Goal: Information Seeking & Learning: Learn about a topic

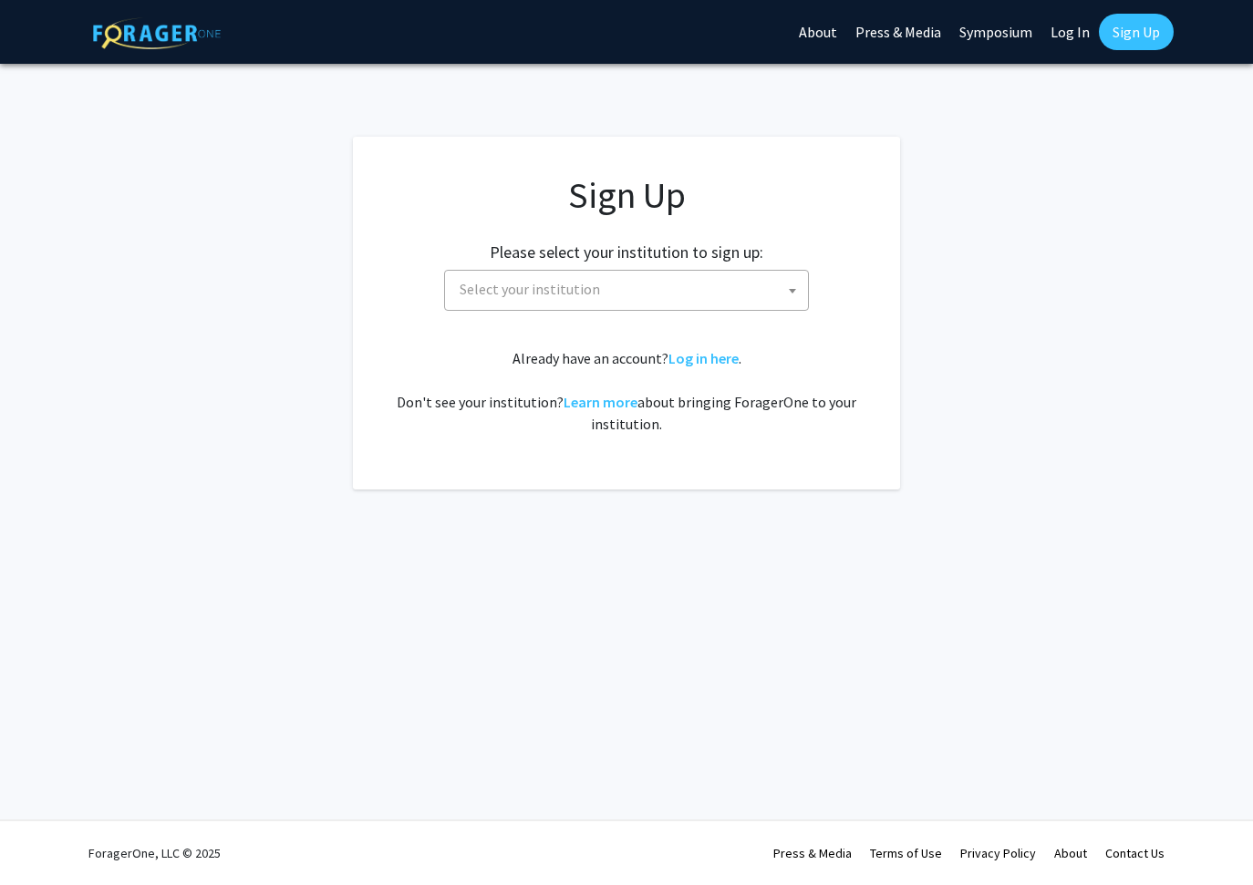
click at [750, 297] on span "Select your institution" at bounding box center [630, 289] width 356 height 37
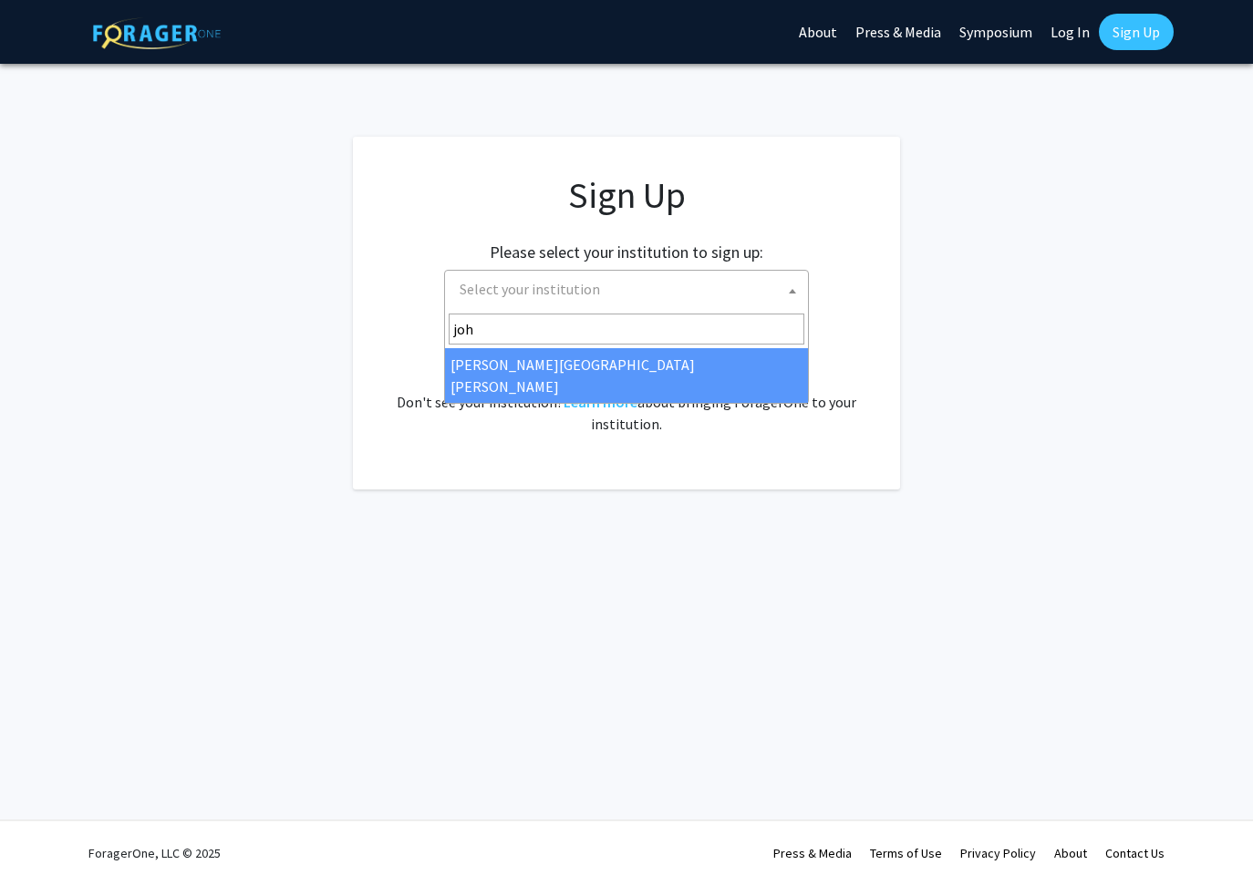
type input "joh"
select select "1"
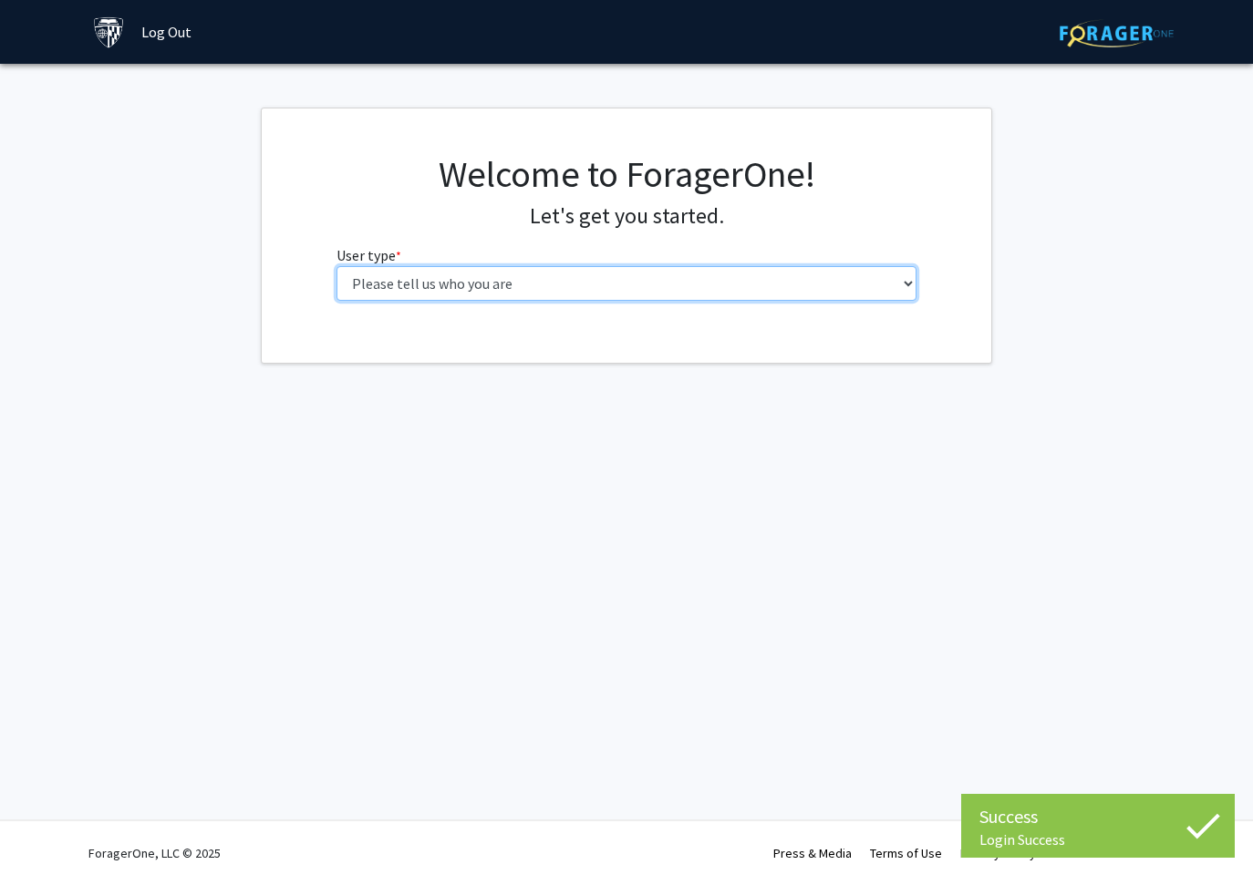
select select "2: masters"
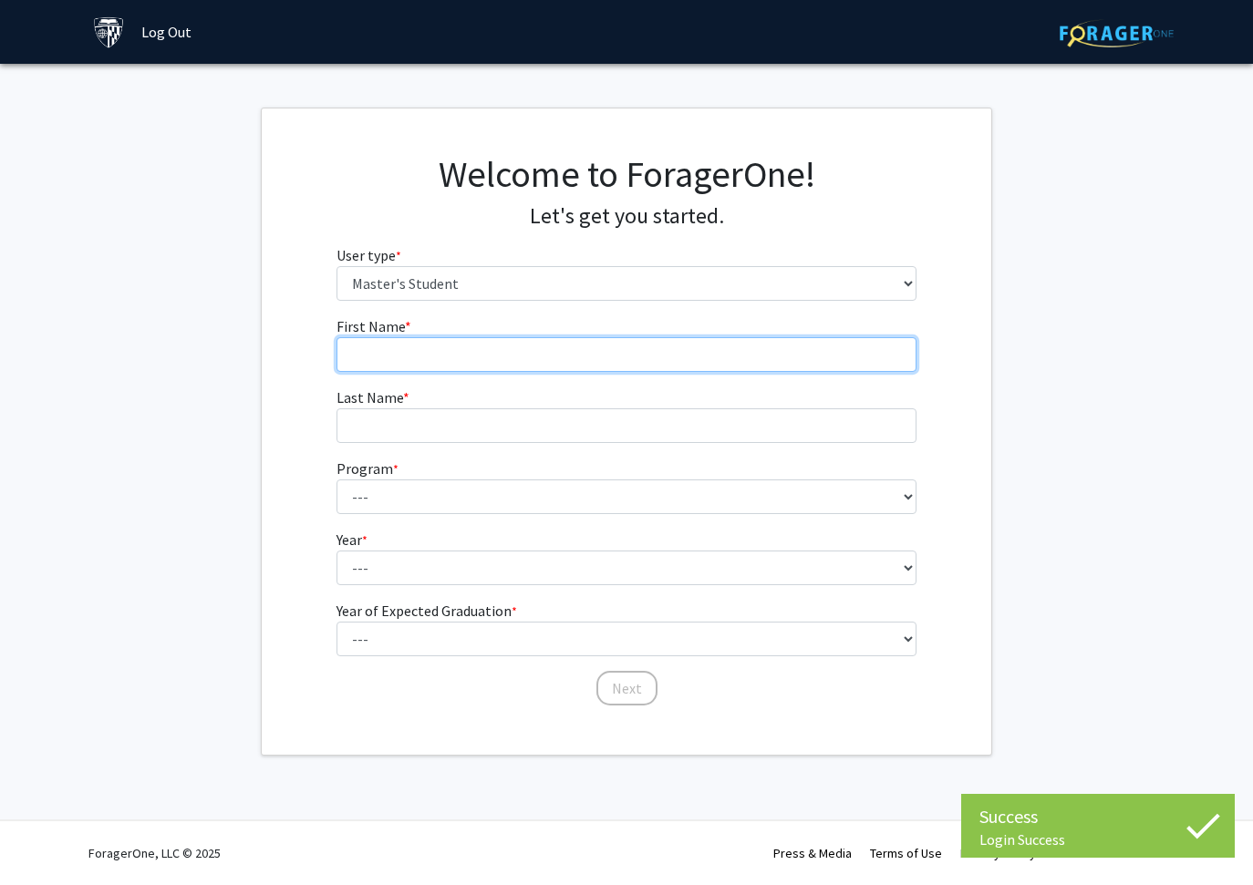
click at [662, 355] on input "First Name * required" at bounding box center [626, 354] width 581 height 35
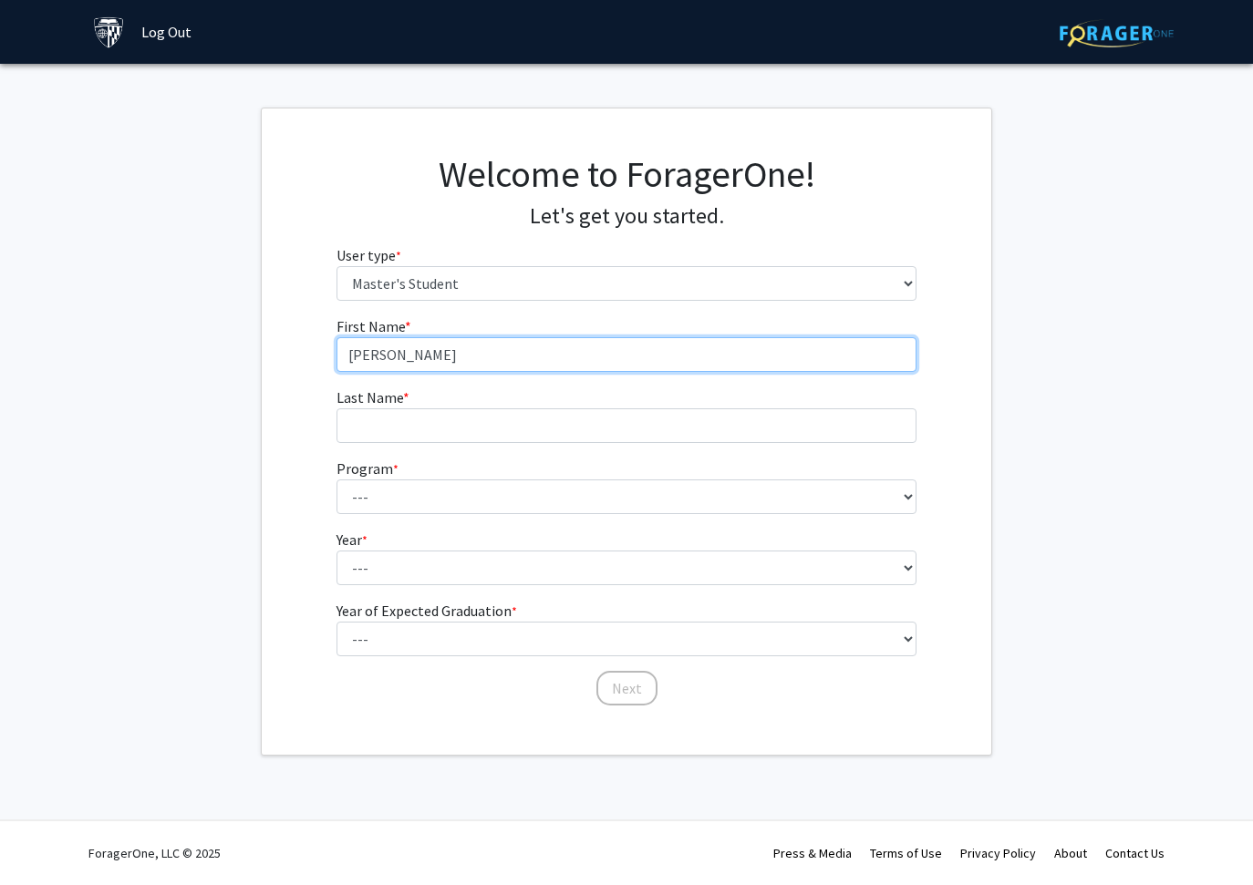
type input "[PERSON_NAME]"
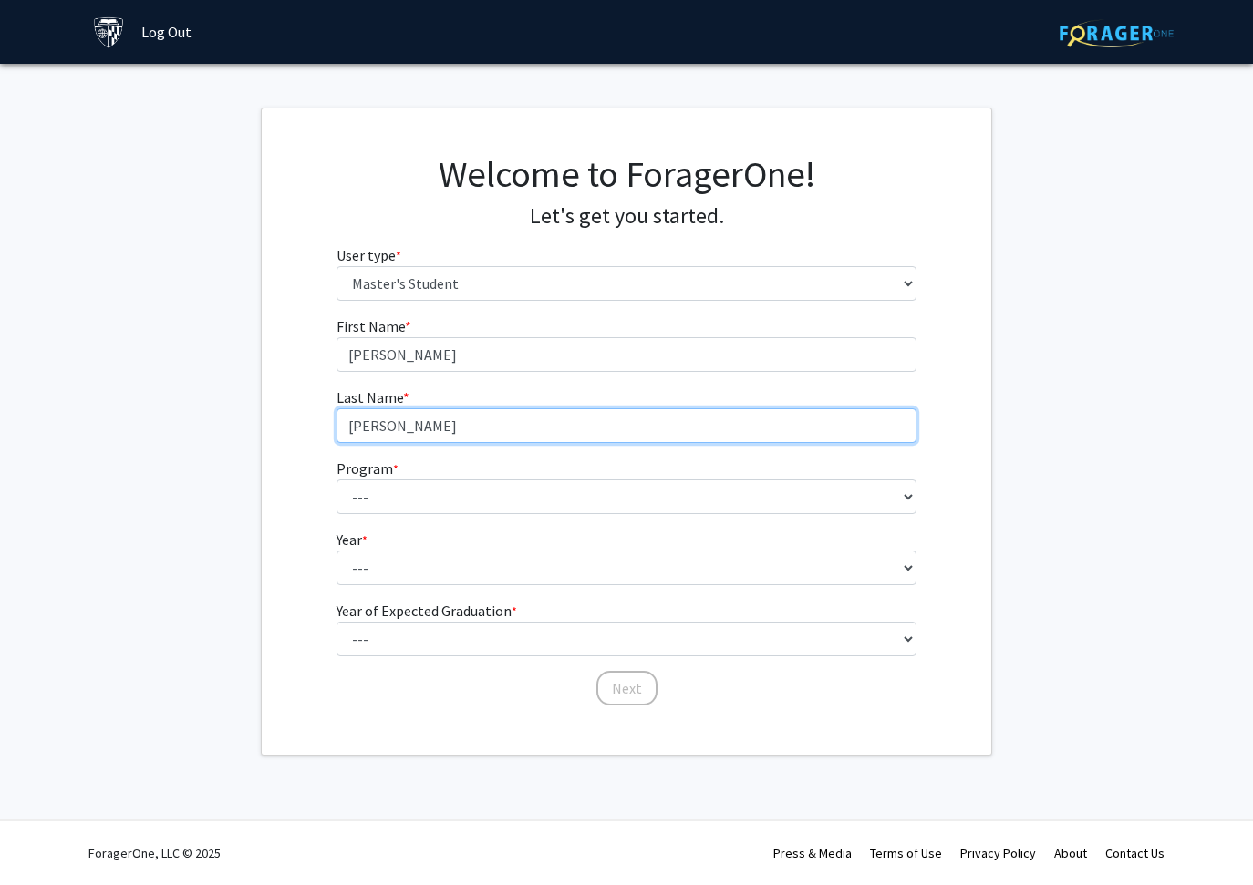
type input "[PERSON_NAME]"
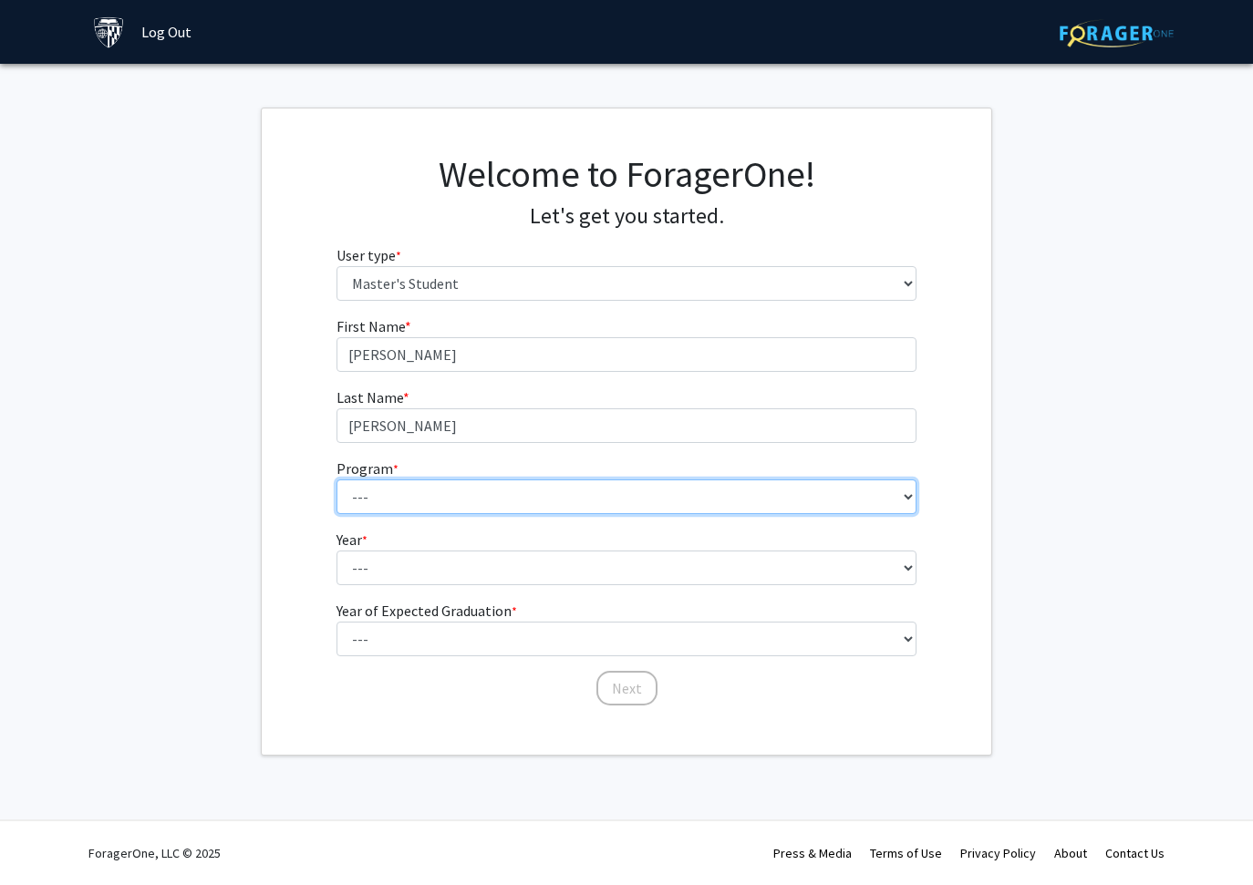
select select "21: 13"
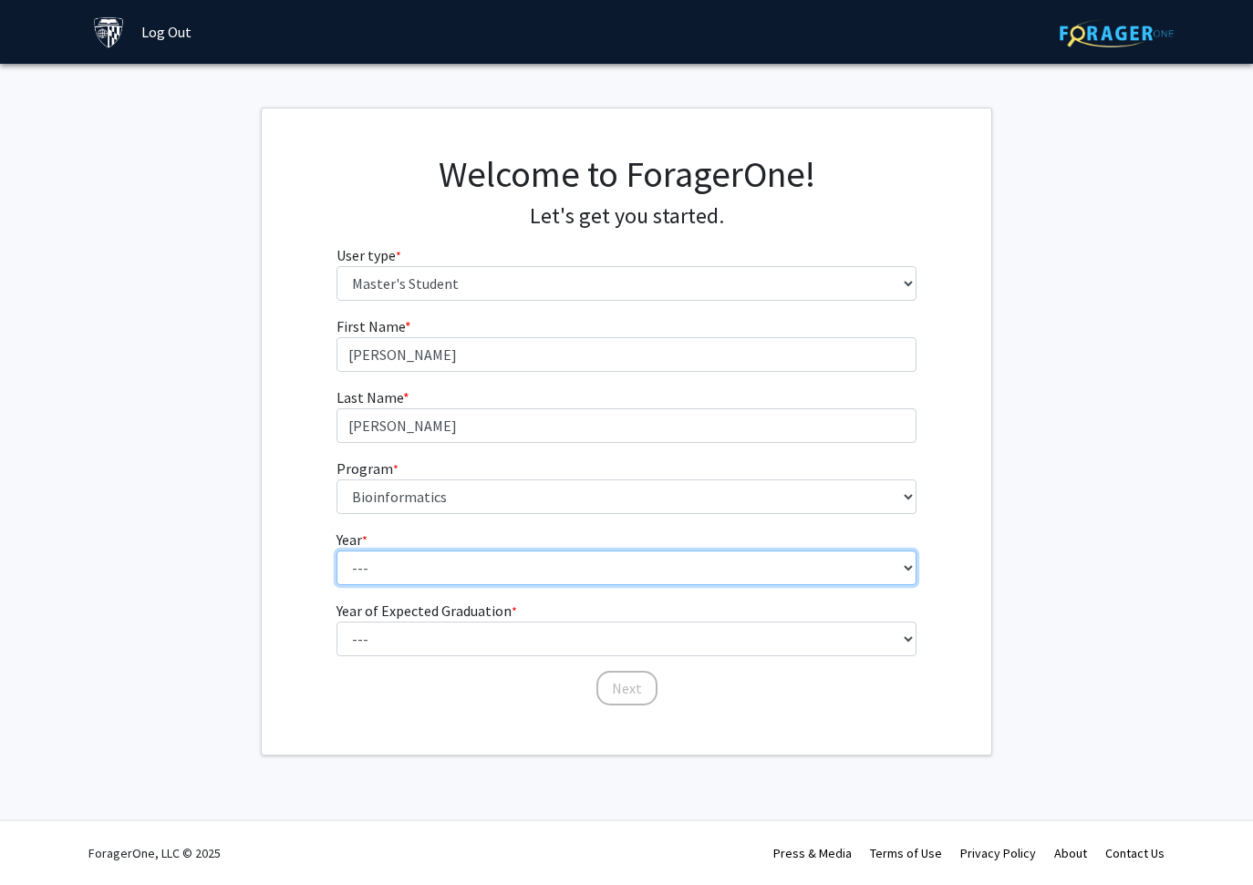
select select "1: first_year"
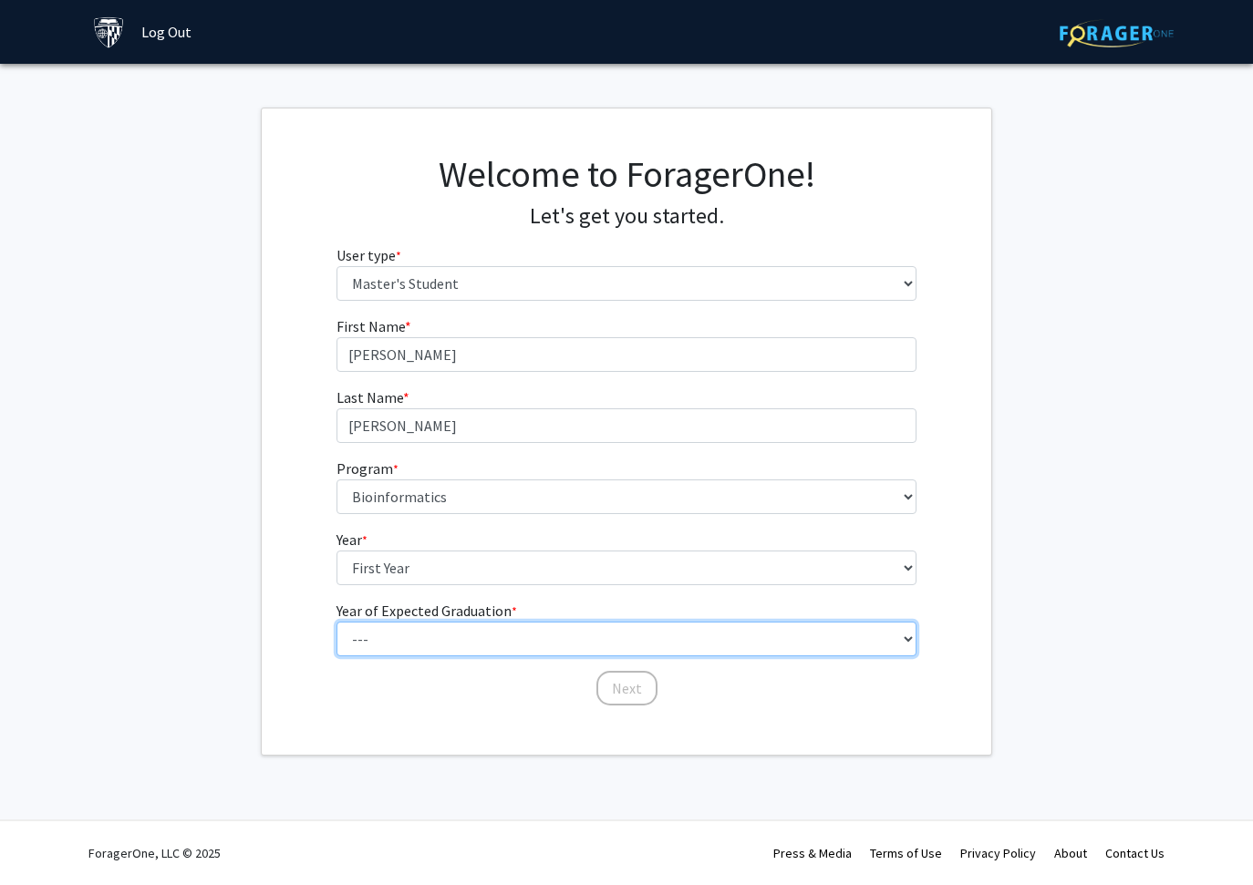
select select "3: 2027"
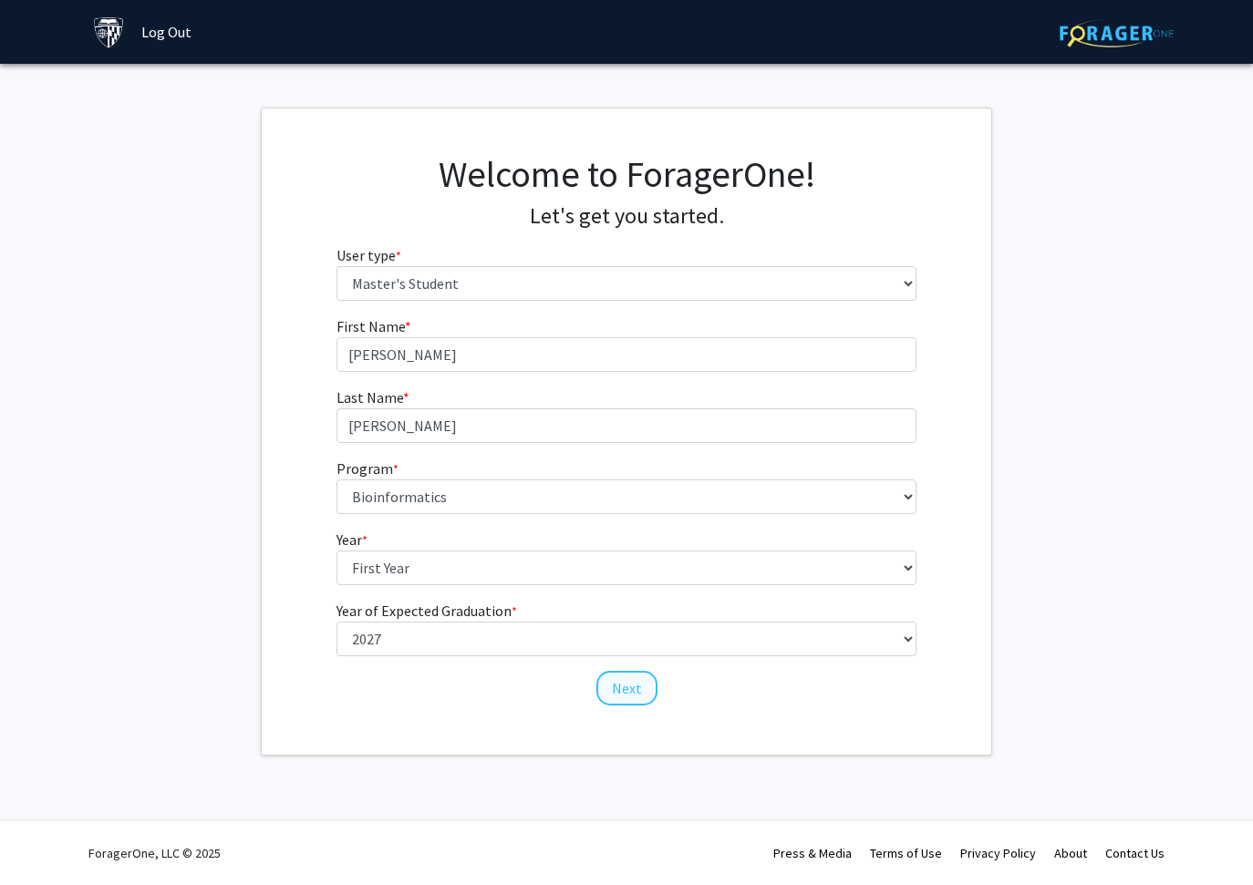
click at [631, 687] on button "Next" at bounding box center [626, 688] width 61 height 35
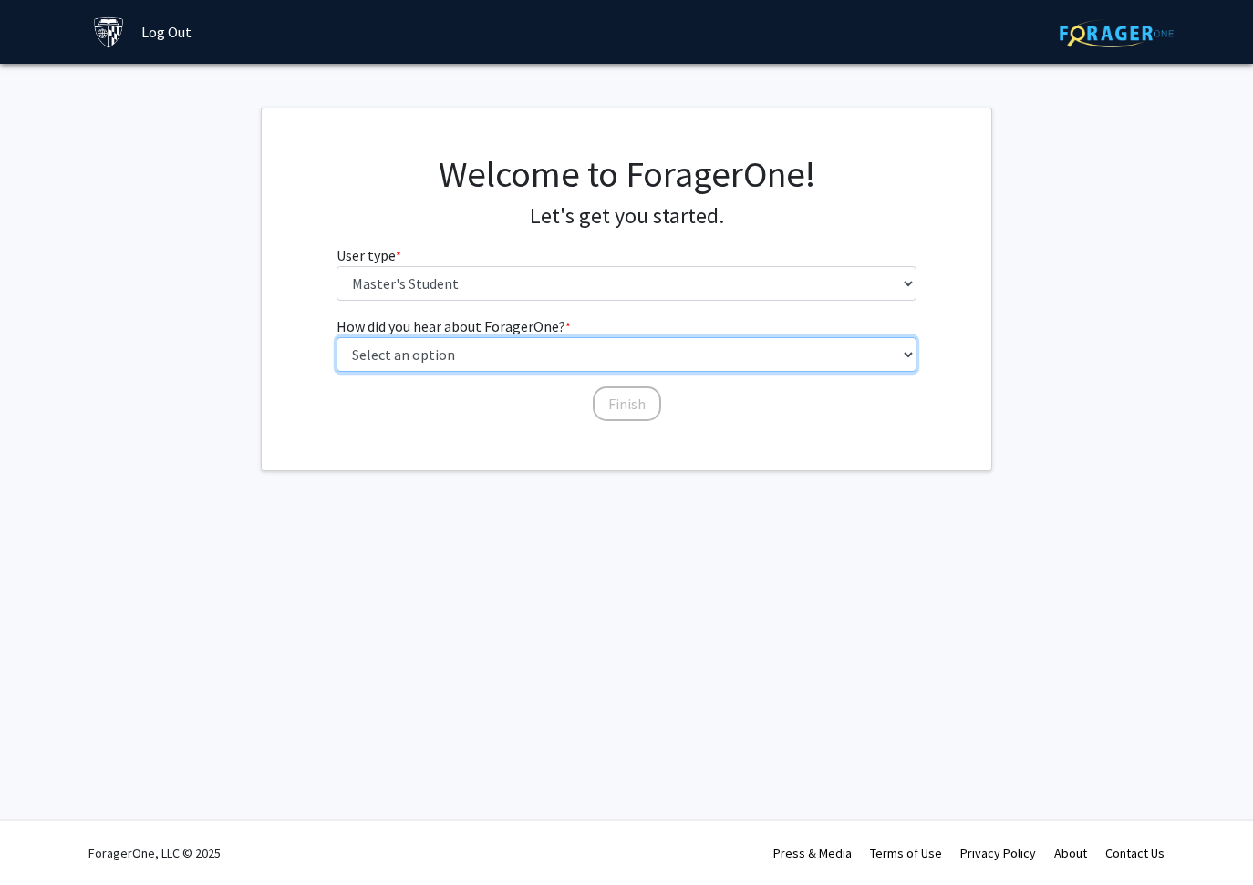
select select "3: university_website"
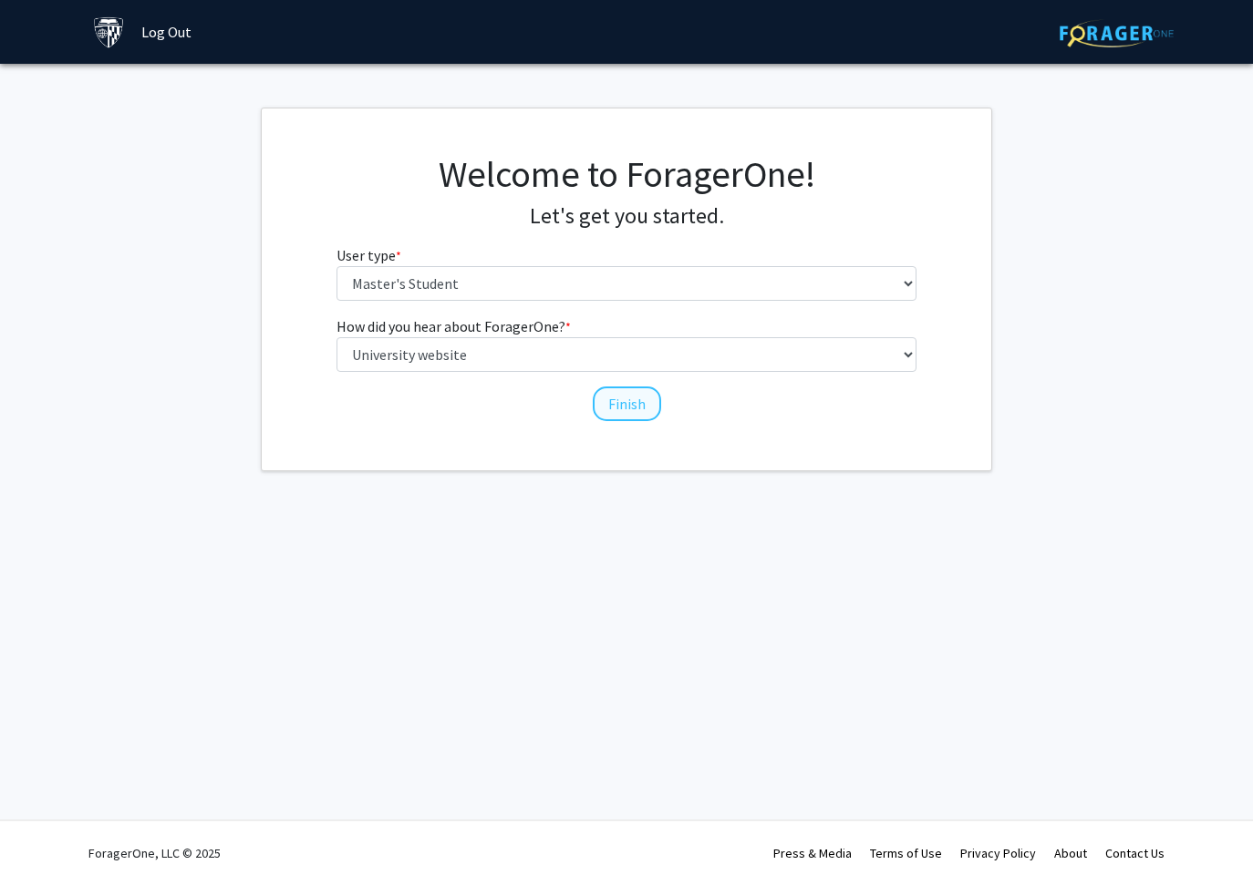
click at [625, 407] on button "Finish" at bounding box center [627, 404] width 68 height 35
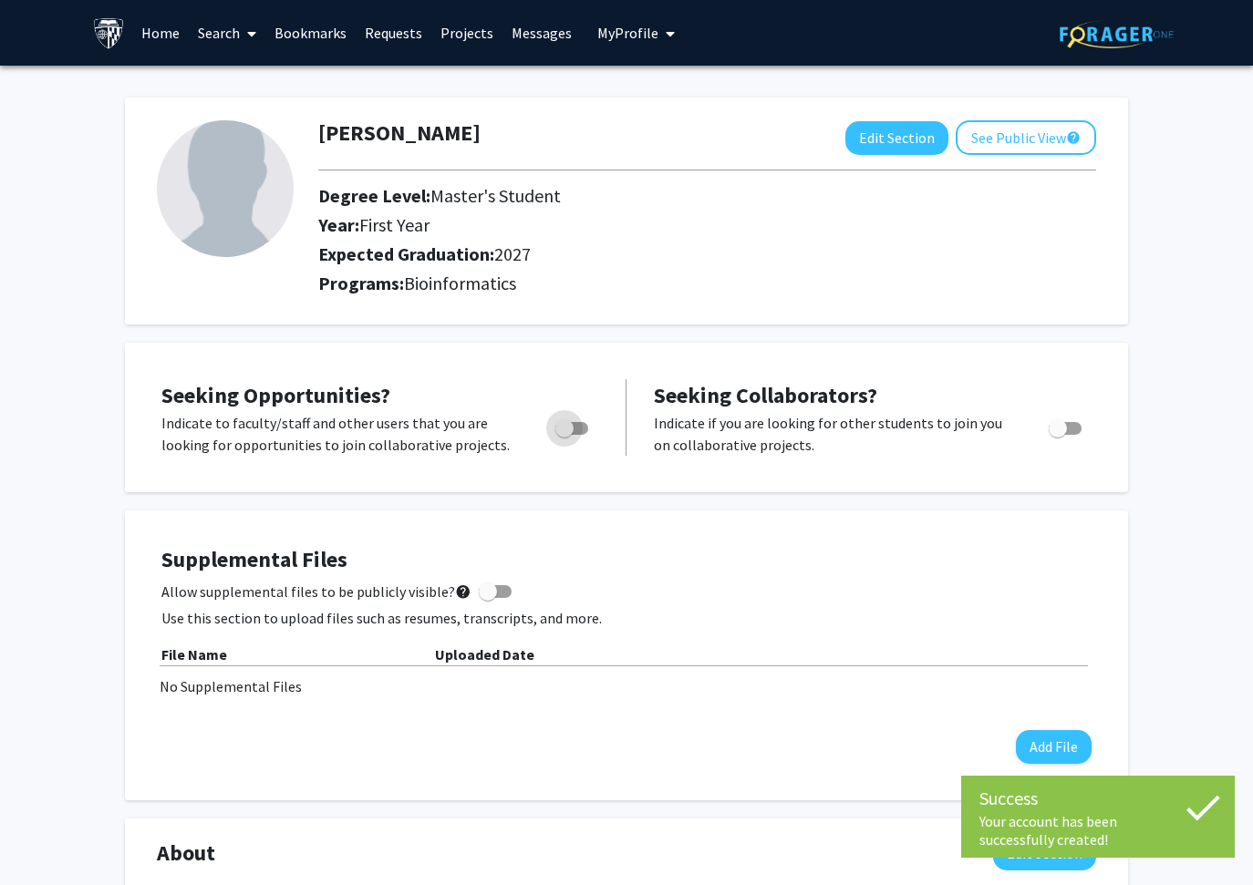
click at [575, 431] on span "Toggle" at bounding box center [571, 428] width 33 height 13
click at [564, 435] on input "Are you actively seeking opportunities?" at bounding box center [564, 435] width 1 height 1
checkbox input "true"
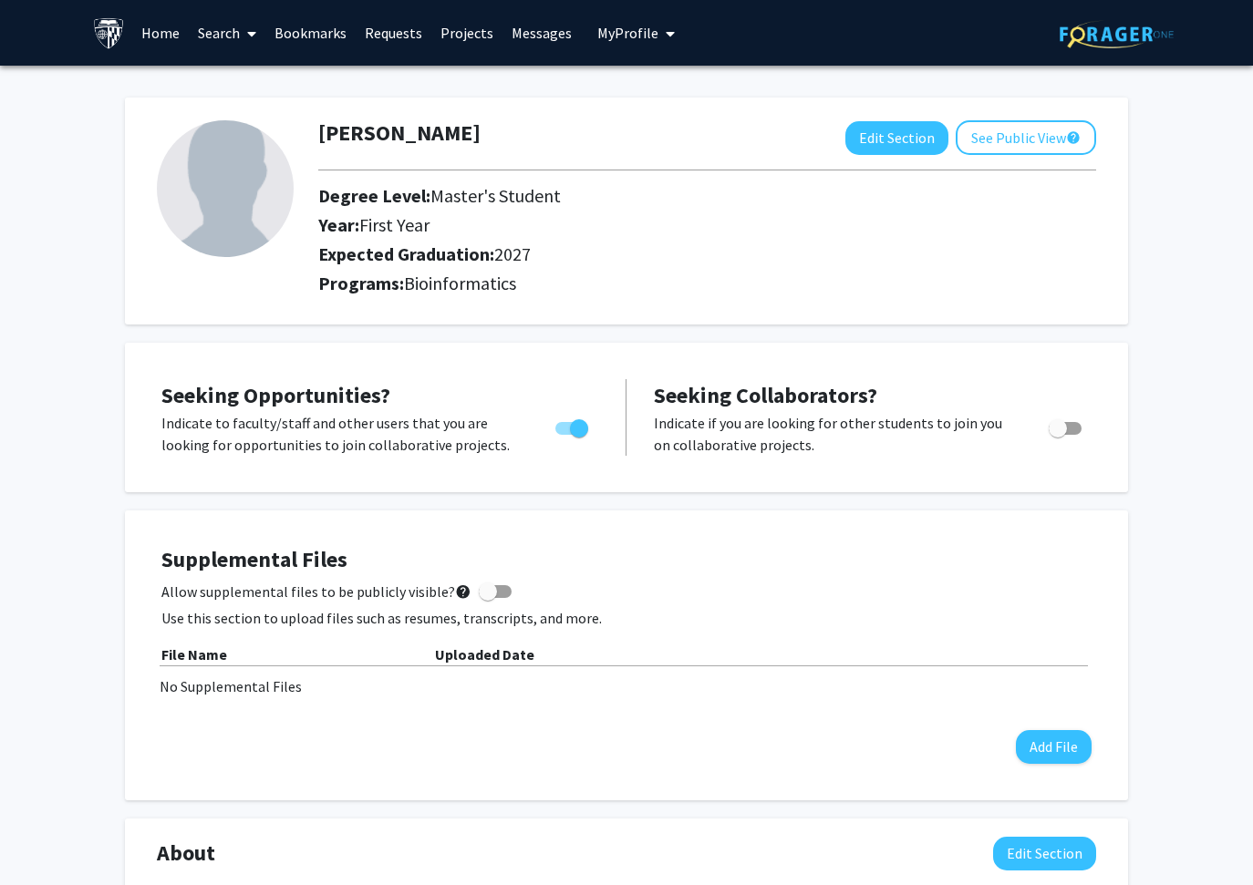
click at [453, 33] on link "Projects" at bounding box center [466, 33] width 71 height 64
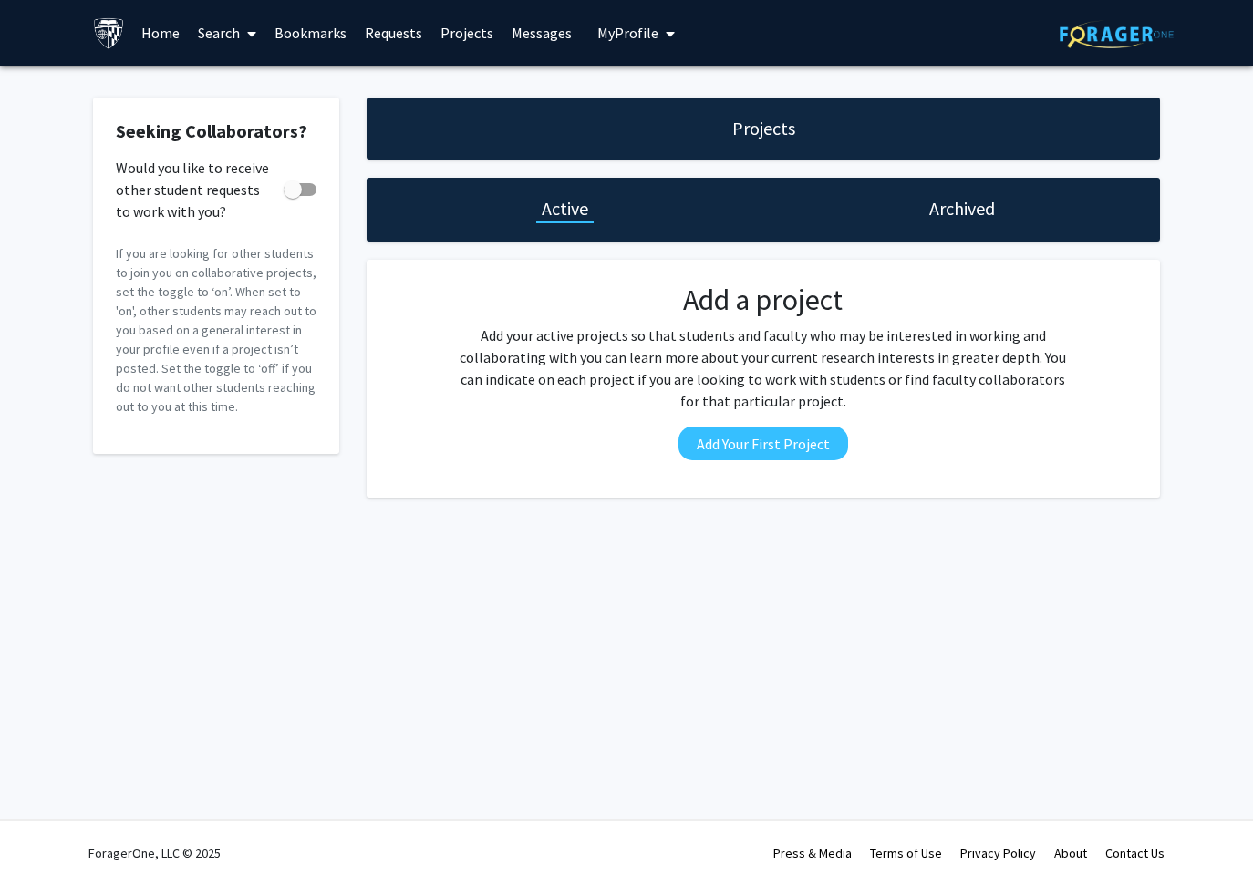
click at [241, 37] on span at bounding box center [248, 34] width 16 height 64
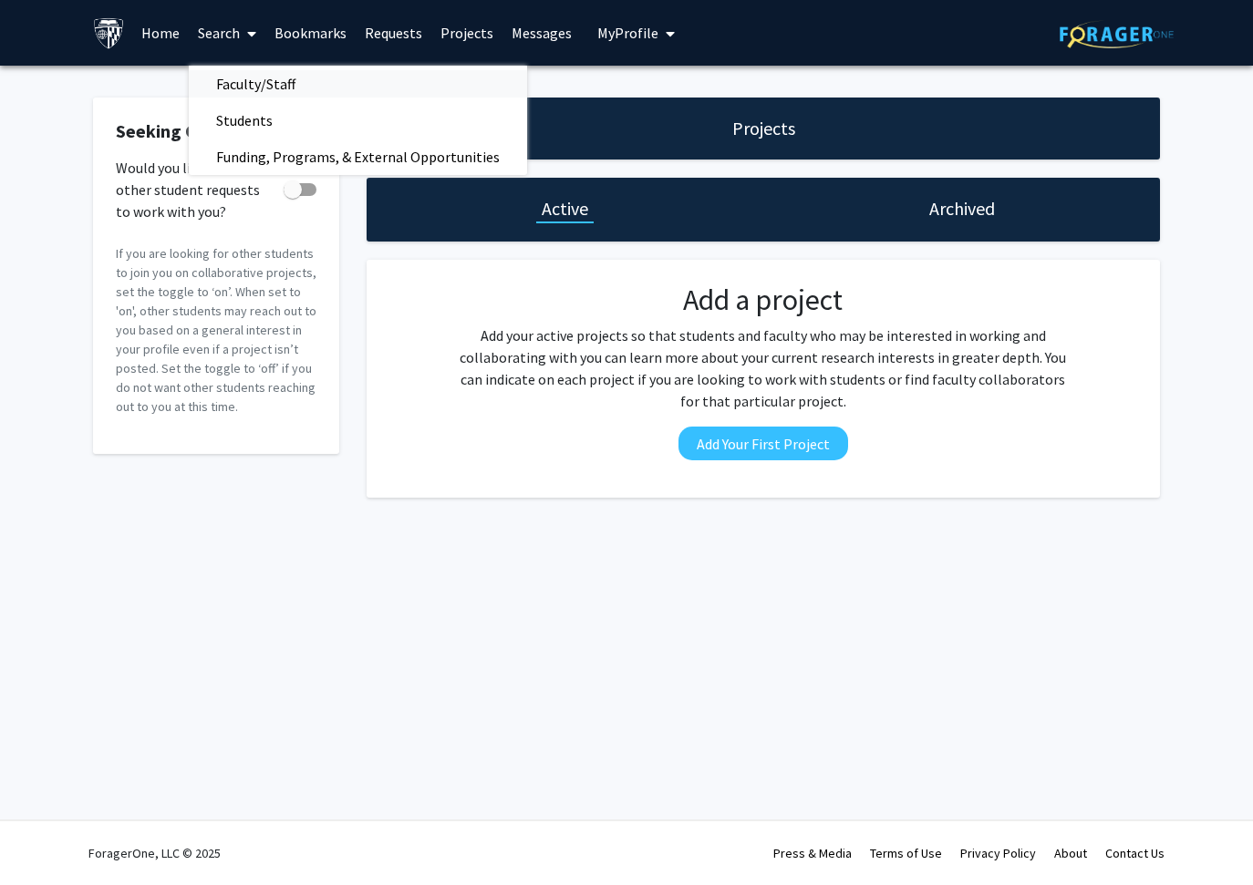
click at [248, 75] on span "Faculty/Staff" at bounding box center [256, 84] width 134 height 36
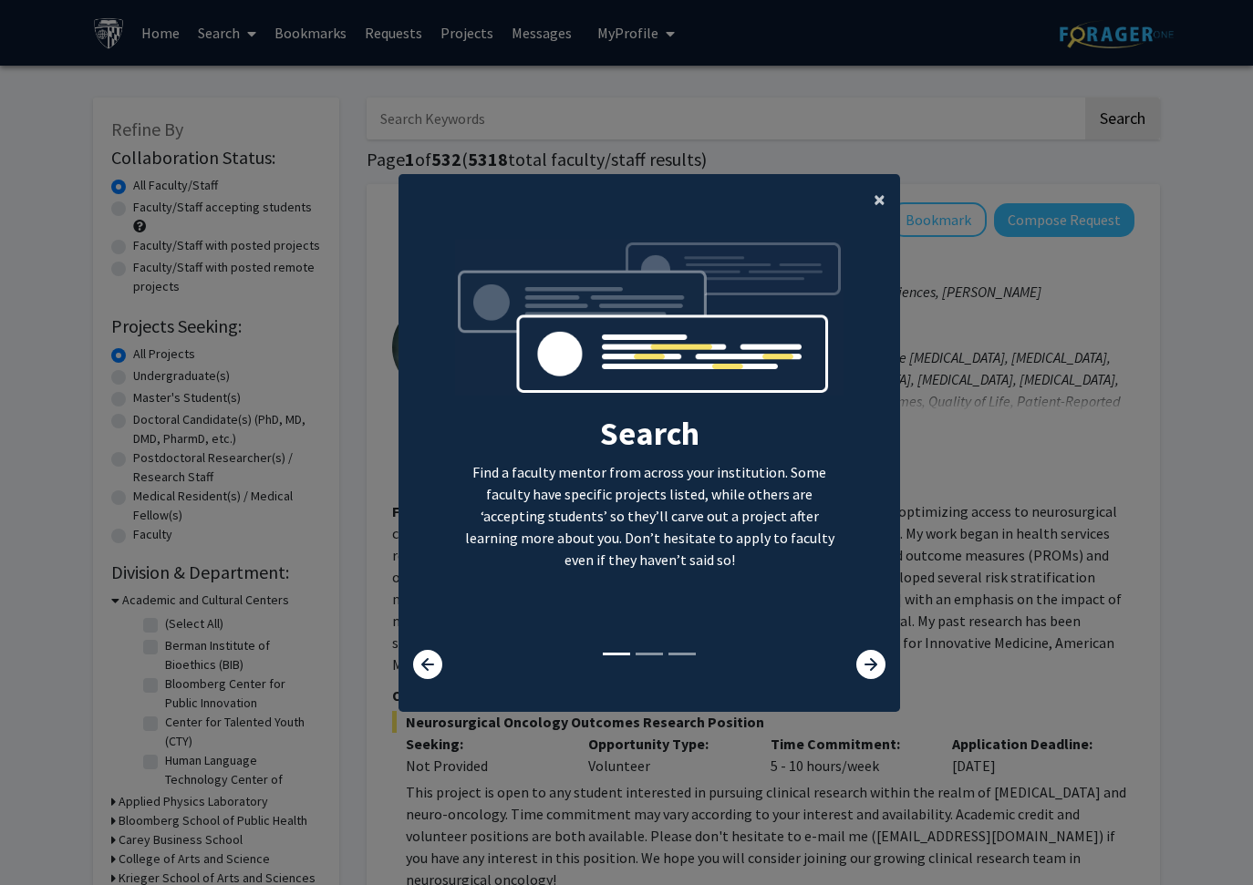
click at [884, 190] on span "×" at bounding box center [880, 199] width 12 height 28
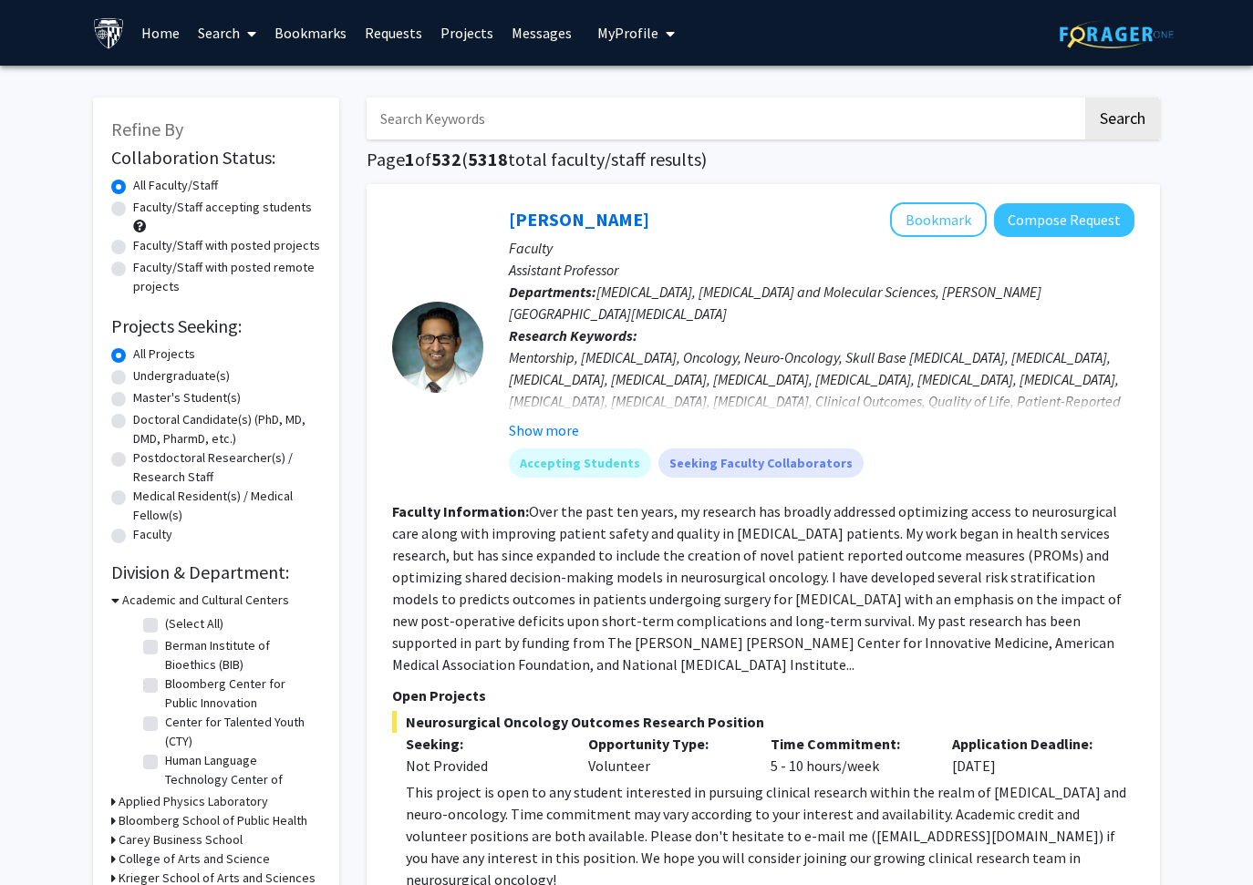
click at [665, 117] on input "Search Keywords" at bounding box center [725, 119] width 716 height 42
type input "oncology"
click at [1130, 123] on button "Search" at bounding box center [1122, 119] width 75 height 42
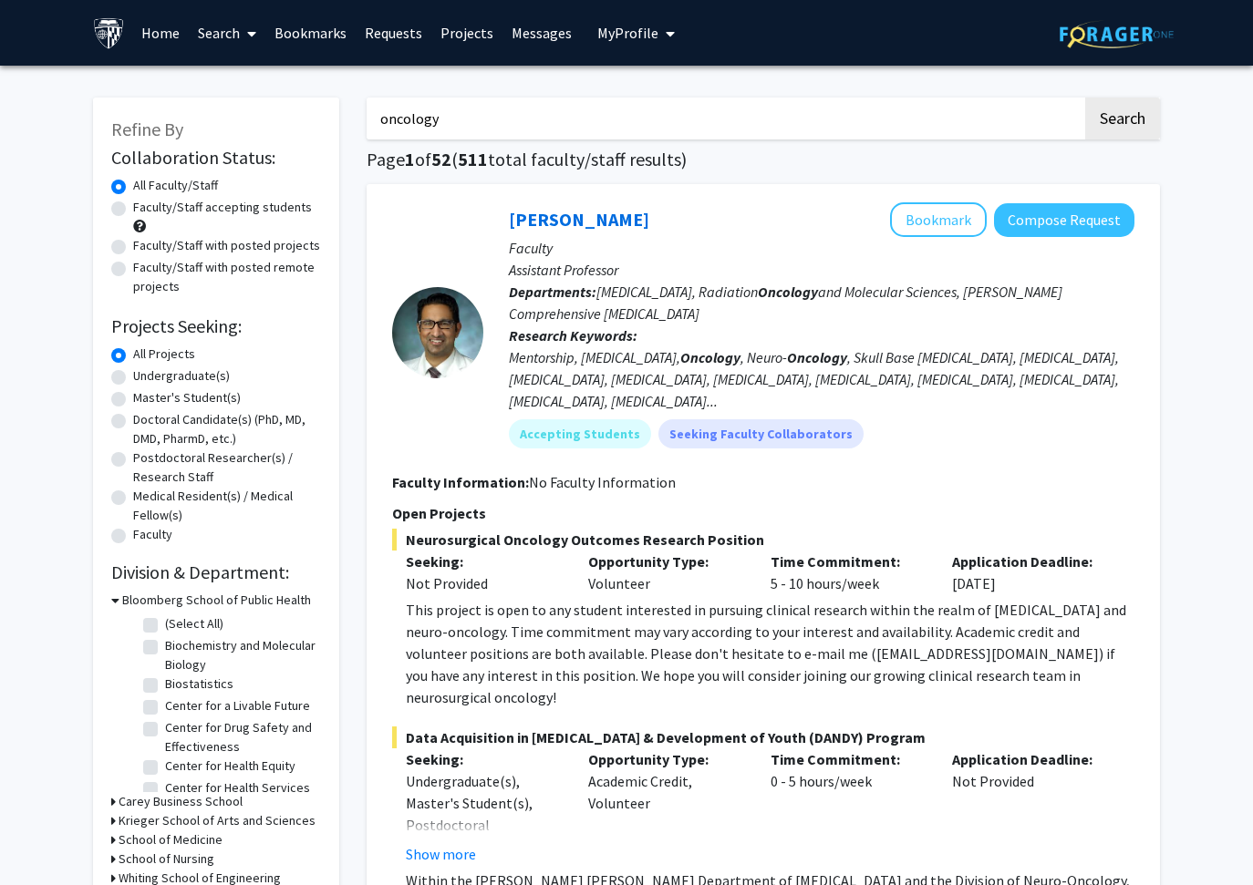
click at [133, 401] on label "Master's Student(s)" at bounding box center [187, 397] width 108 height 19
click at [133, 400] on input "Master's Student(s)" at bounding box center [139, 394] width 12 height 12
radio input "true"
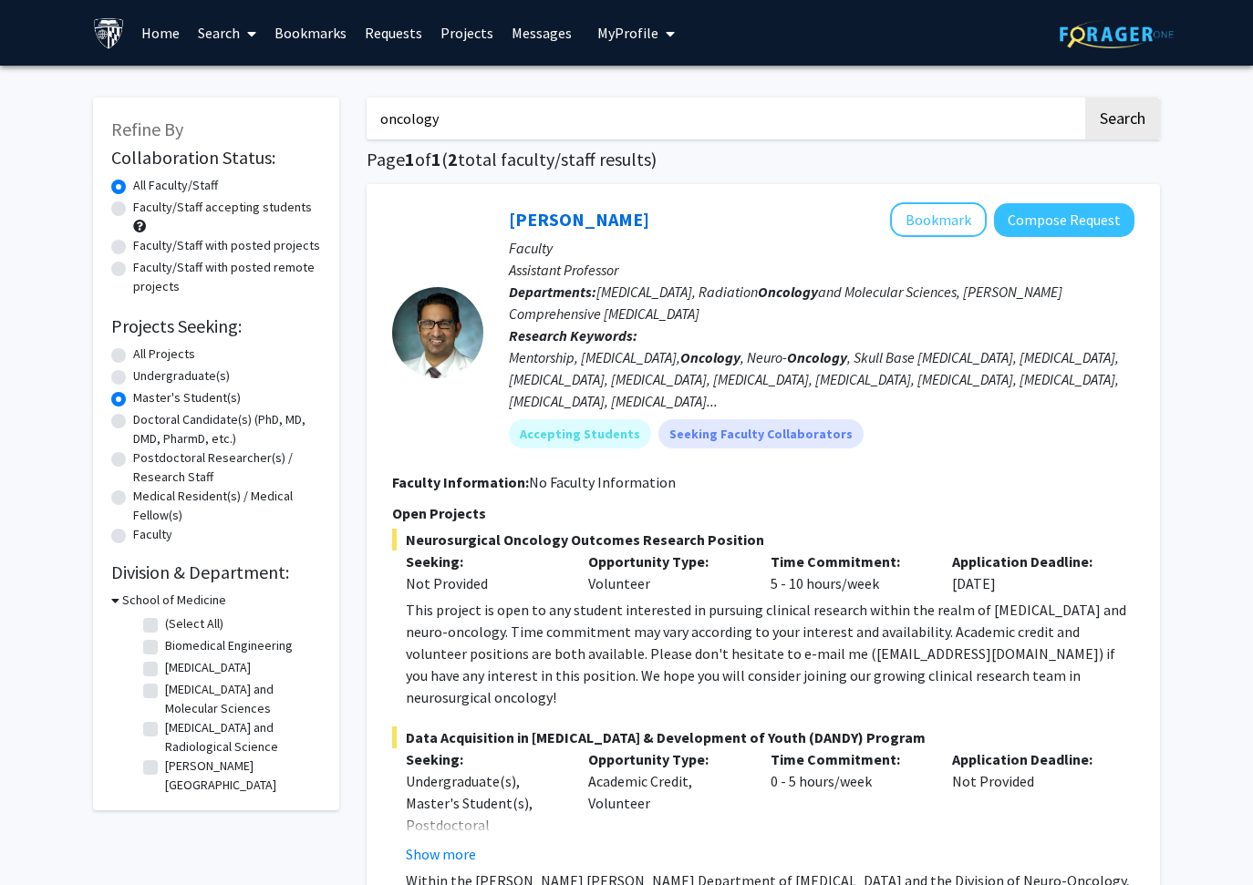
click at [133, 211] on label "Faculty/Staff accepting students" at bounding box center [222, 207] width 179 height 19
click at [133, 210] on input "Faculty/Staff accepting students" at bounding box center [139, 204] width 12 height 12
radio input "true"
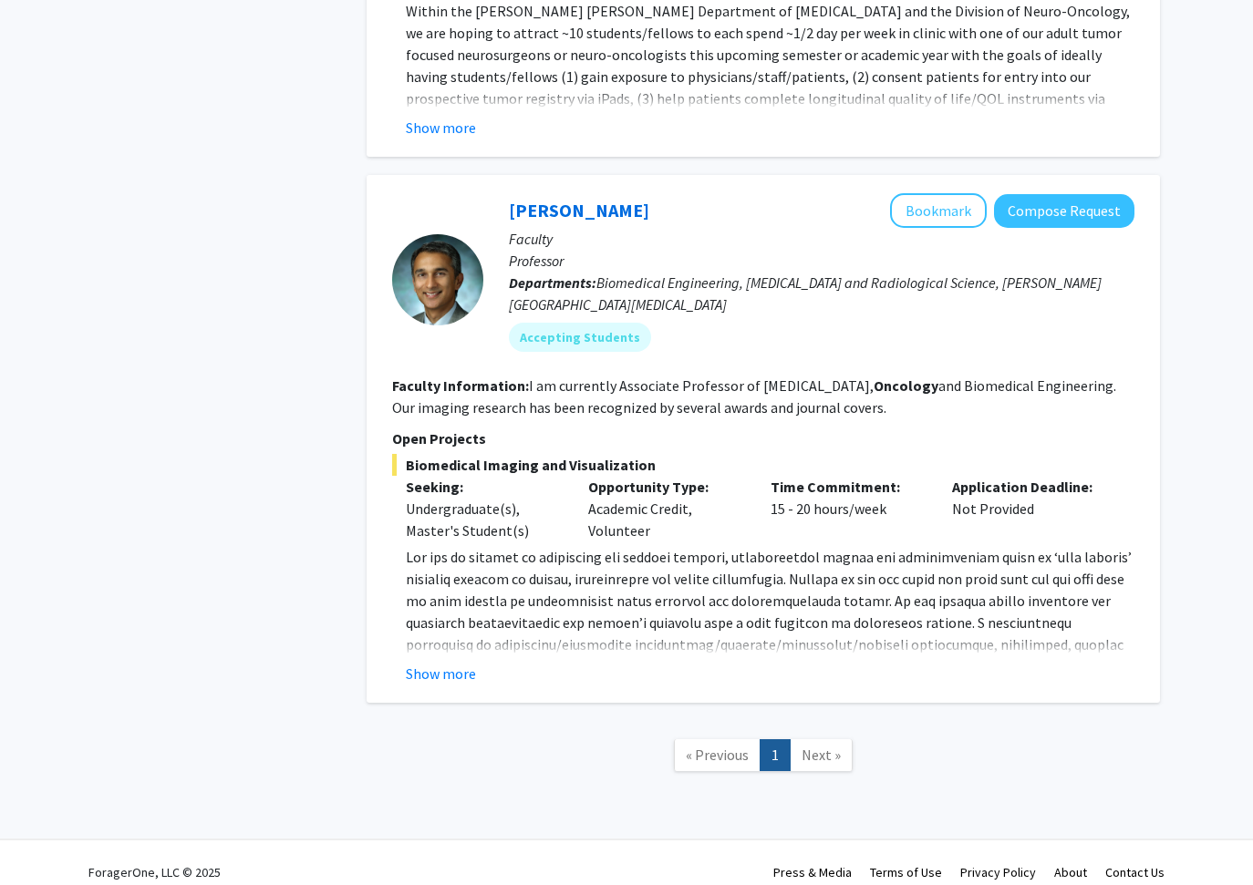
scroll to position [869, 0]
click at [444, 664] on button "Show more" at bounding box center [441, 675] width 70 height 22
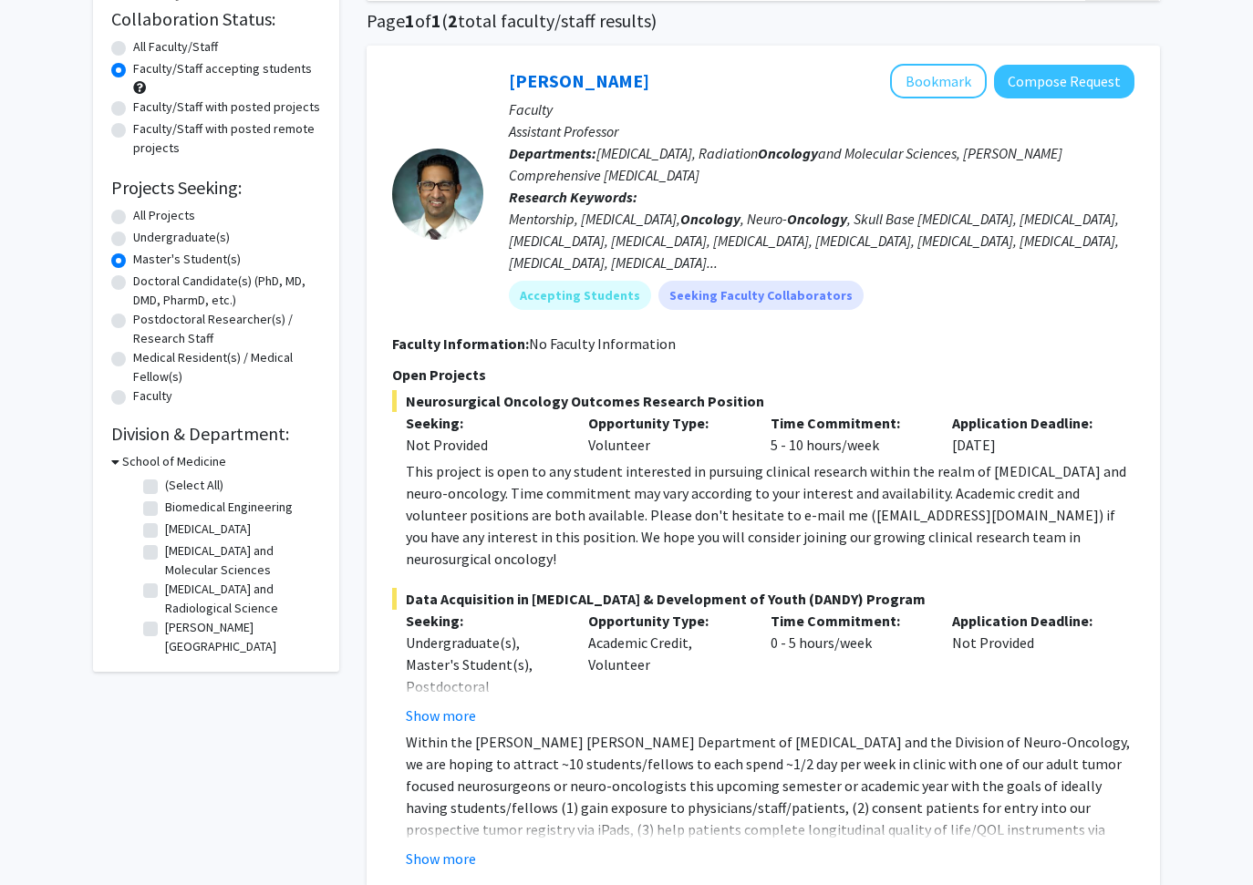
scroll to position [140, 0]
click at [588, 400] on span "Neurosurgical Oncology Outcomes Research Position" at bounding box center [763, 400] width 742 height 22
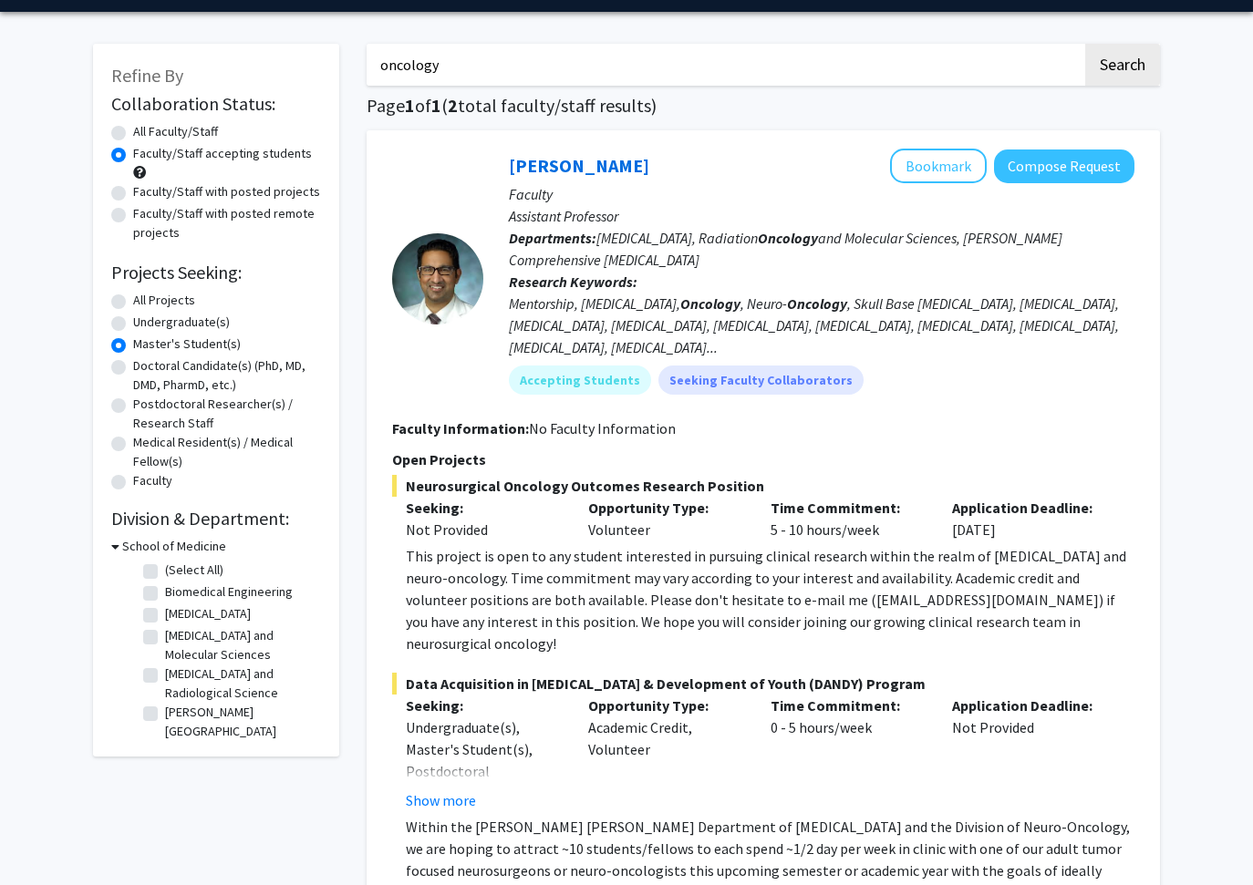
scroll to position [63, 0]
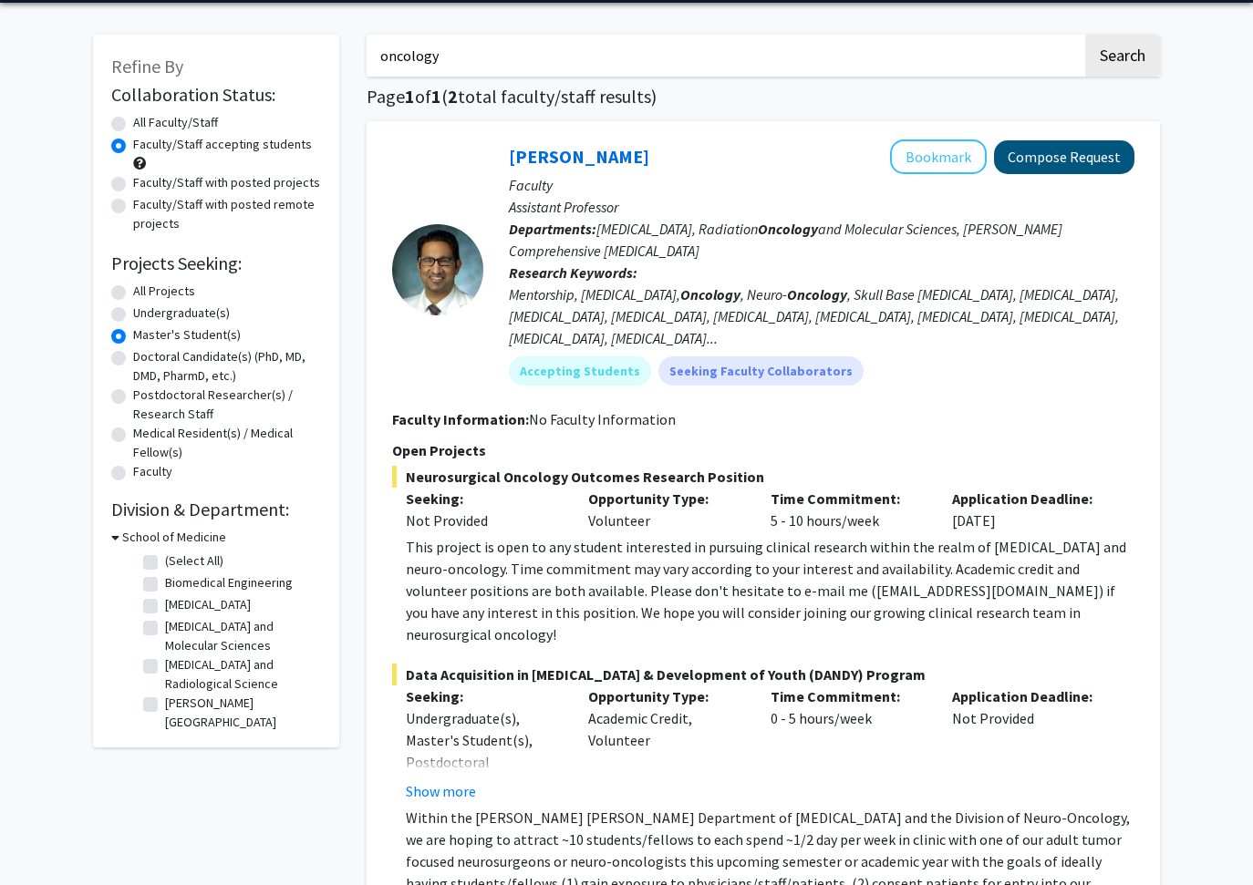
click at [1075, 164] on button "Compose Request" at bounding box center [1064, 157] width 140 height 34
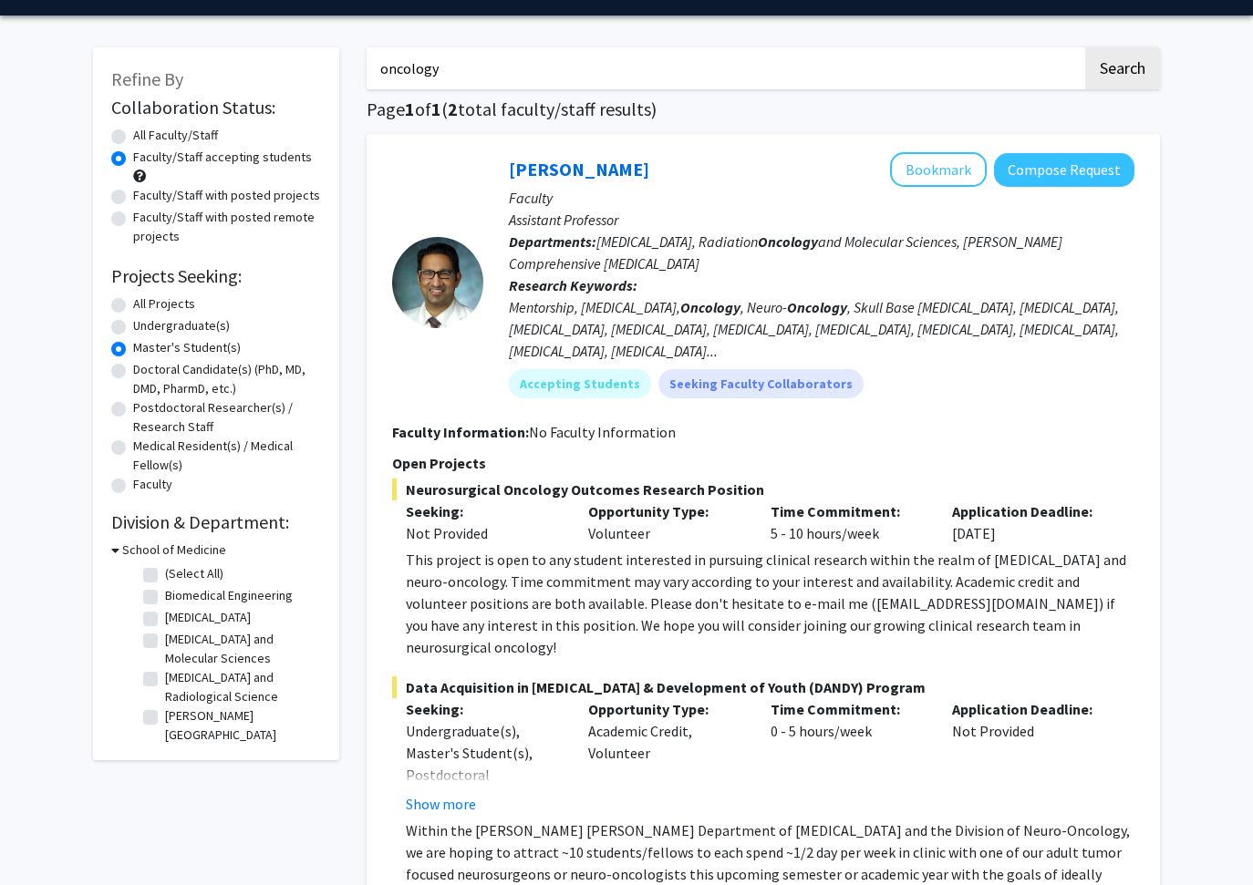
scroll to position [57, 0]
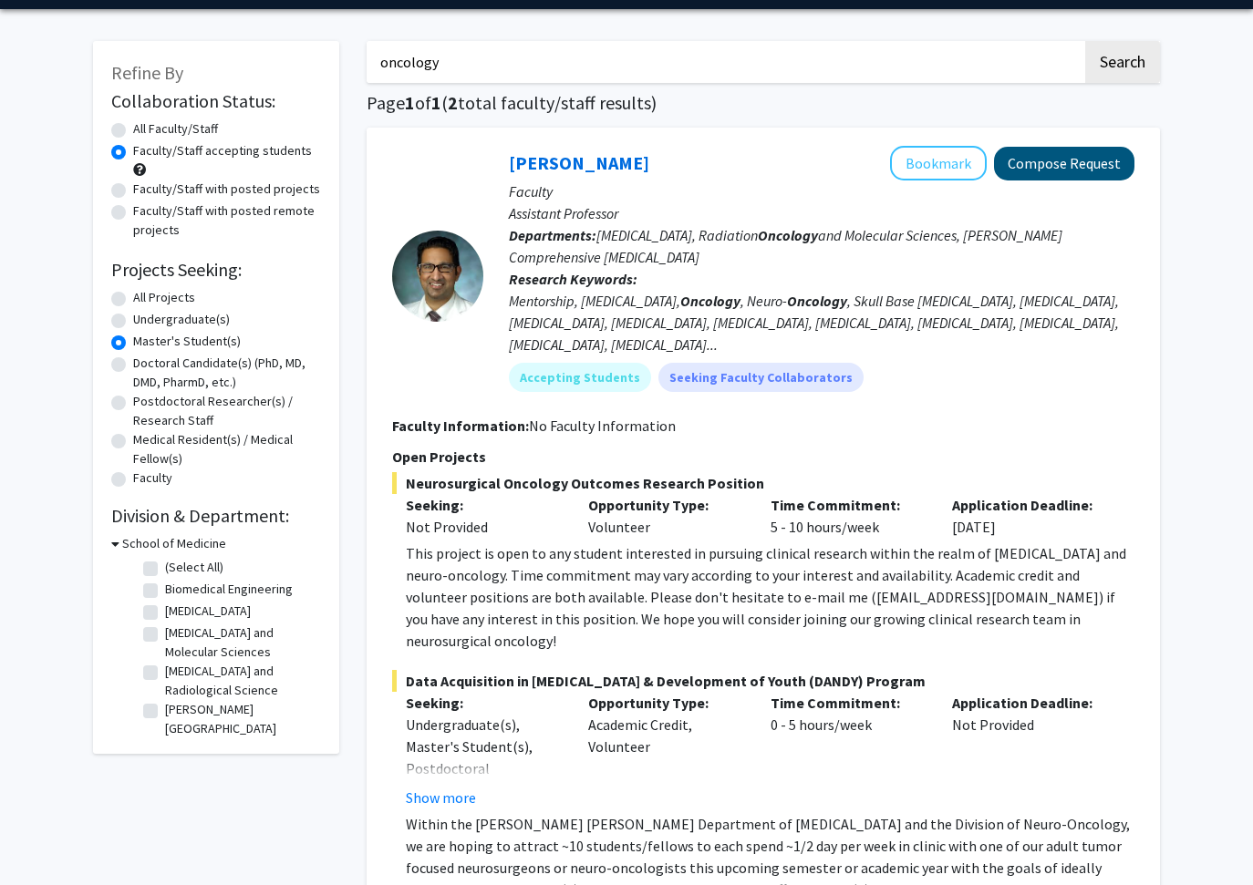
click at [1059, 160] on button "Compose Request" at bounding box center [1064, 164] width 140 height 34
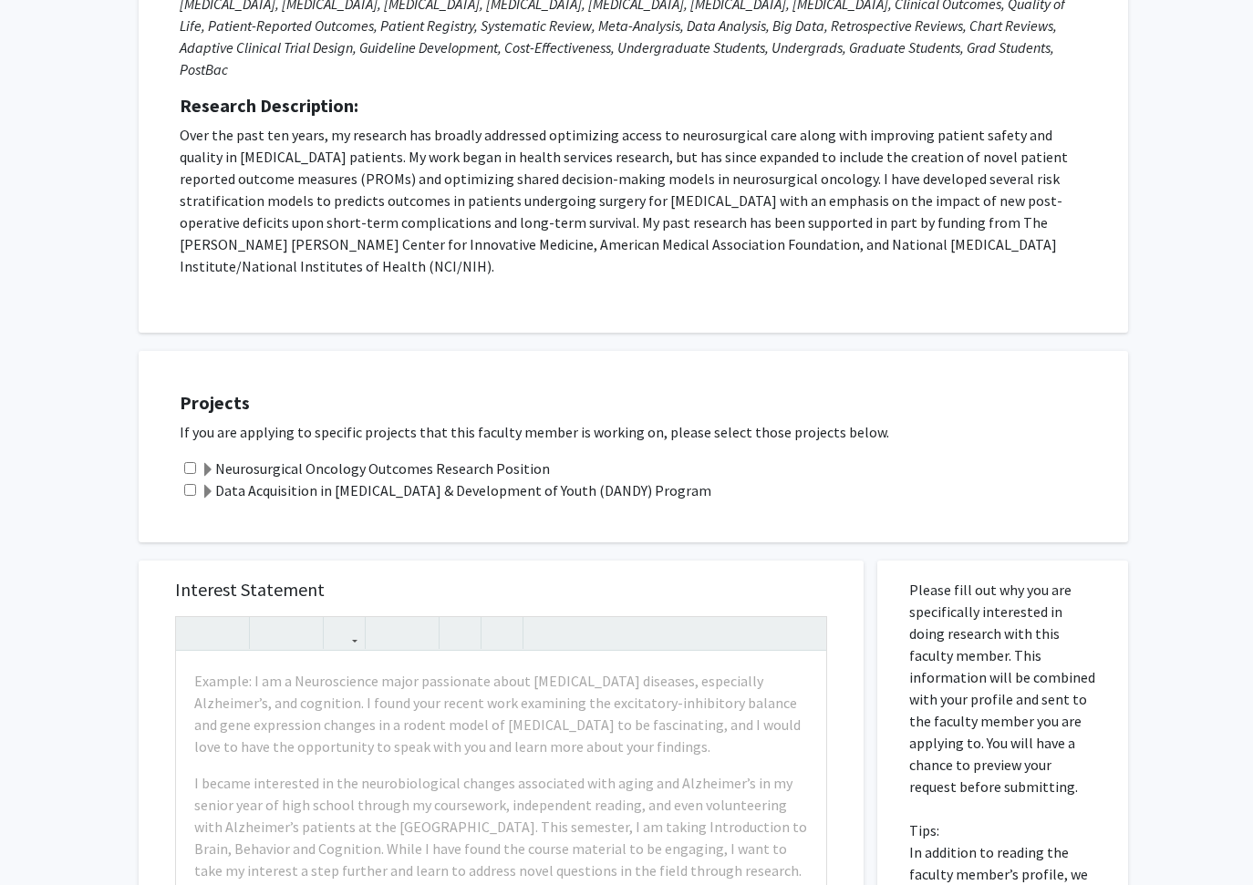
scroll to position [333, 0]
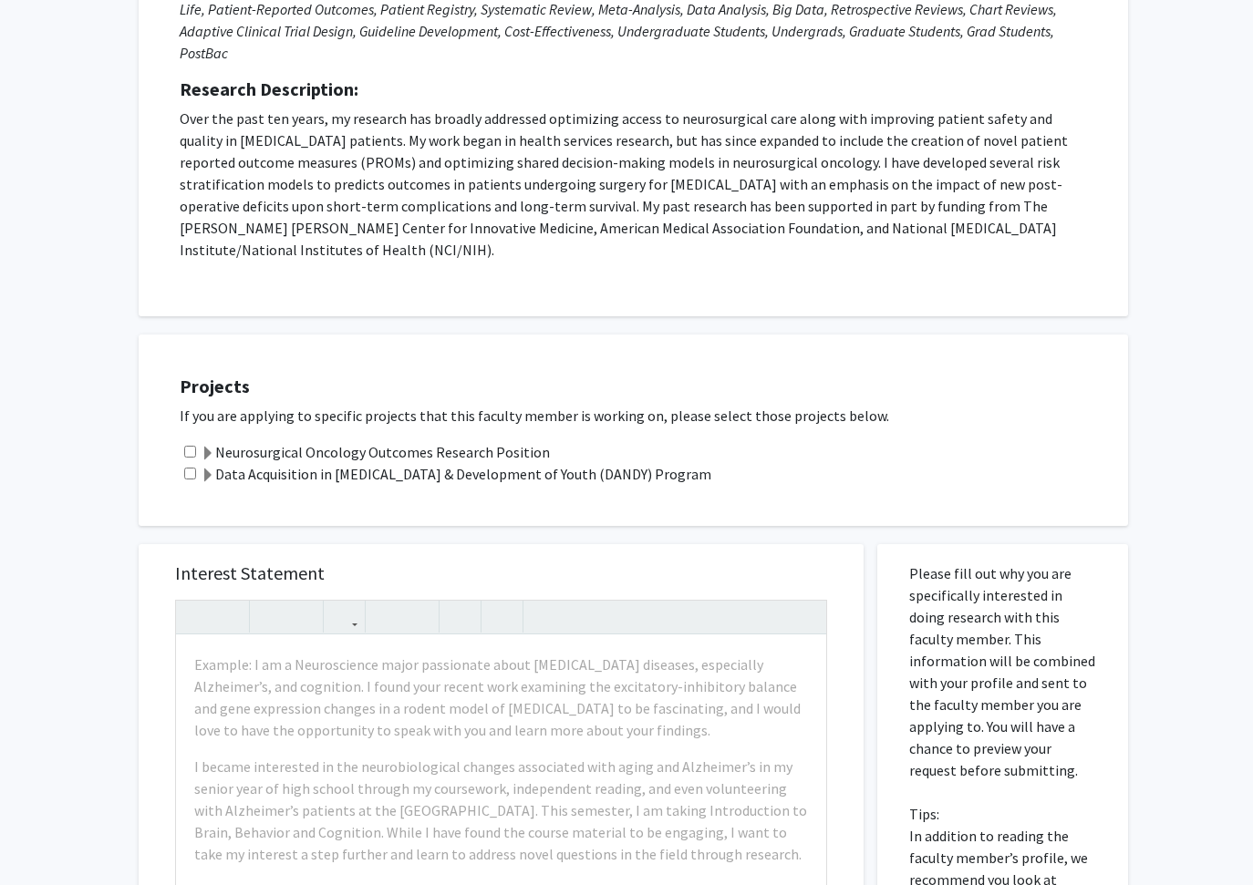
click at [194, 446] on input "checkbox" at bounding box center [190, 452] width 12 height 12
checkbox input "true"
click at [207, 447] on span at bounding box center [208, 454] width 15 height 15
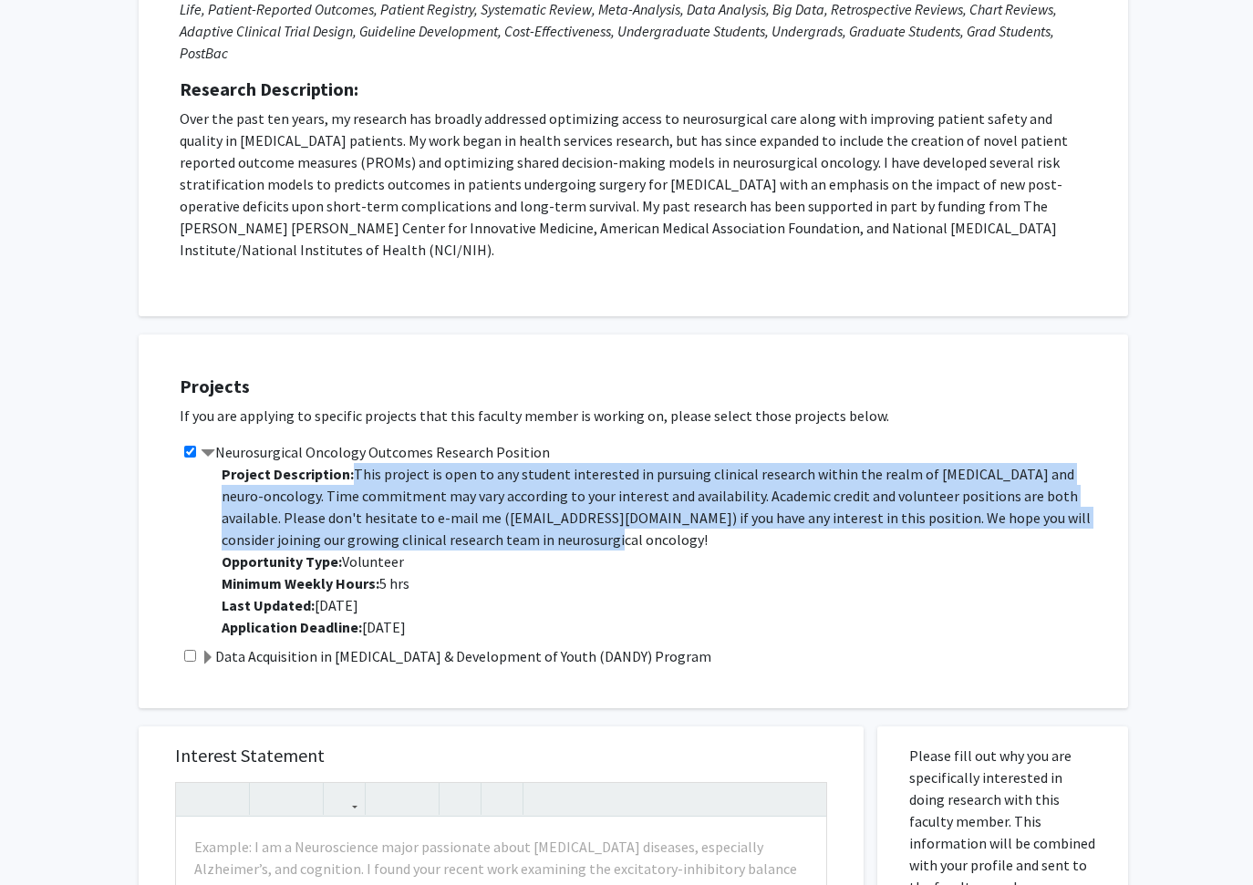
drag, startPoint x: 352, startPoint y: 430, endPoint x: 539, endPoint y: 496, distance: 198.1
click at [539, 496] on p "Project Description: This project is open to any student interested in pursuing…" at bounding box center [666, 550] width 888 height 175
copy span "This project is open to any student interested in pursuing clinical research wi…"
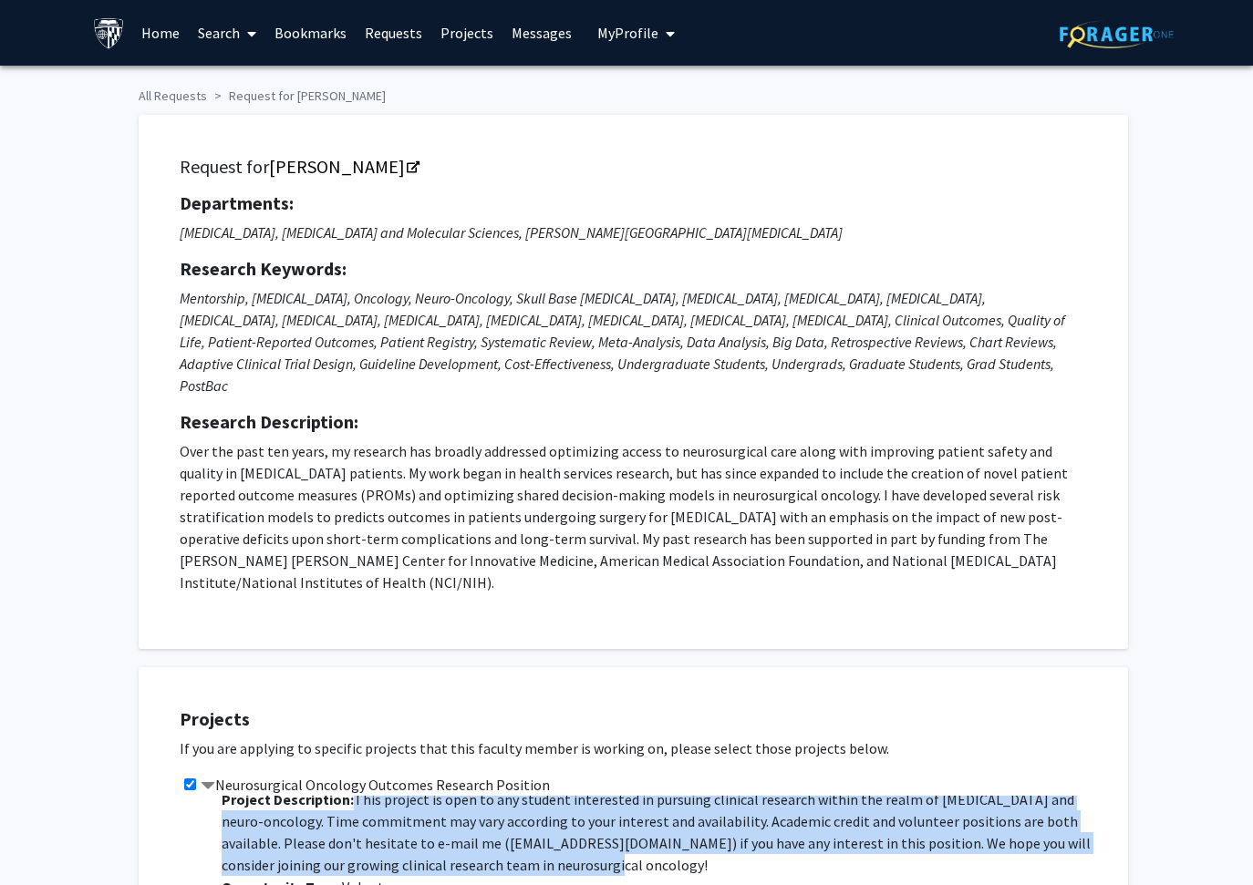
scroll to position [0, 0]
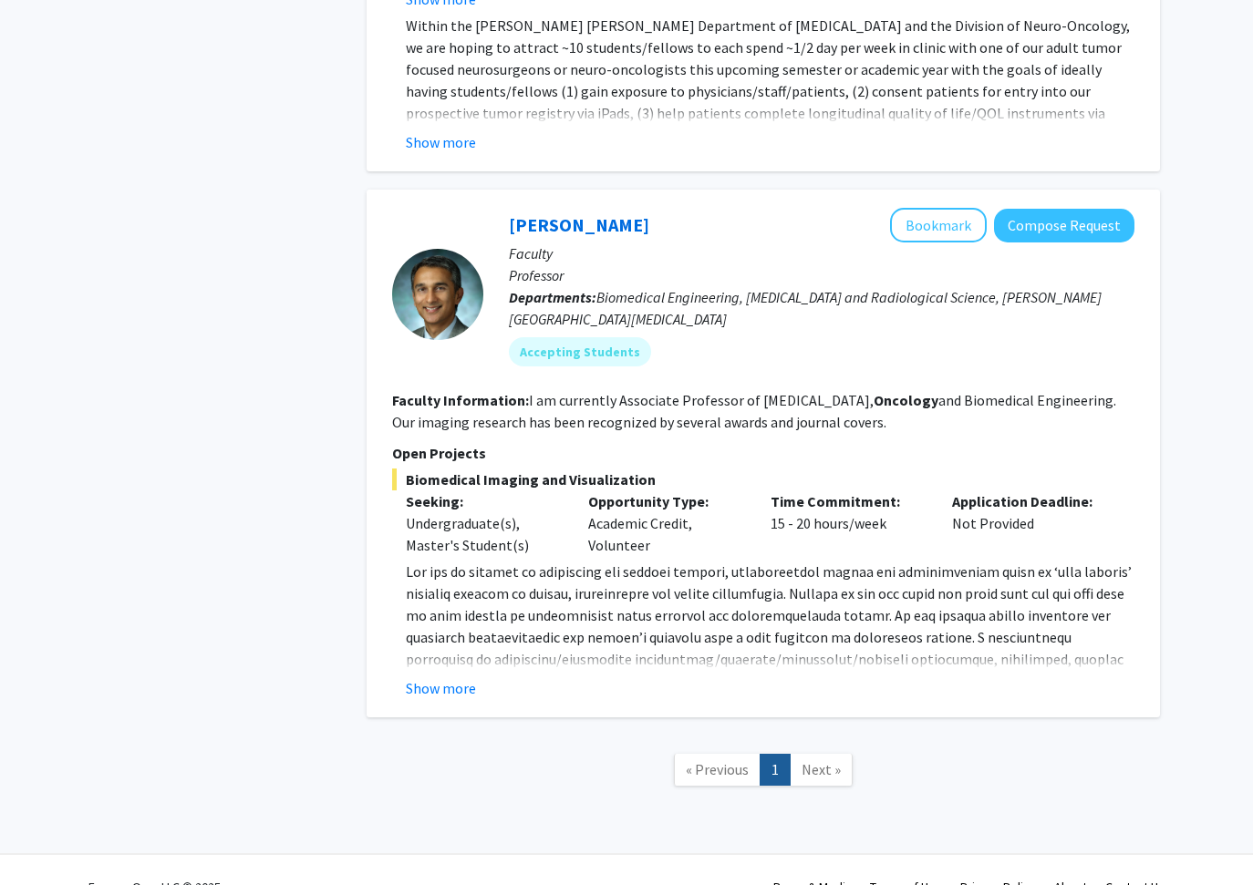
scroll to position [861, 0]
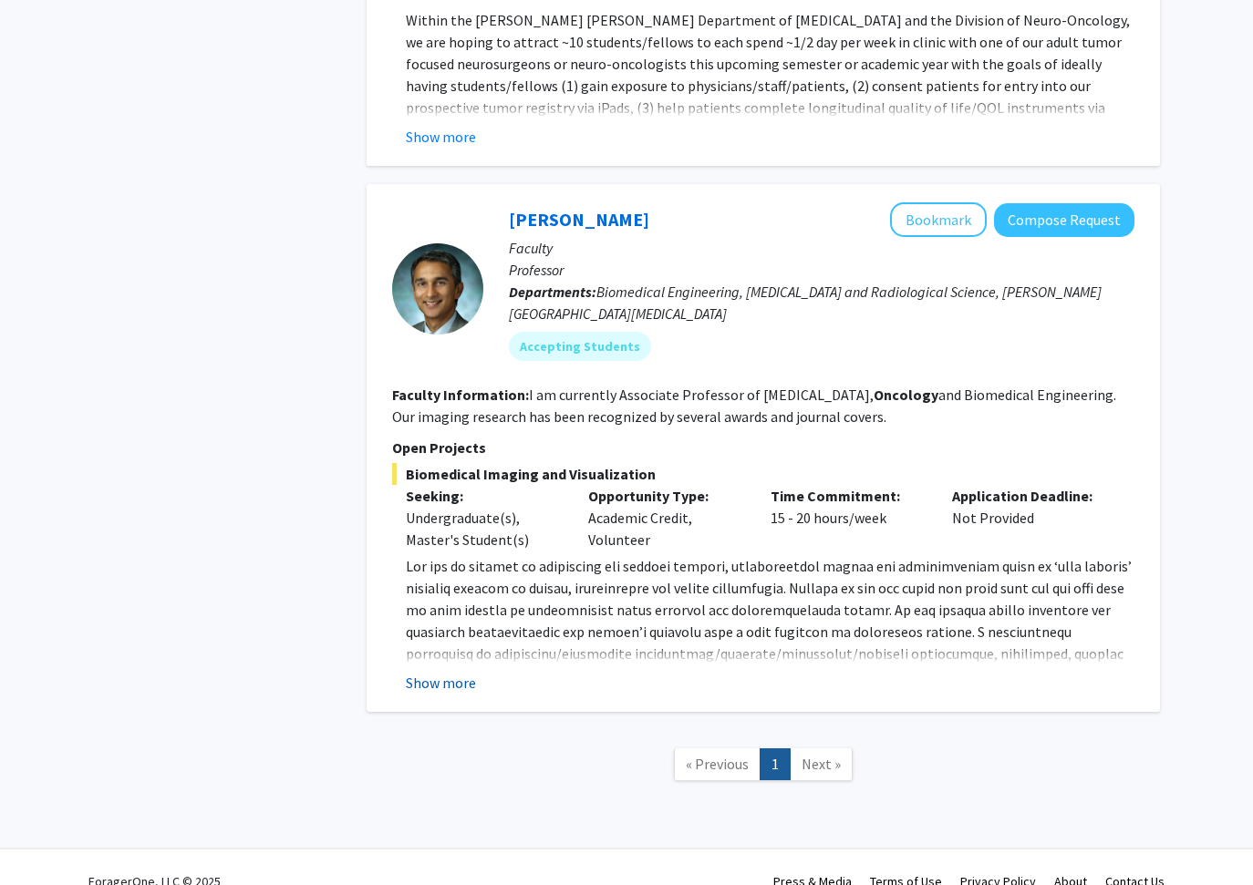
click at [447, 672] on button "Show more" at bounding box center [441, 683] width 70 height 22
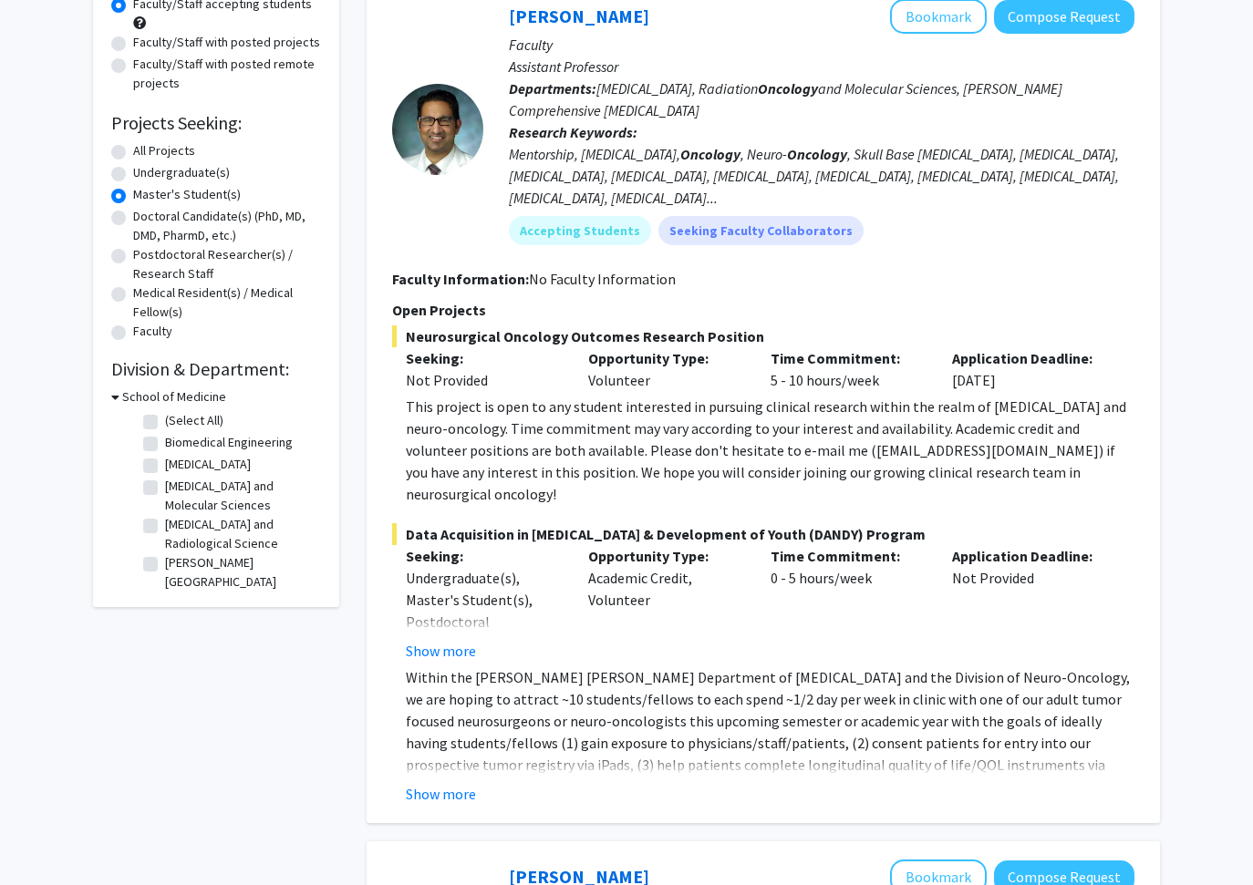
scroll to position [213, 0]
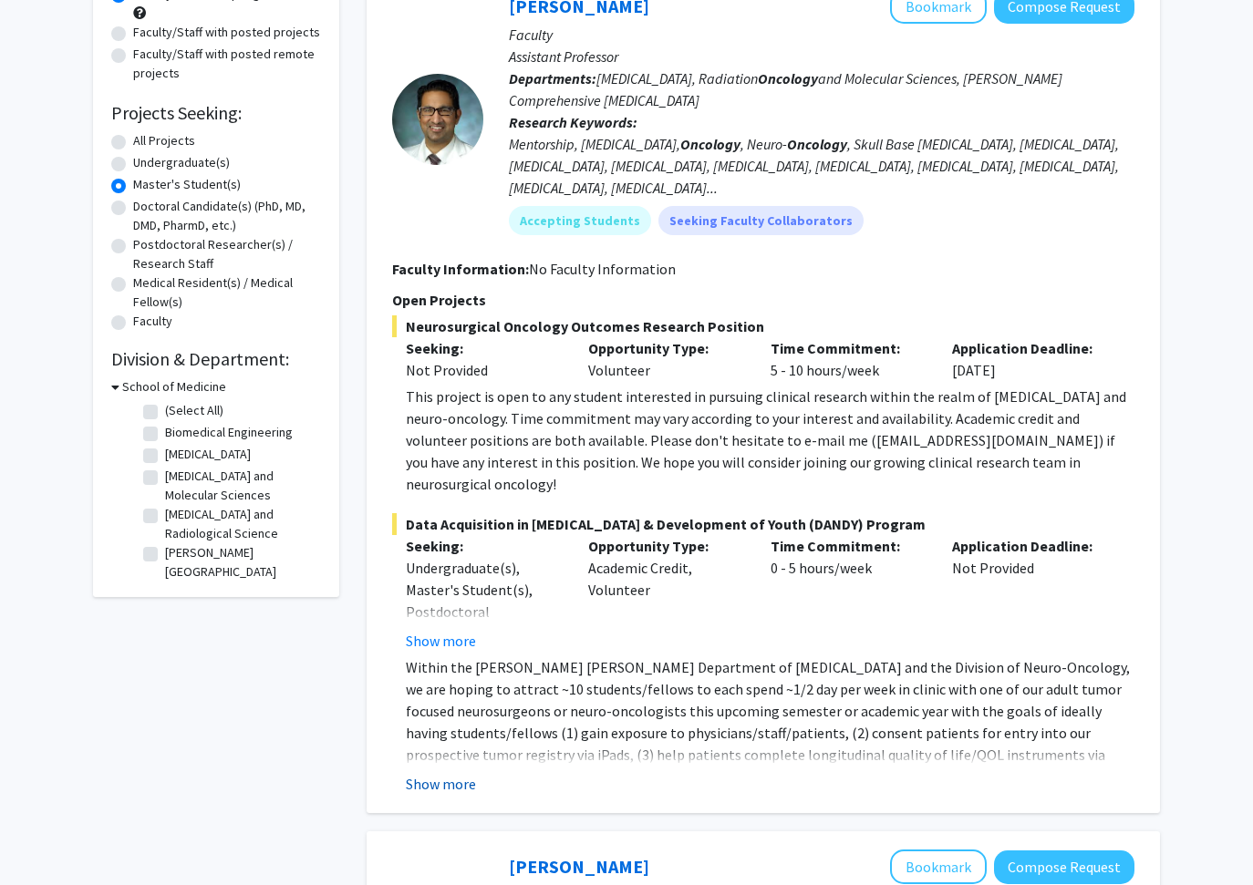
click at [433, 773] on button "Show more" at bounding box center [441, 784] width 70 height 22
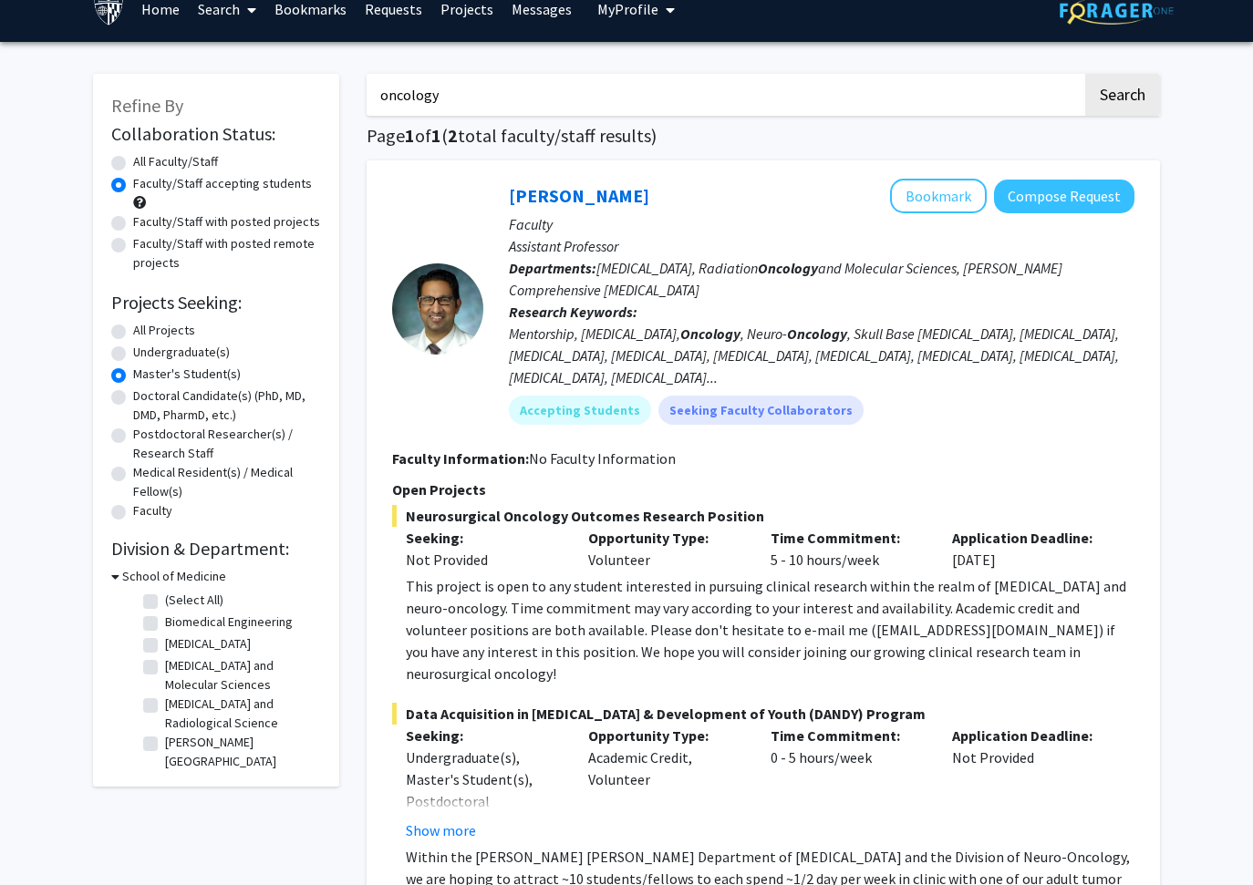
scroll to position [23, 0]
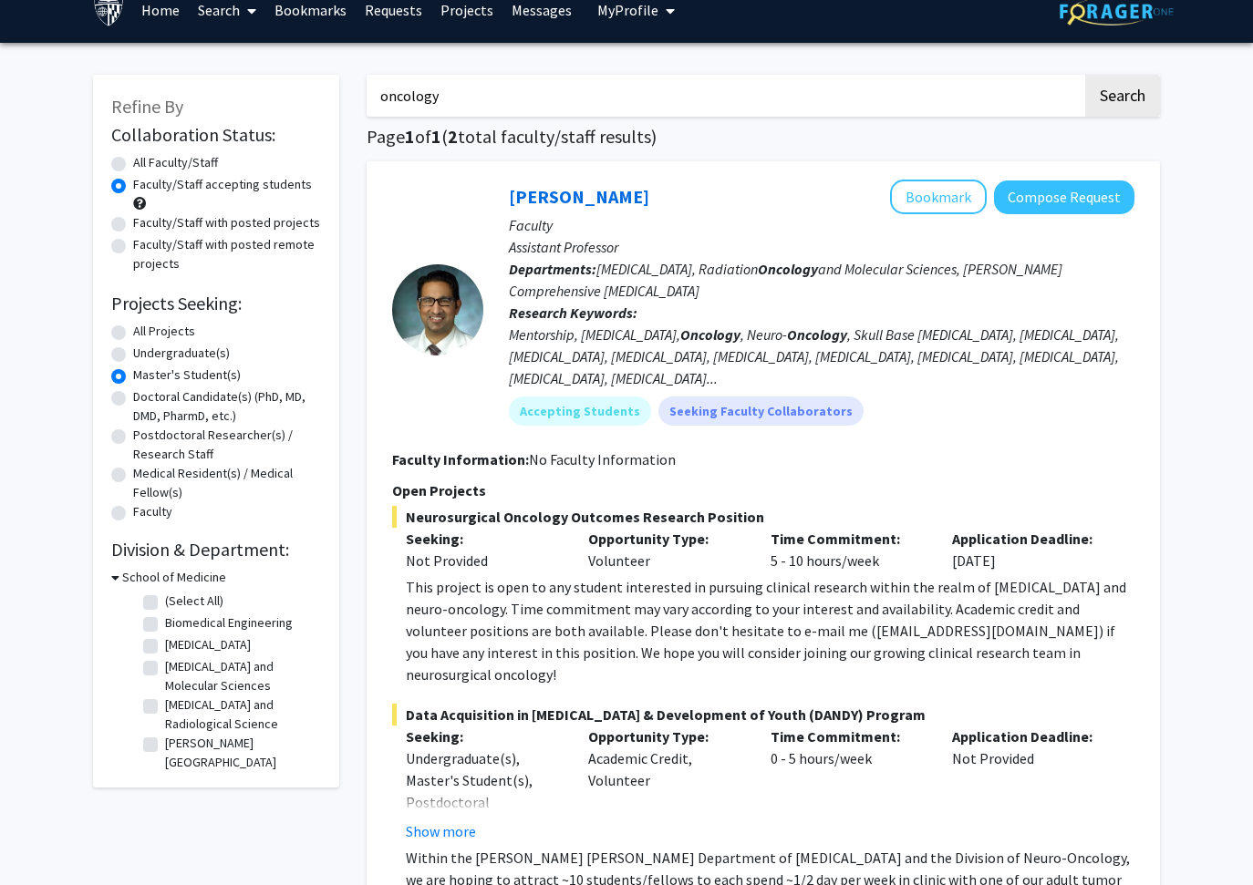
click at [532, 101] on input "oncology" at bounding box center [725, 96] width 716 height 42
type input "[MEDICAL_DATA]"
click at [1122, 98] on button "Search" at bounding box center [1122, 96] width 75 height 42
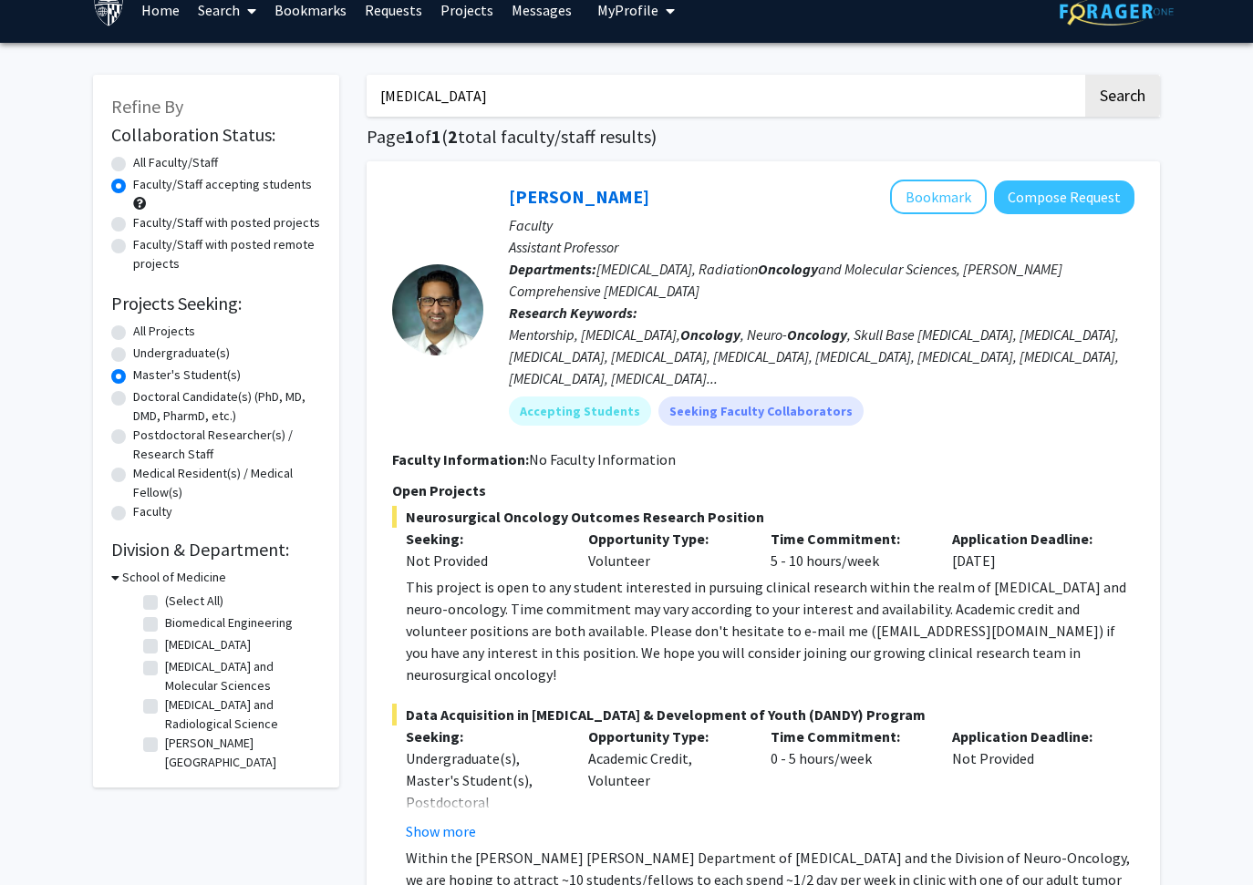
radio input "true"
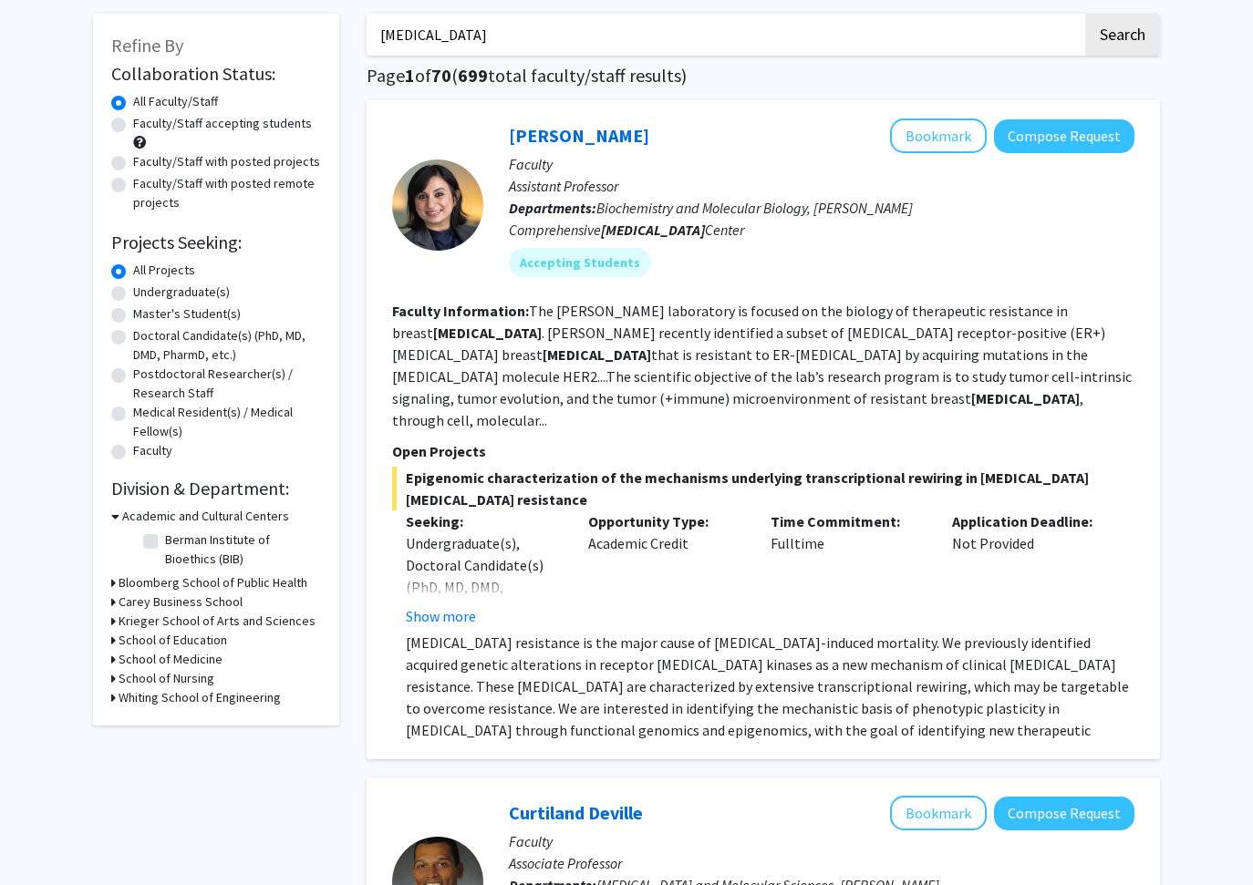
scroll to position [96, 0]
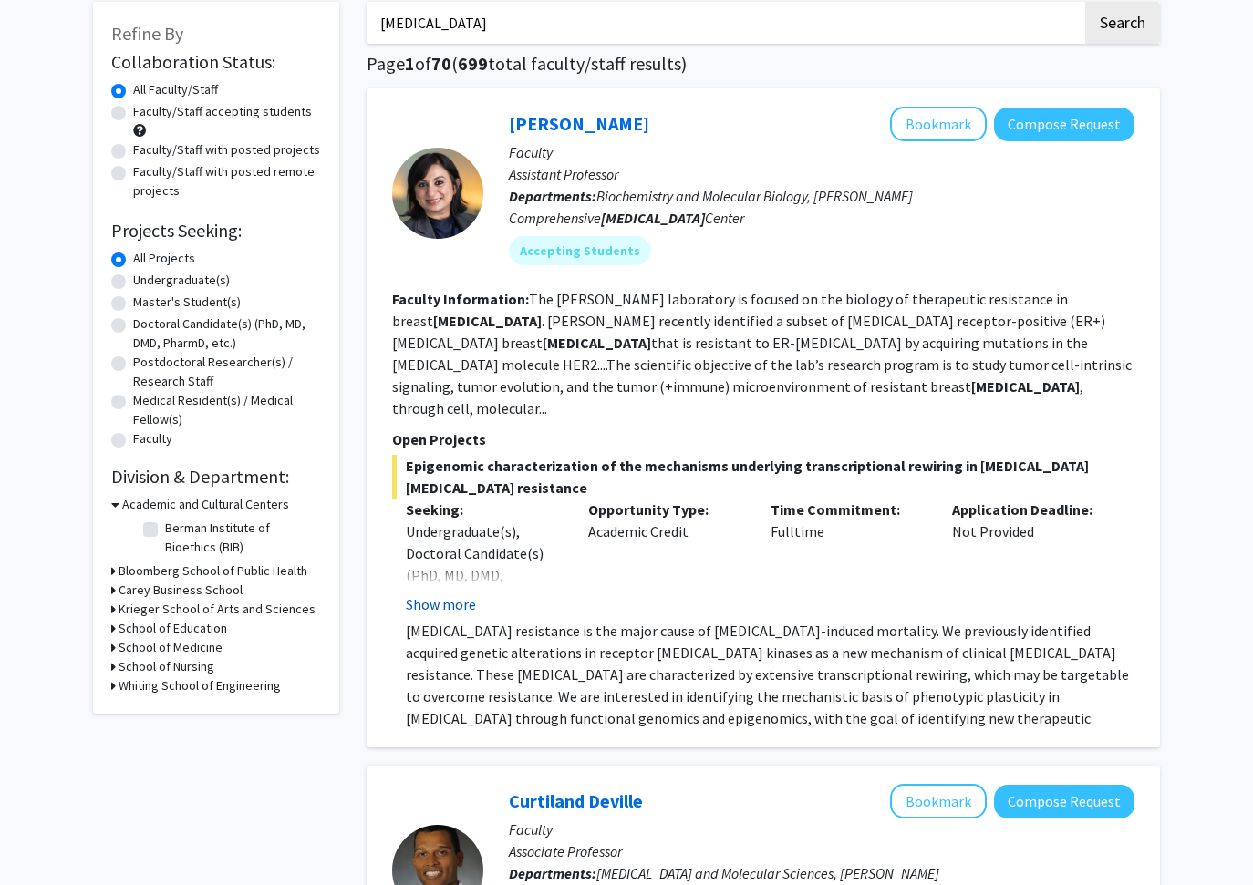
click at [451, 594] on button "Show more" at bounding box center [441, 605] width 70 height 22
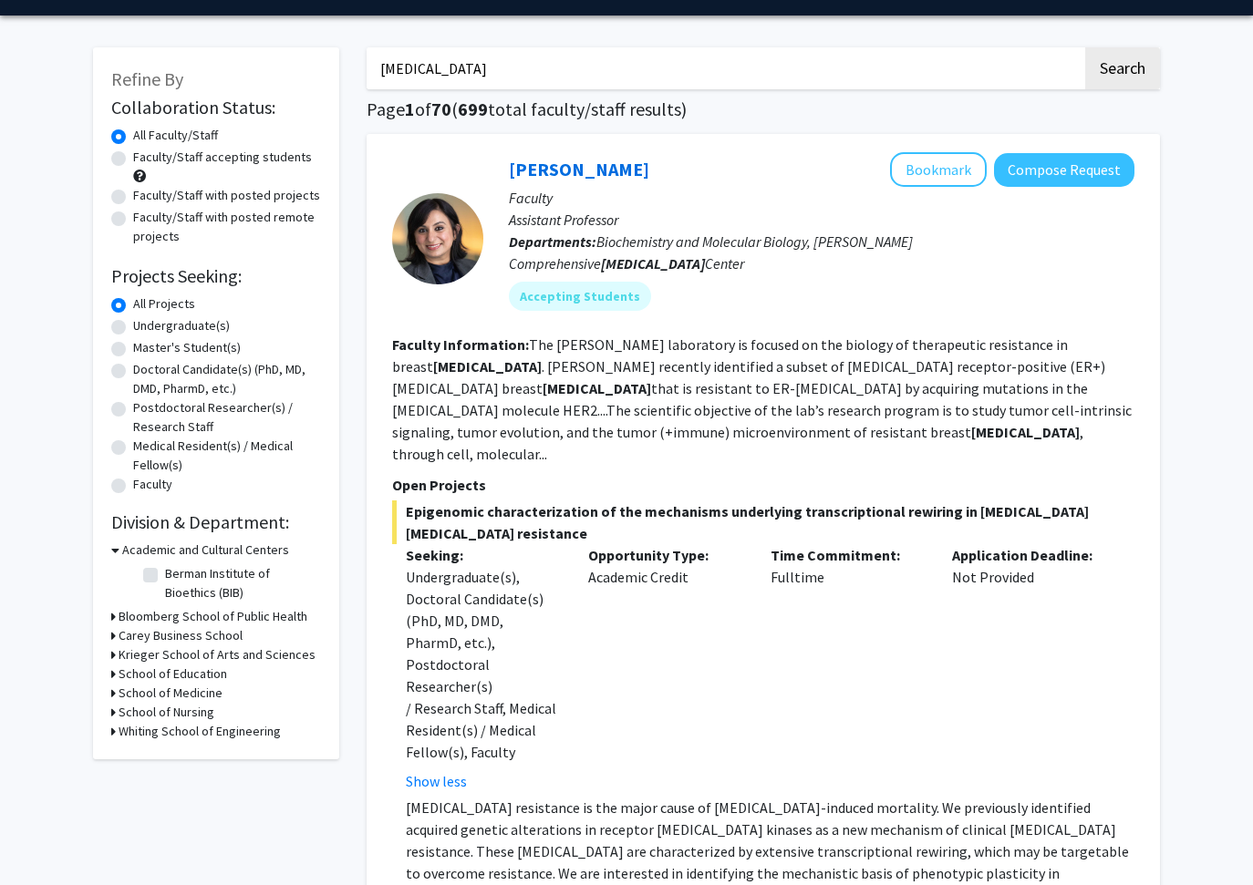
scroll to position [41, 0]
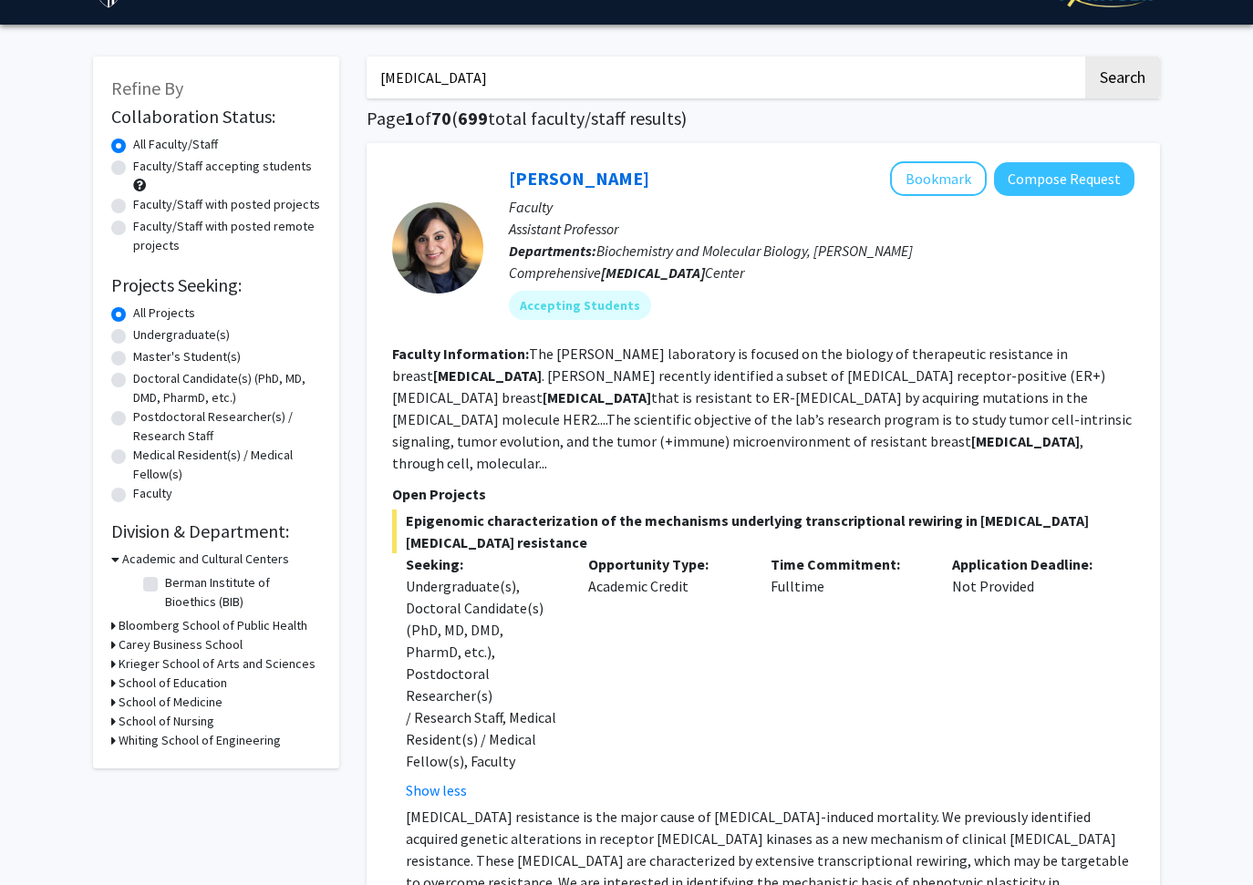
click at [133, 228] on label "Faculty/Staff with posted remote projects" at bounding box center [227, 236] width 188 height 38
click at [133, 228] on input "Faculty/Staff with posted remote projects" at bounding box center [139, 223] width 12 height 12
radio input "true"
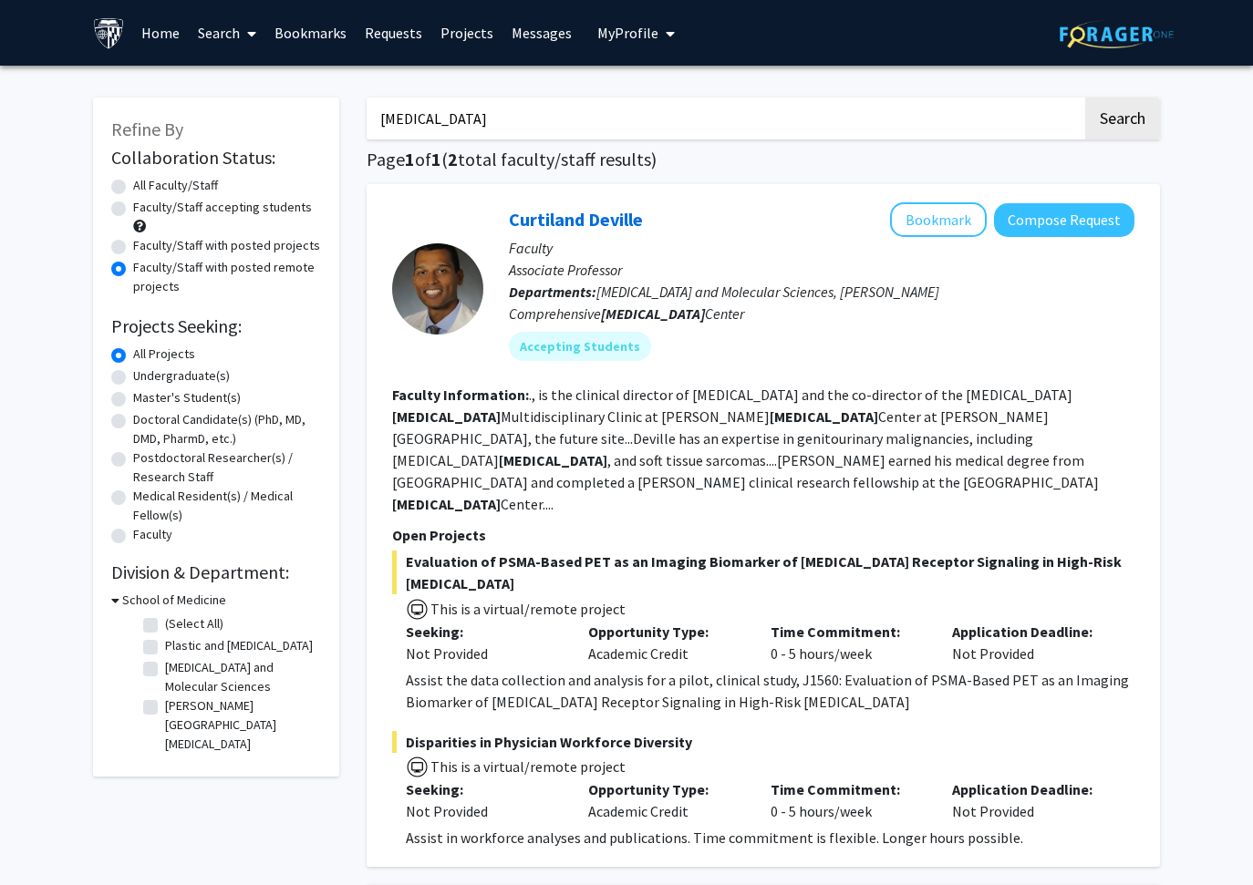
click at [778, 129] on input "[MEDICAL_DATA]" at bounding box center [725, 119] width 716 height 42
type input "oncology"
click at [1122, 121] on button "Search" at bounding box center [1122, 119] width 75 height 42
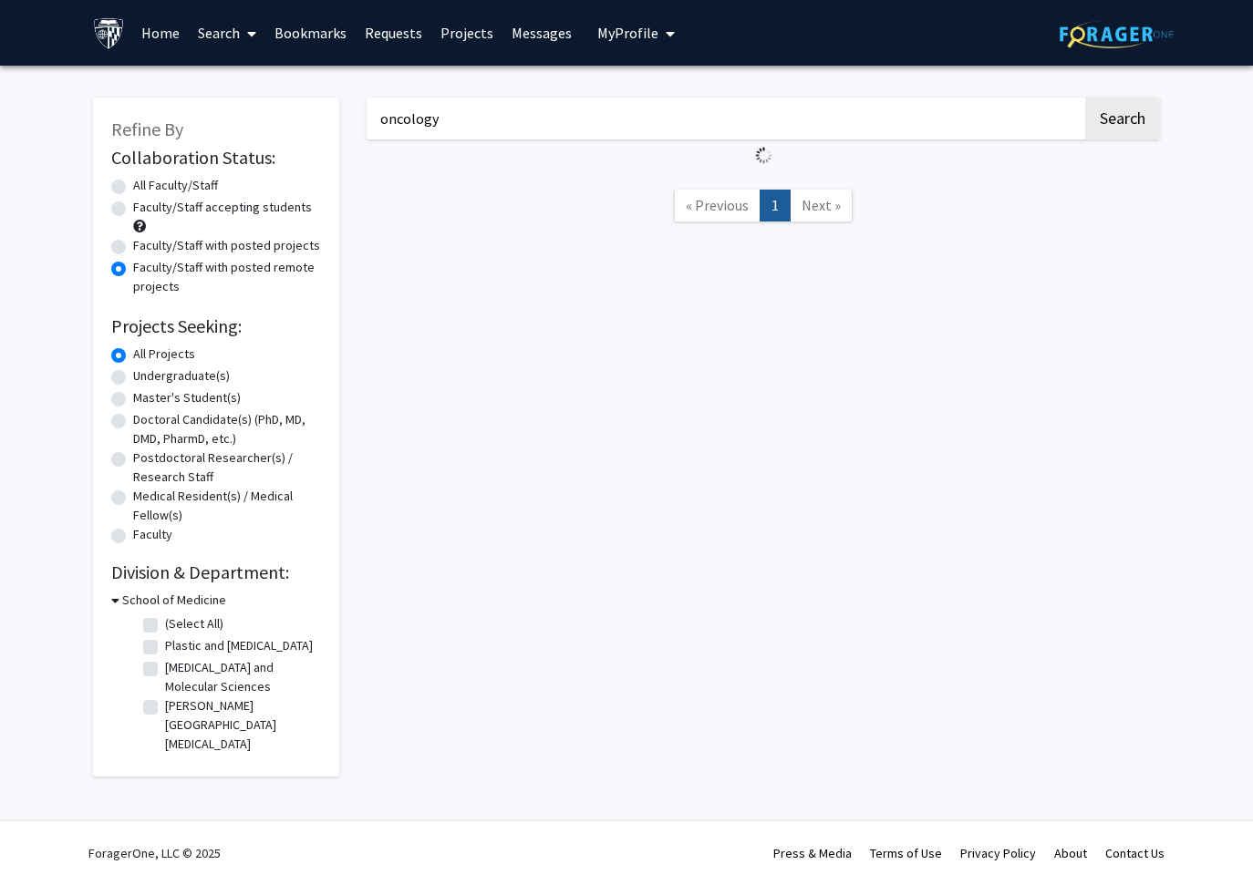
radio input "true"
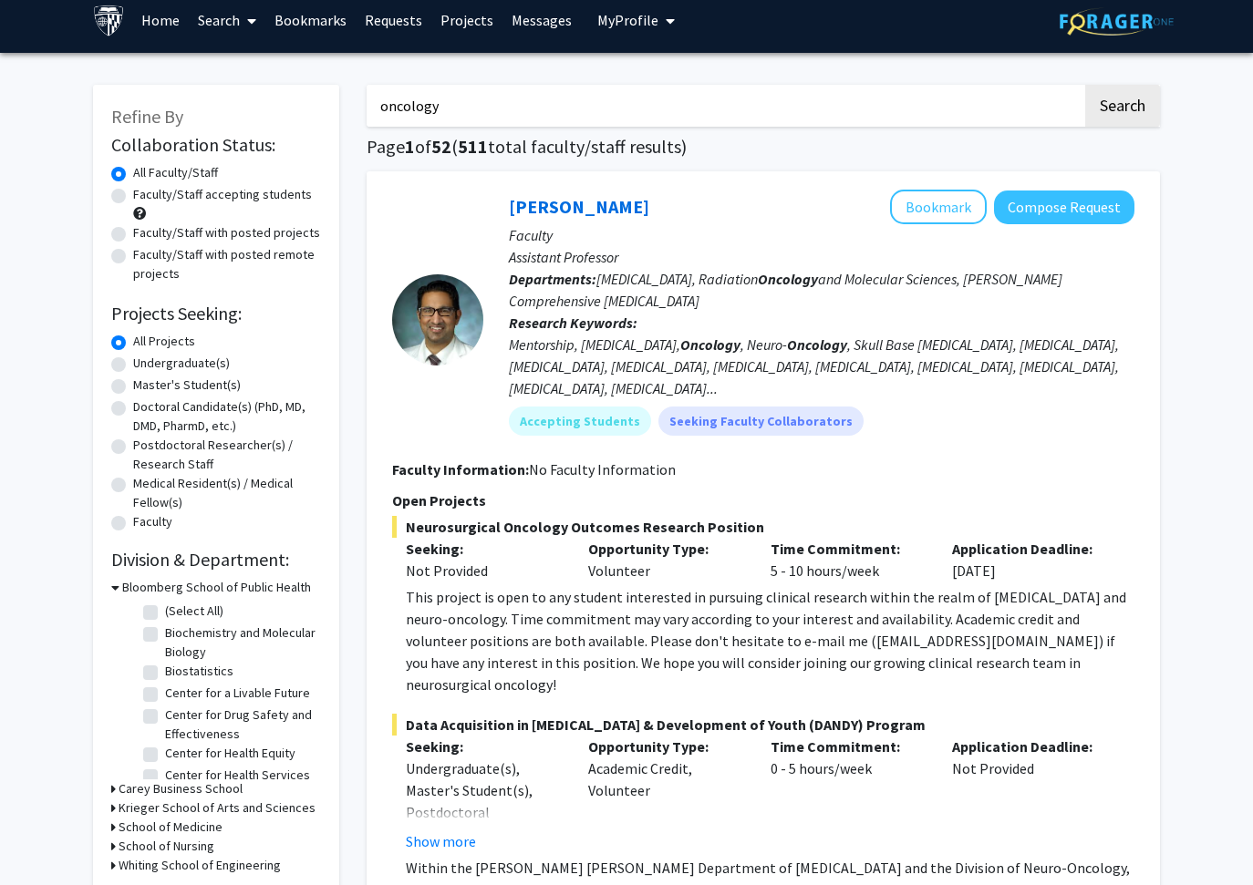
scroll to position [16, 0]
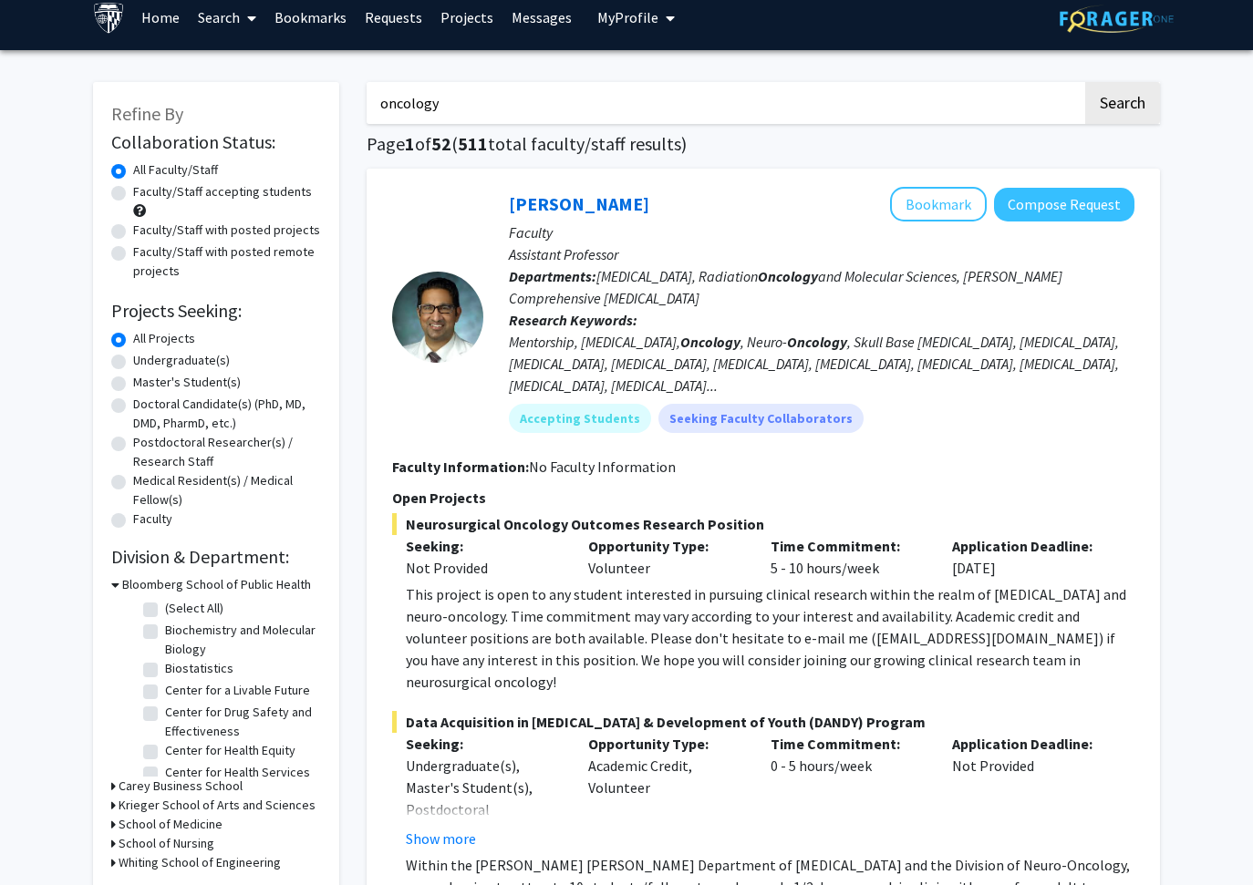
click at [133, 255] on label "Faculty/Staff with posted remote projects" at bounding box center [227, 262] width 188 height 38
click at [133, 254] on input "Faculty/Staff with posted remote projects" at bounding box center [139, 249] width 12 height 12
radio input "true"
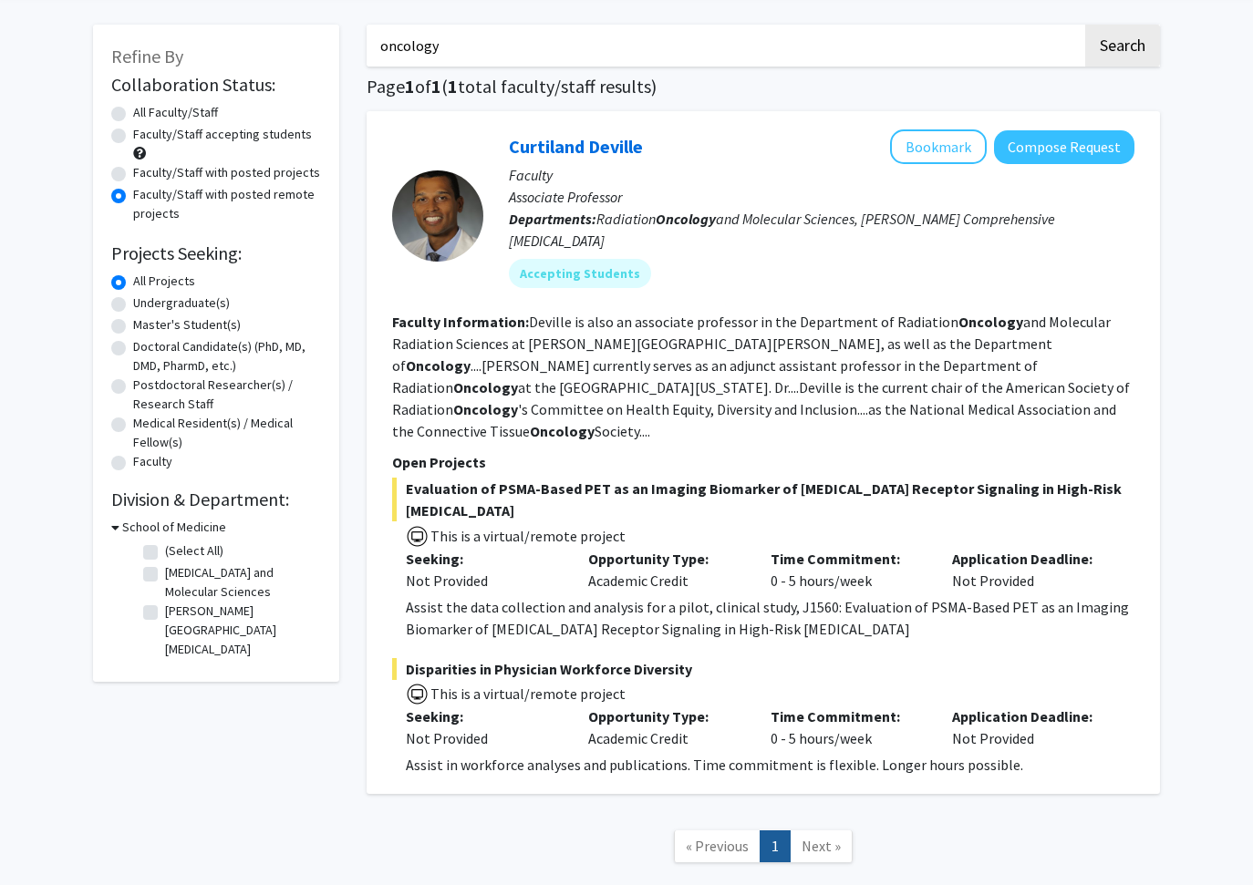
scroll to position [72, 0]
click at [553, 152] on link "Curtiland Deville" at bounding box center [576, 147] width 134 height 23
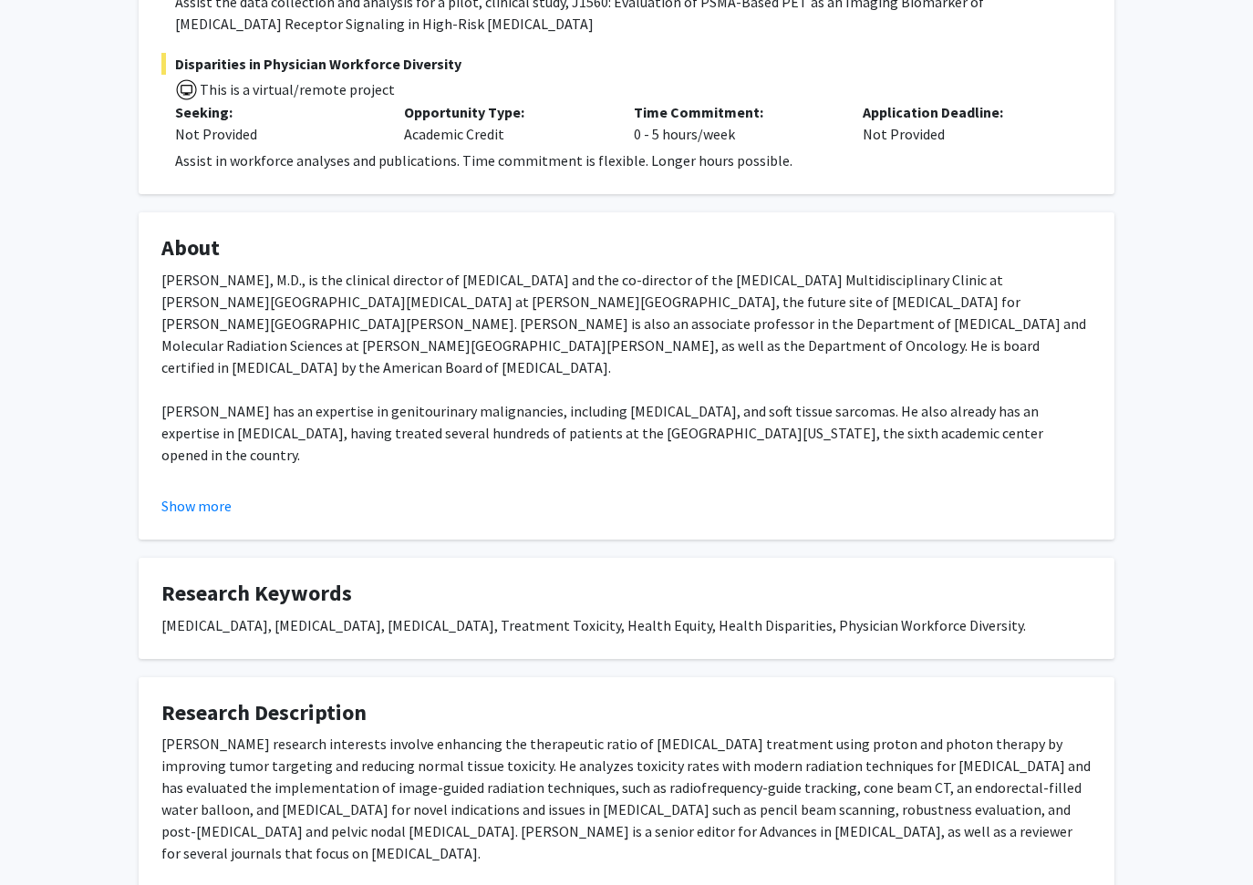
scroll to position [494, 0]
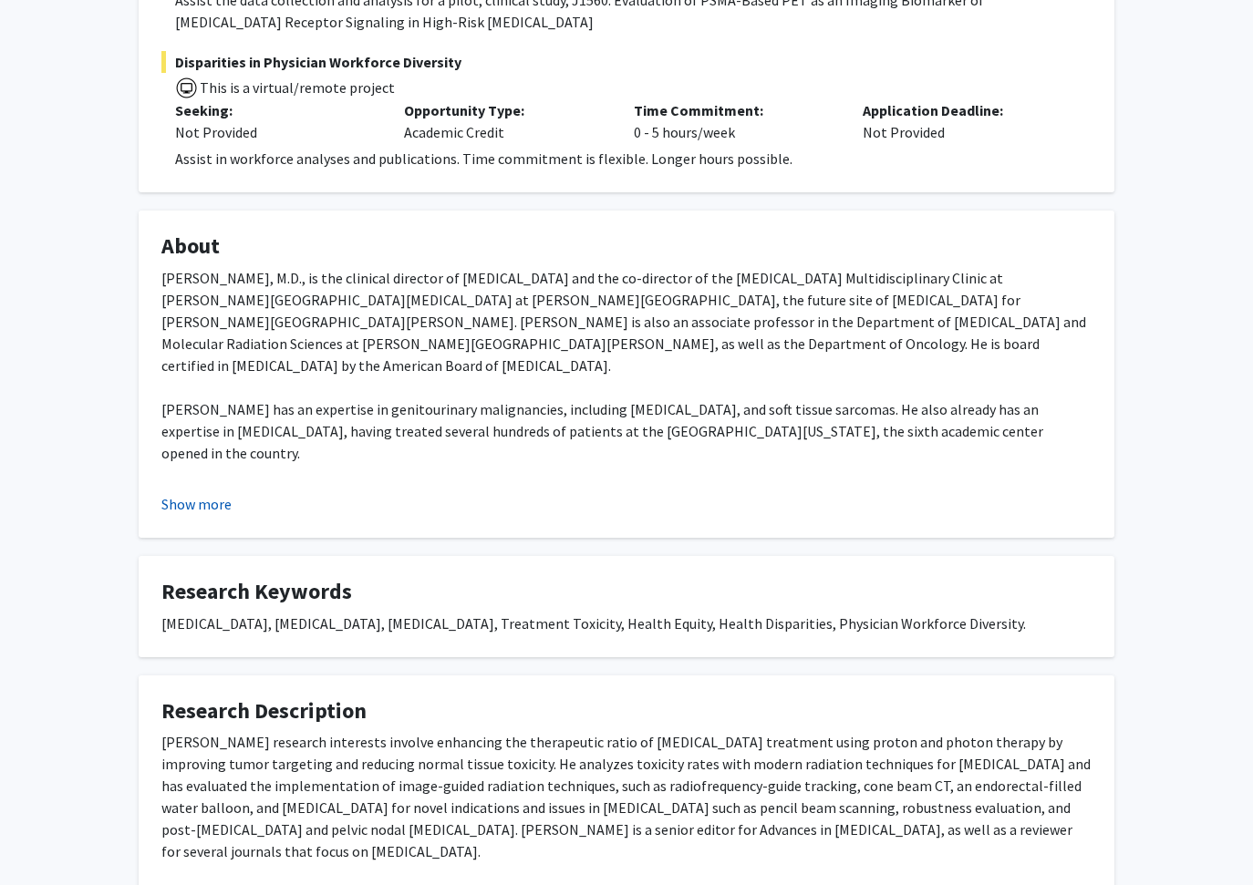
click at [195, 510] on button "Show more" at bounding box center [196, 504] width 70 height 22
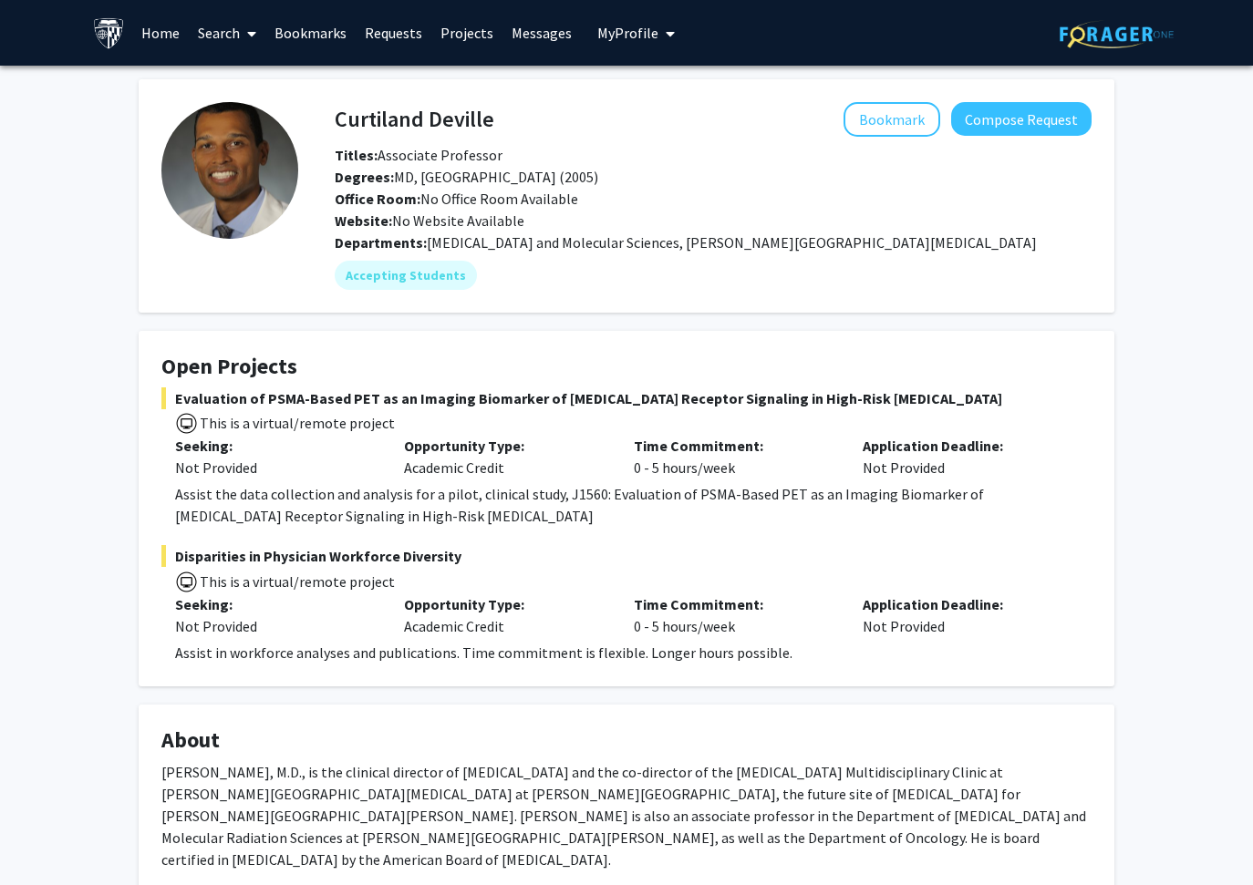
scroll to position [0, 0]
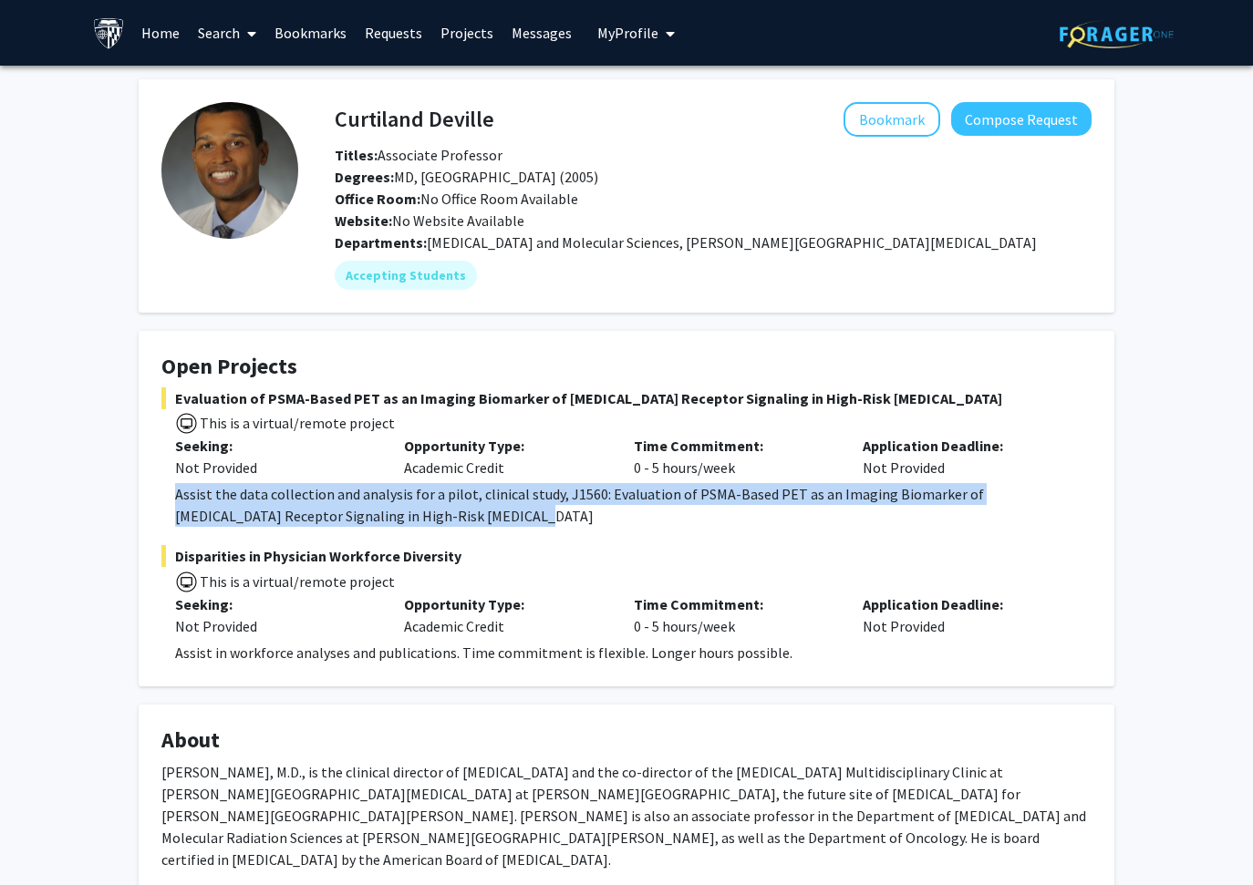
drag, startPoint x: 175, startPoint y: 497, endPoint x: 419, endPoint y: 523, distance: 245.7
click at [419, 523] on div "Assist the data collection and analysis for a pilot, clinical study, J1560: Eva…" at bounding box center [633, 505] width 916 height 44
copy div "Assist the data collection and analysis for a pilot, clinical study, J1560: Eva…"
drag, startPoint x: 0, startPoint y: 683, endPoint x: 443, endPoint y: 522, distance: 471.7
click at [443, 522] on div "Assist the data collection and analysis for a pilot, clinical study, J1560: Eva…" at bounding box center [633, 505] width 916 height 44
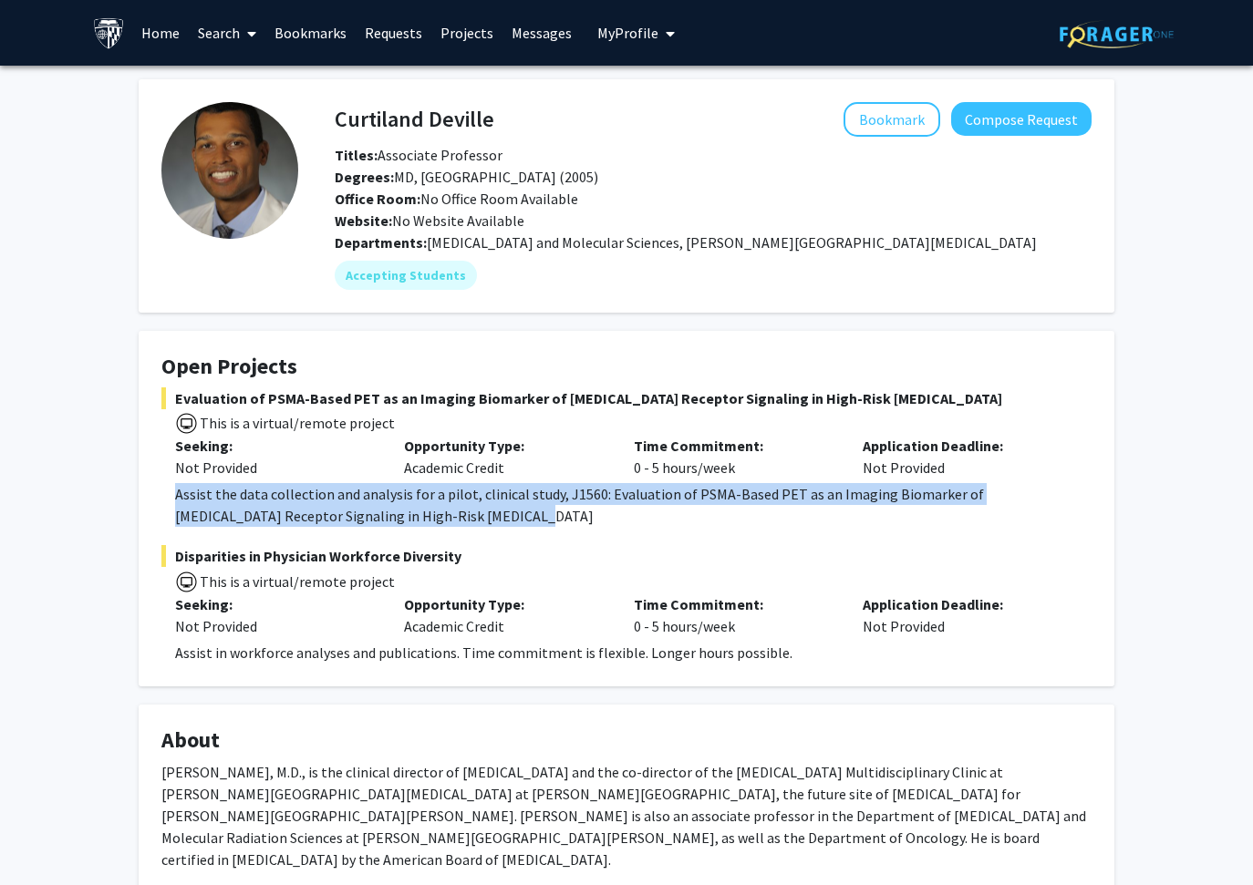
copy div "Assist the data collection and analysis for a pilot, clinical study, J1560: Eva…"
click at [466, 31] on link "Projects" at bounding box center [466, 33] width 71 height 64
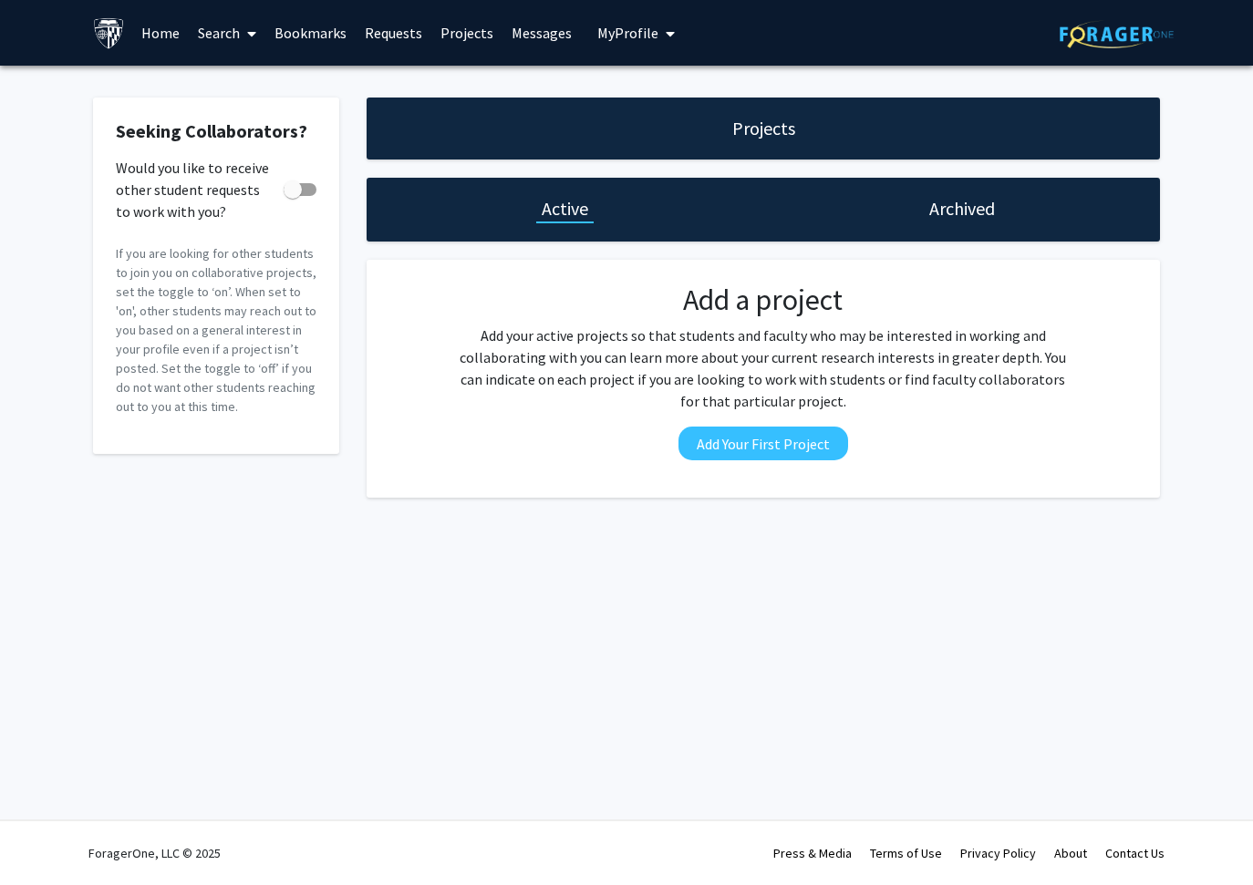
click at [213, 36] on link "Search" at bounding box center [227, 33] width 77 height 64
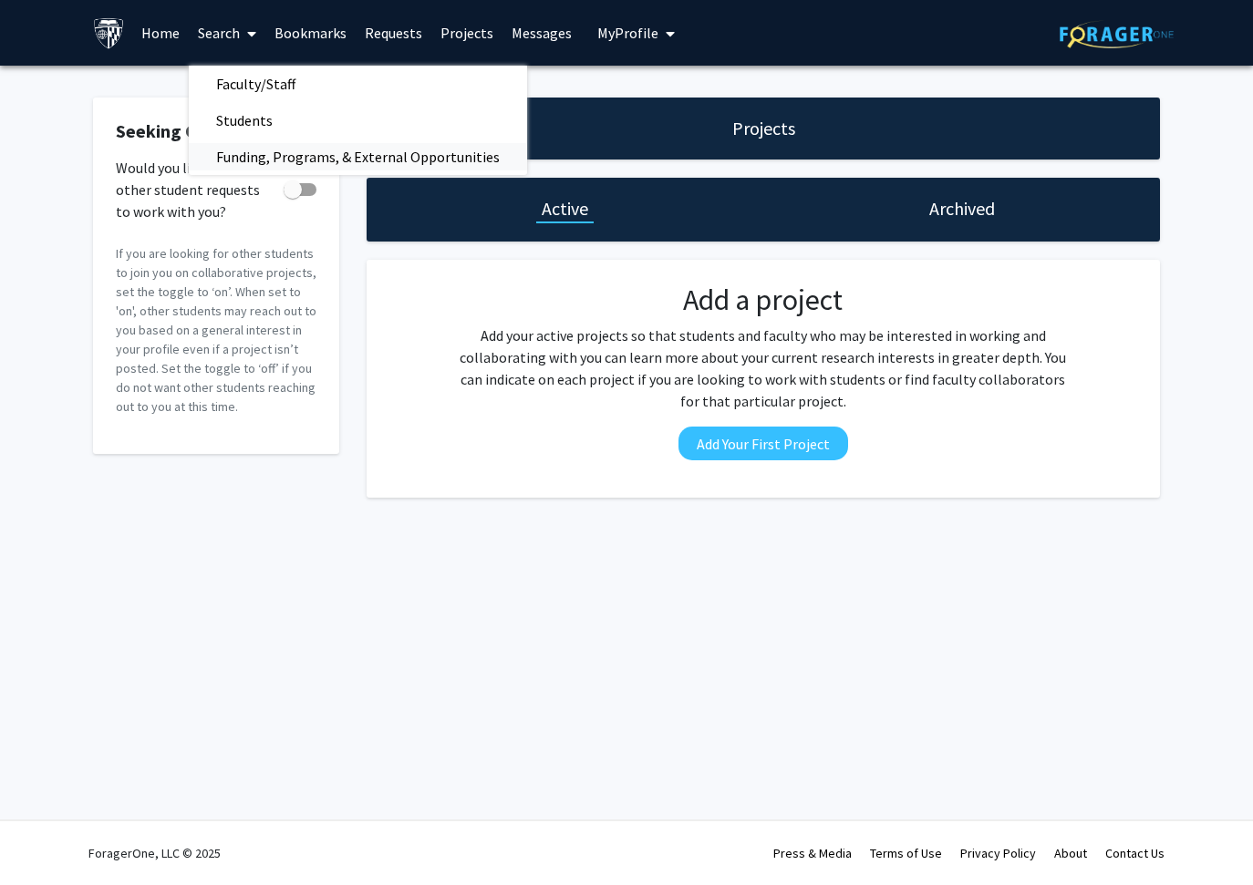
click at [286, 156] on span "Funding, Programs, & External Opportunities" at bounding box center [358, 157] width 338 height 36
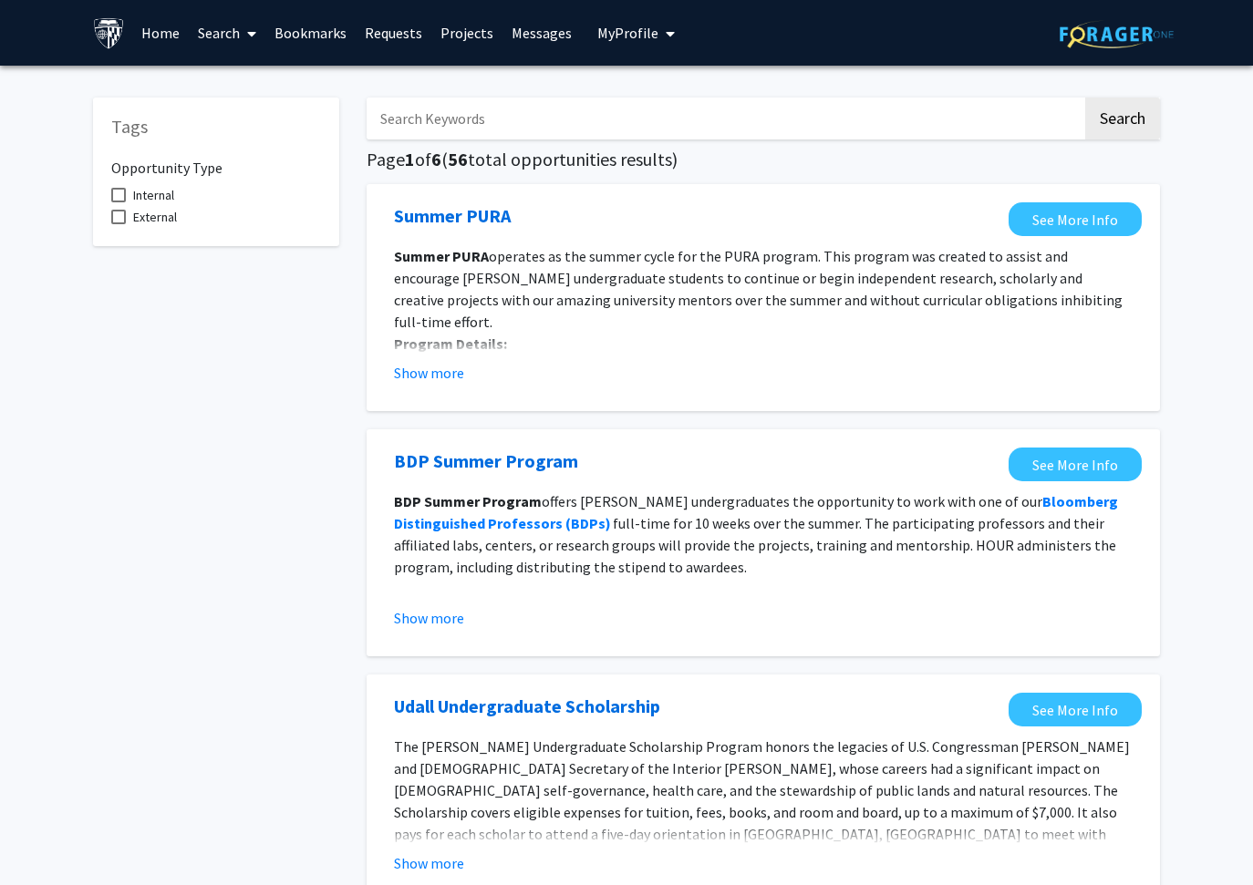
click at [238, 36] on link "Search" at bounding box center [227, 33] width 77 height 64
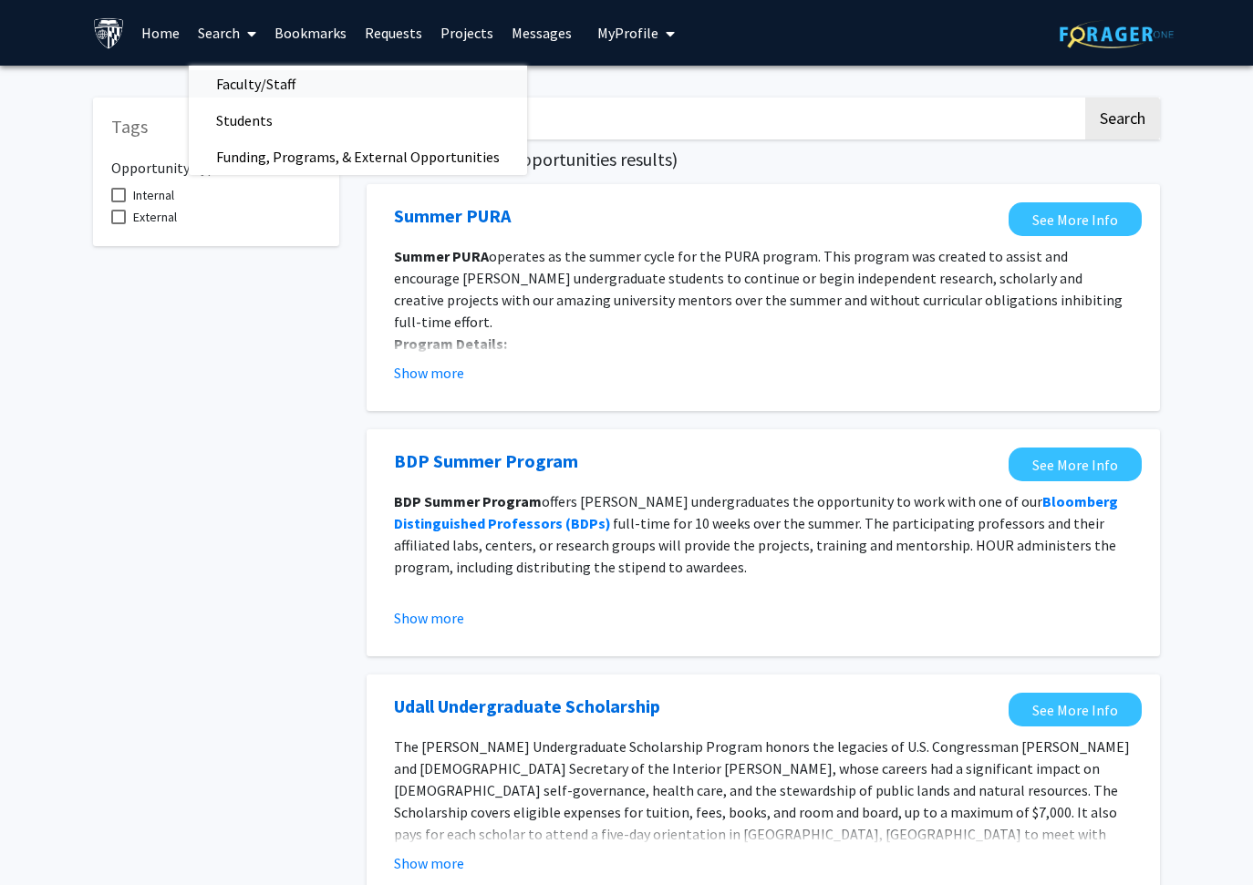
click at [249, 78] on span "Faculty/Staff" at bounding box center [256, 84] width 134 height 36
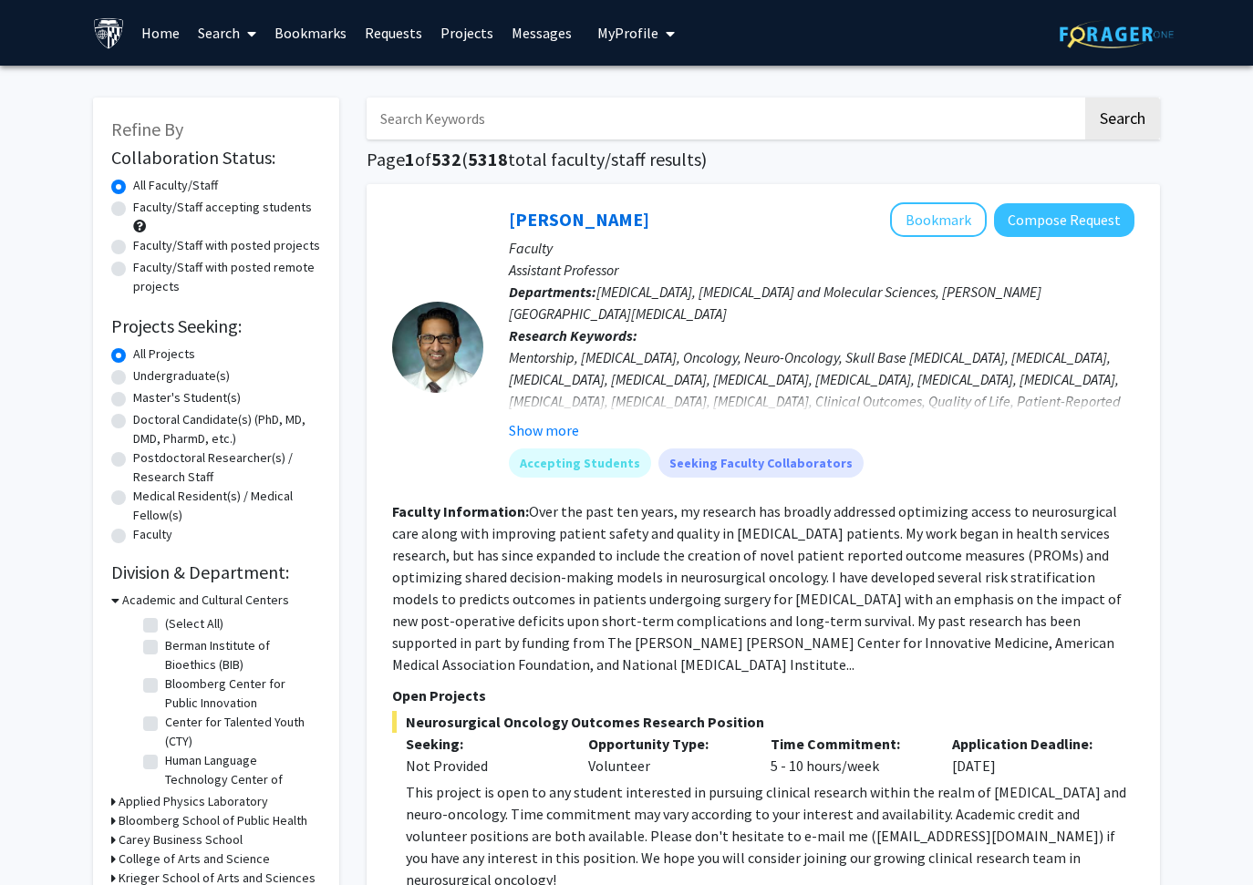
click at [133, 274] on label "Faculty/Staff with posted remote projects" at bounding box center [227, 277] width 188 height 38
click at [133, 270] on input "Faculty/Staff with posted remote projects" at bounding box center [139, 264] width 12 height 12
radio input "true"
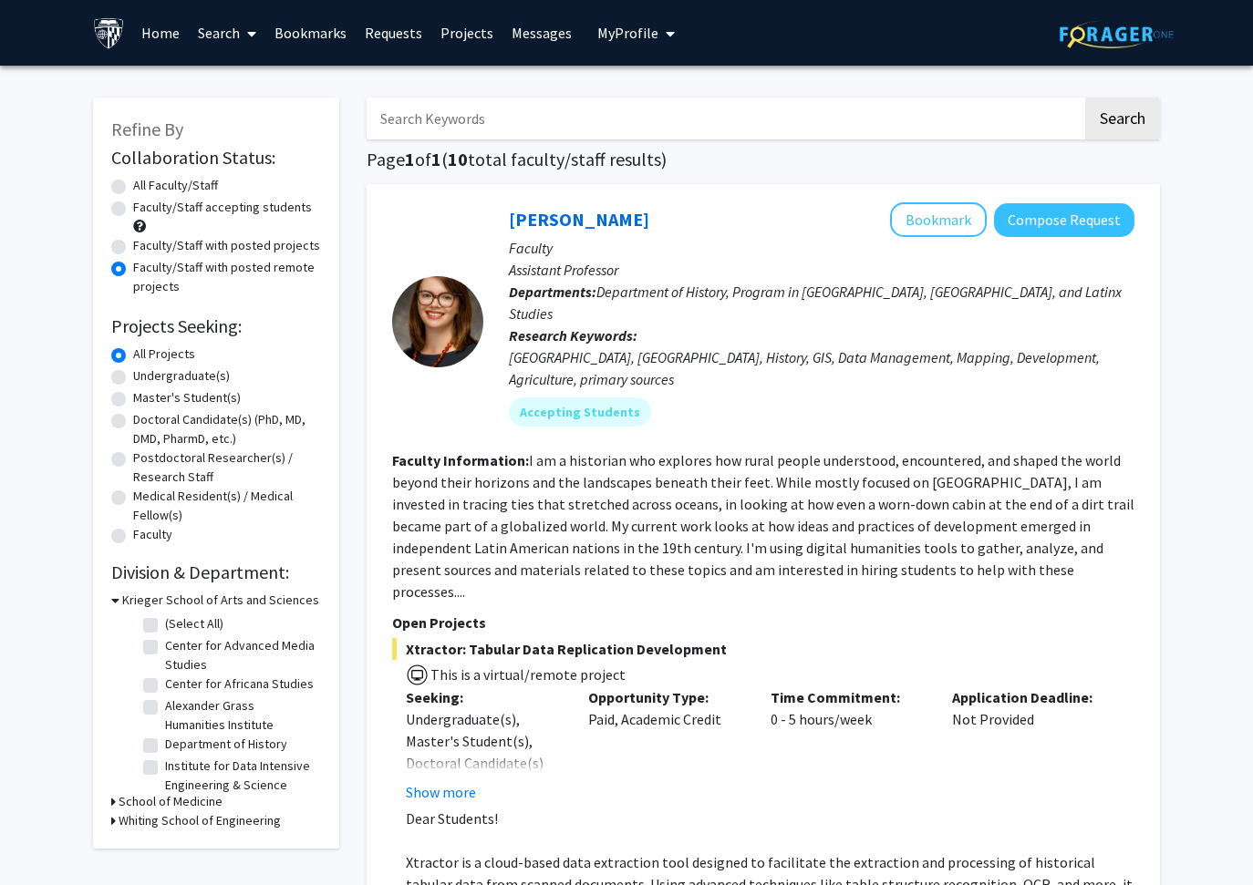
click at [133, 400] on label "Master's Student(s)" at bounding box center [187, 397] width 108 height 19
click at [133, 400] on input "Master's Student(s)" at bounding box center [139, 394] width 12 height 12
radio input "true"
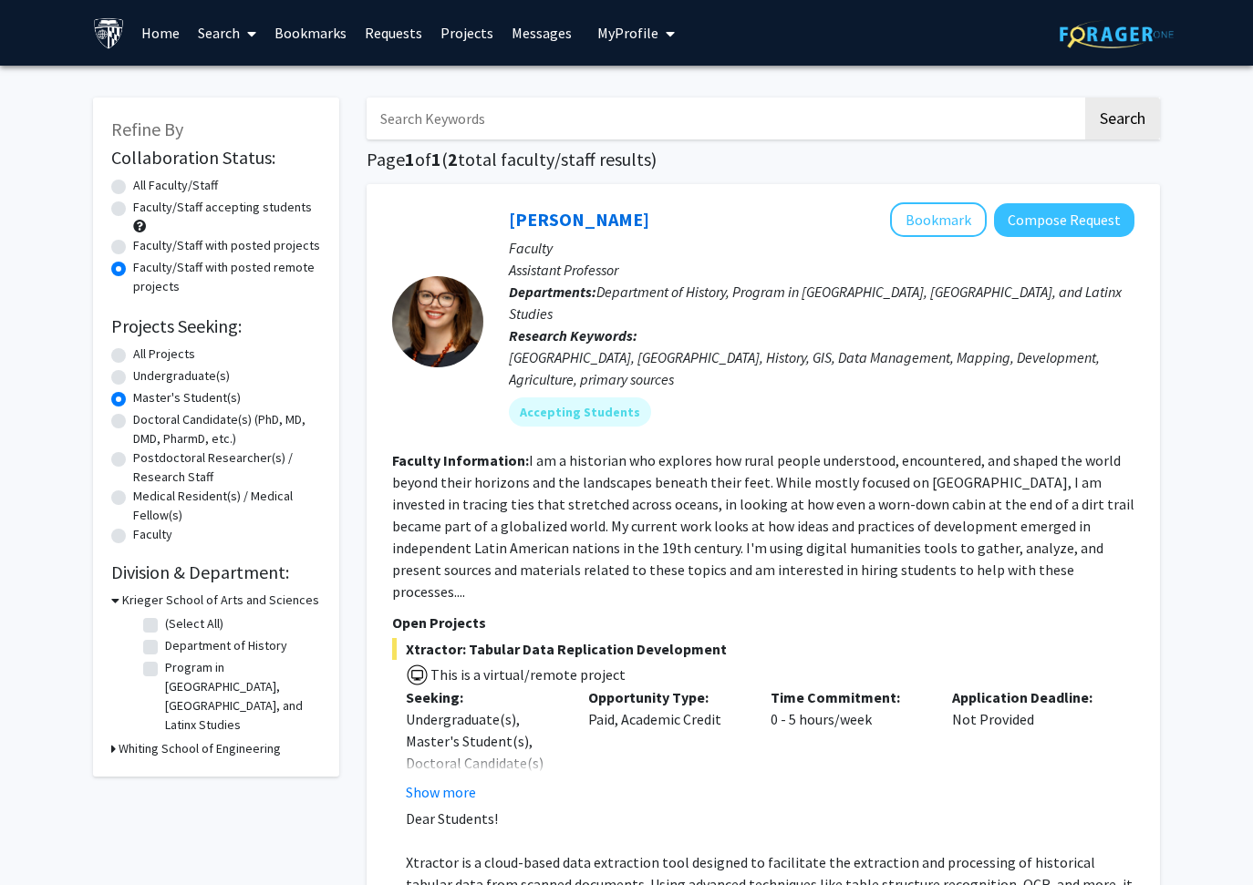
click at [418, 120] on input "Search Keywords" at bounding box center [725, 119] width 716 height 42
type input "bioinformatics"
click at [1122, 121] on button "Search" at bounding box center [1122, 119] width 75 height 42
radio input "true"
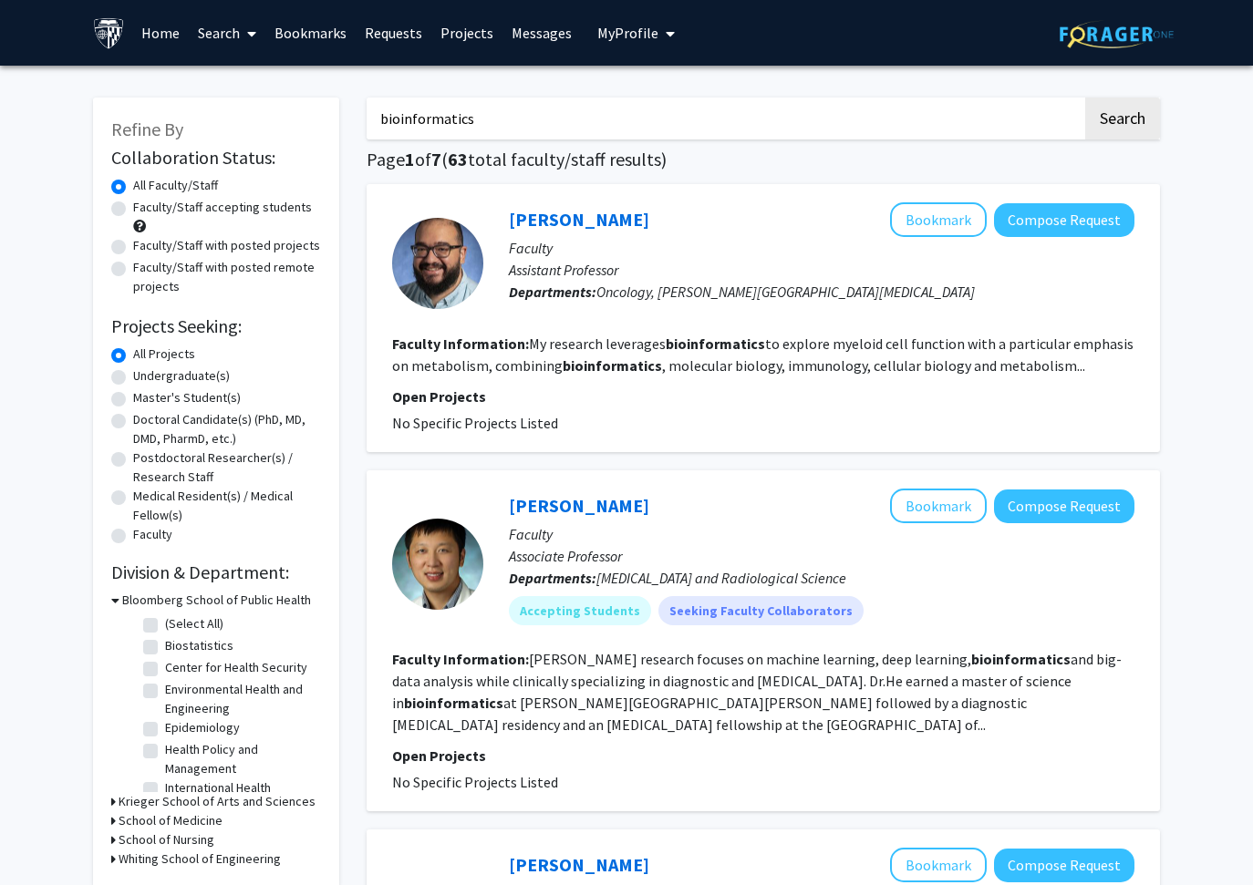
click at [161, 280] on label "Faculty/Staff with posted remote projects" at bounding box center [227, 277] width 188 height 38
click at [145, 270] on input "Faculty/Staff with posted remote projects" at bounding box center [139, 264] width 12 height 12
radio input "true"
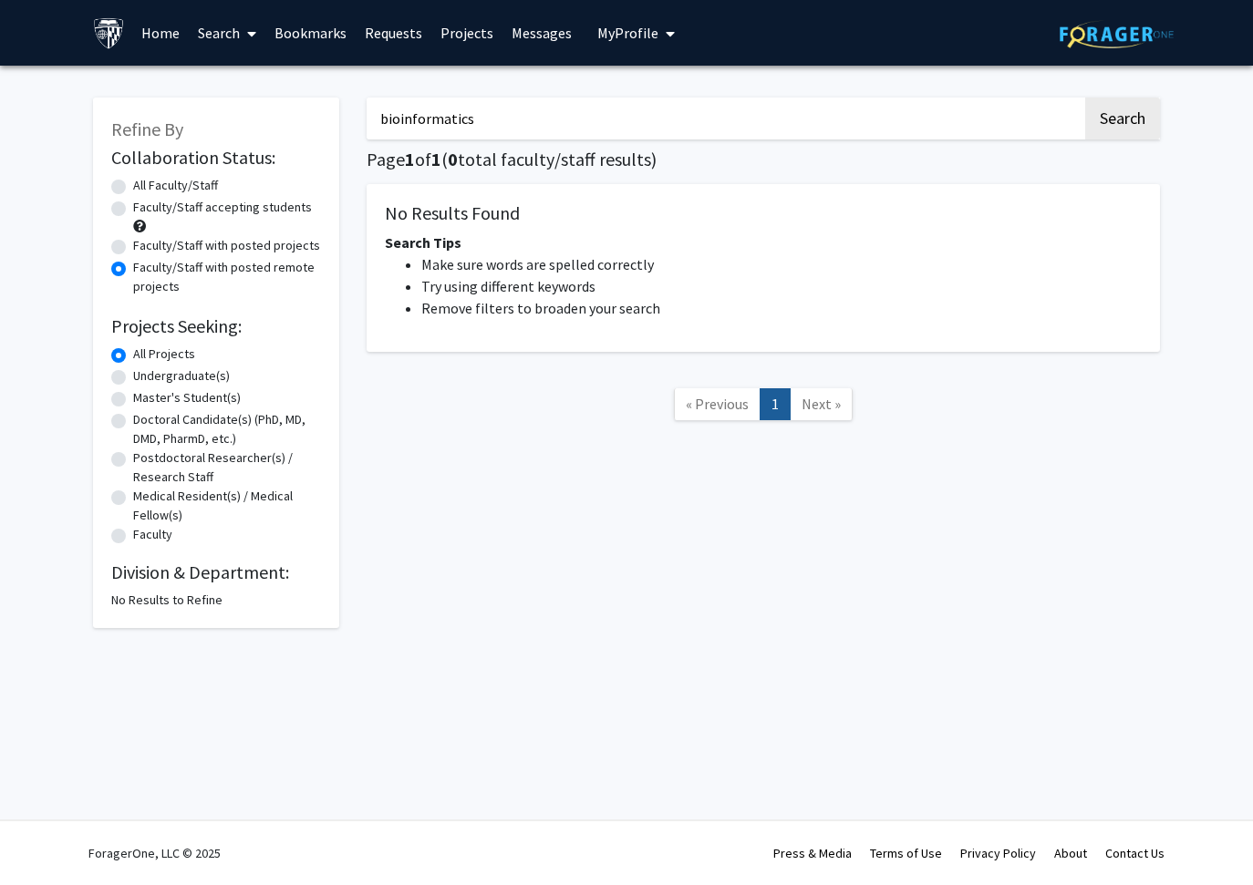
click at [501, 129] on input "bioinformatics" at bounding box center [725, 119] width 716 height 42
click at [1122, 121] on button "Search" at bounding box center [1122, 119] width 75 height 42
radio input "true"
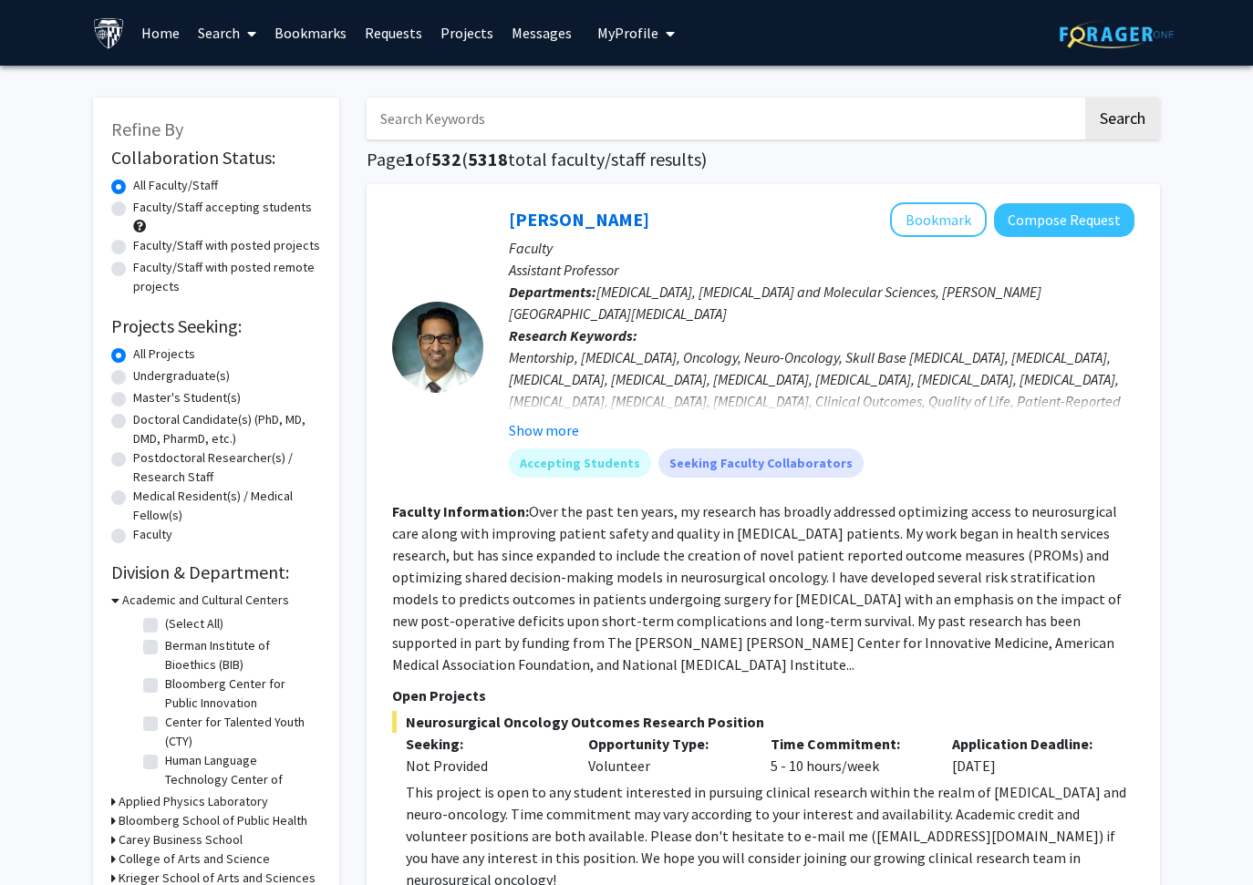
click at [138, 273] on label "Faculty/Staff with posted remote projects" at bounding box center [227, 277] width 188 height 38
click at [138, 270] on input "Faculty/Staff with posted remote projects" at bounding box center [139, 264] width 12 height 12
radio input "true"
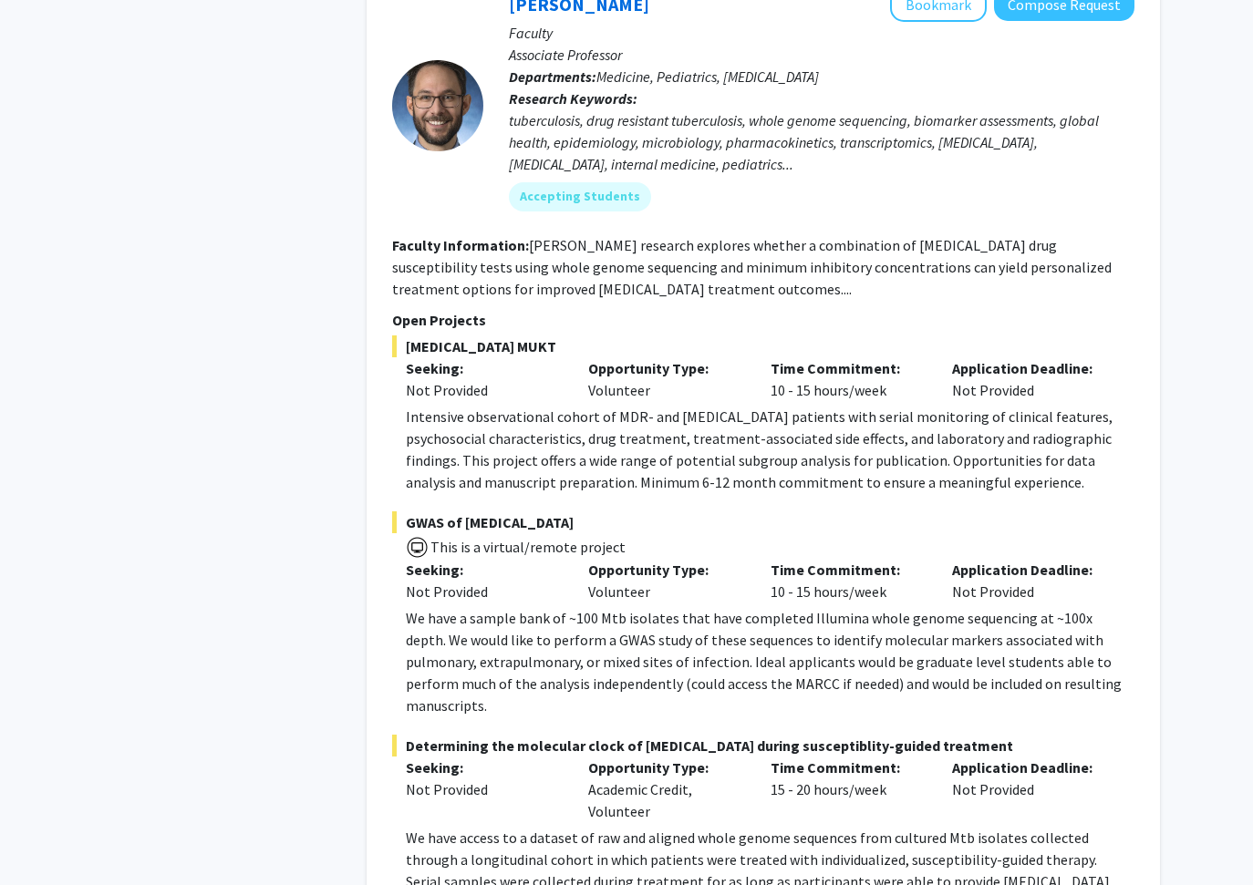
scroll to position [4152, 0]
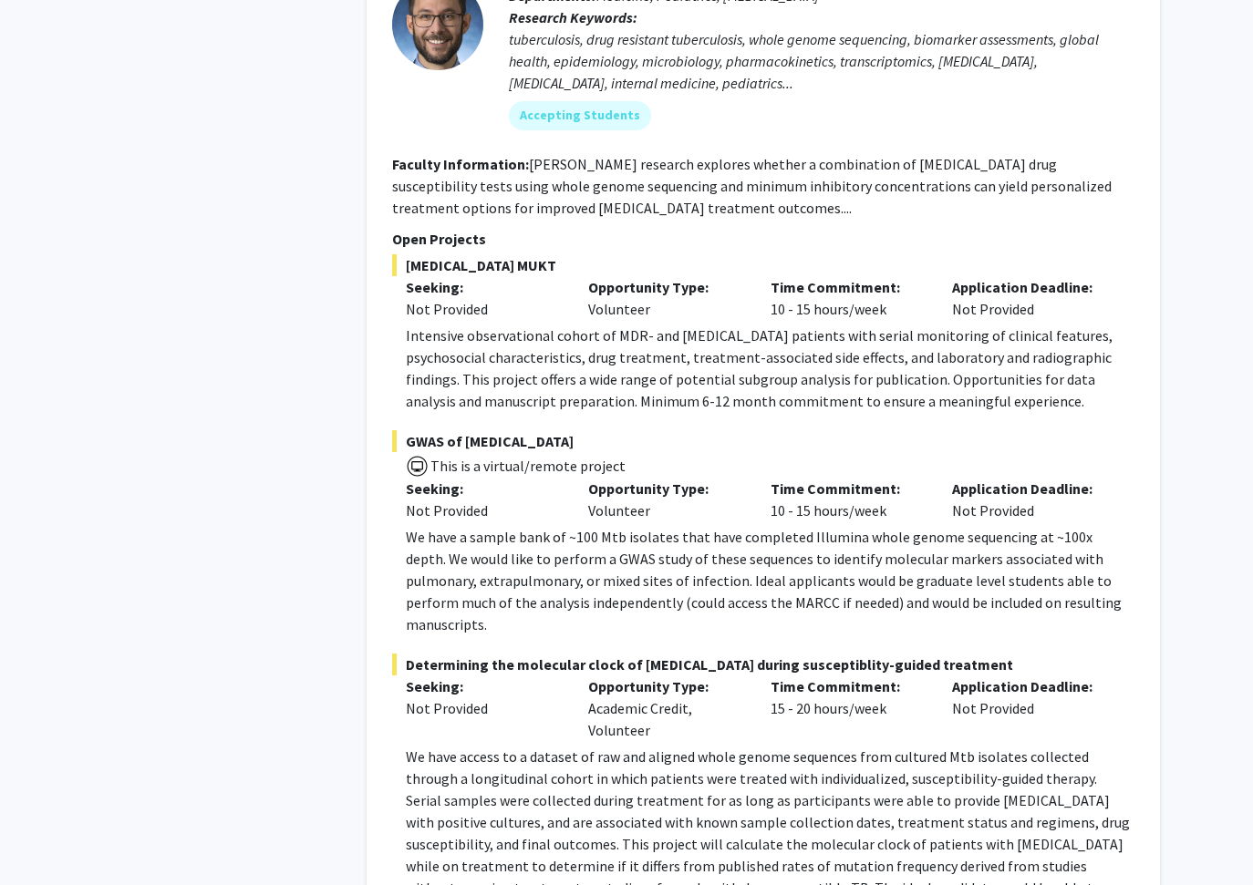
scroll to position [4208, 0]
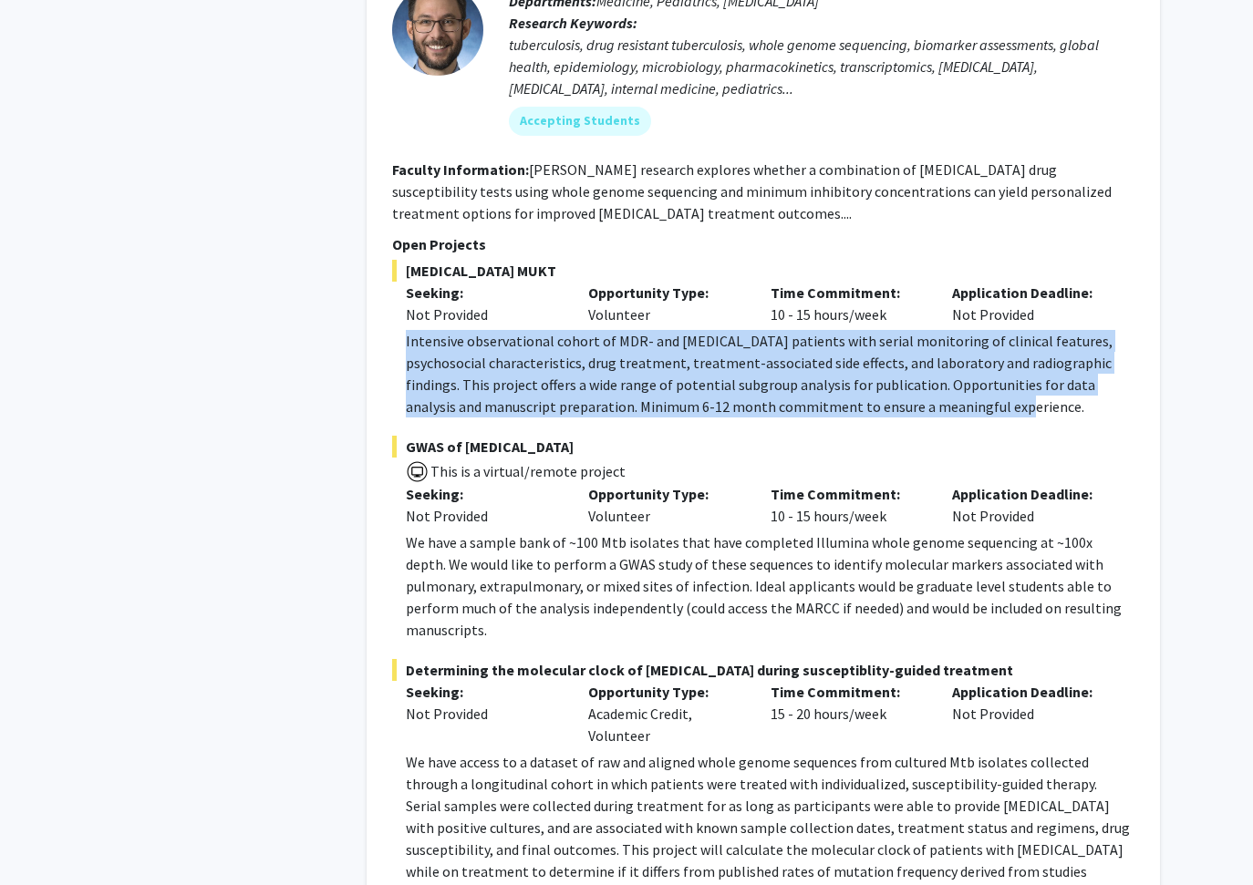
drag, startPoint x: 401, startPoint y: 212, endPoint x: 991, endPoint y: 284, distance: 594.3
click at [991, 330] on fg-read-more "Intensive observational cohort of MDR- and [MEDICAL_DATA] patients with serial …" at bounding box center [763, 374] width 742 height 88
copy p "Intensive observational cohort of MDR- and [MEDICAL_DATA] patients with serial …"
